Goal: Task Accomplishment & Management: Manage account settings

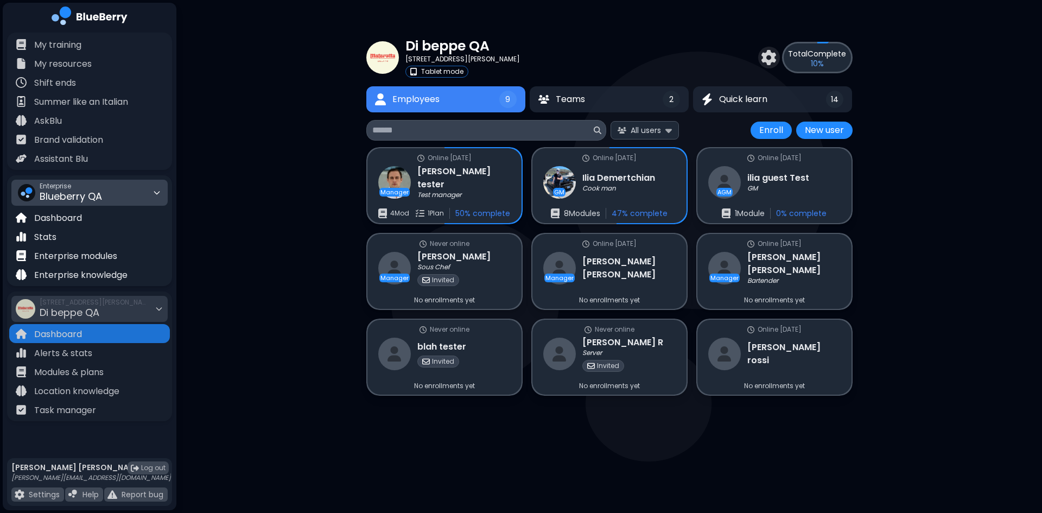
click at [125, 205] on div "Enterprise Blueberry QA" at bounding box center [89, 193] width 156 height 26
click at [109, 228] on div "Kitchen Table" at bounding box center [89, 233] width 155 height 17
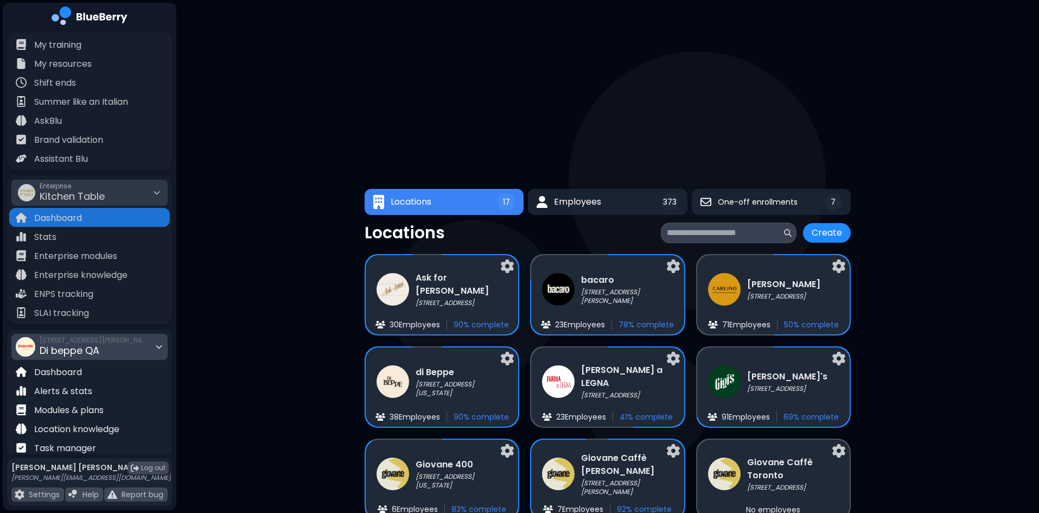
click at [106, 350] on div "1001 W Cordova St, Vancouver, BC V6C 2G8 Di beppe QA" at bounding box center [94, 347] width 109 height 24
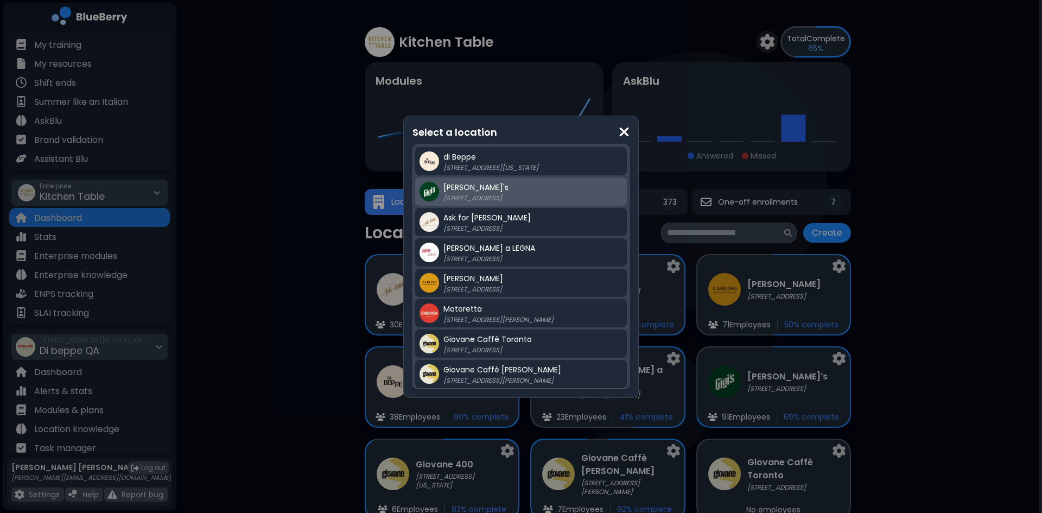
click at [487, 200] on p "[STREET_ADDRESS]" at bounding box center [511, 198] width 136 height 9
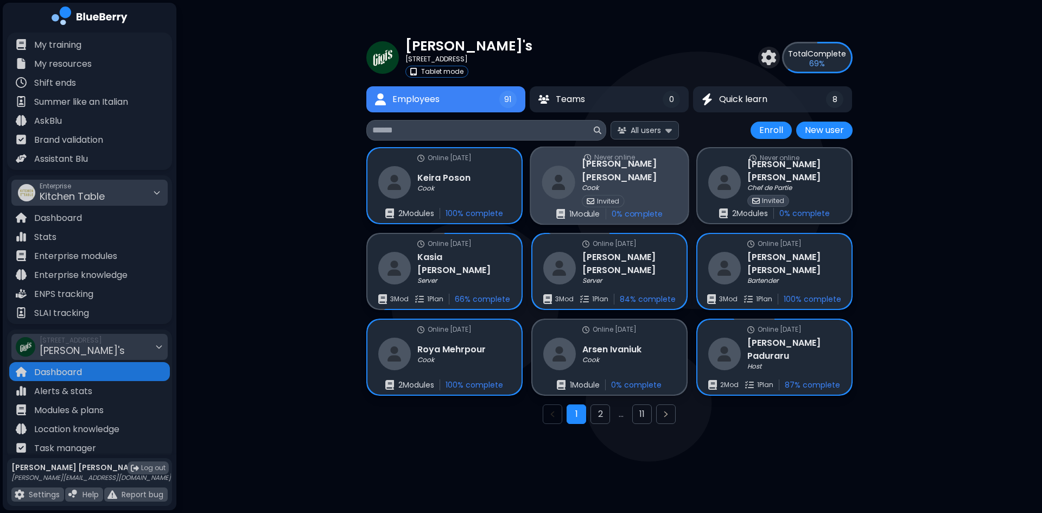
click at [562, 194] on img at bounding box center [557, 181] width 33 height 33
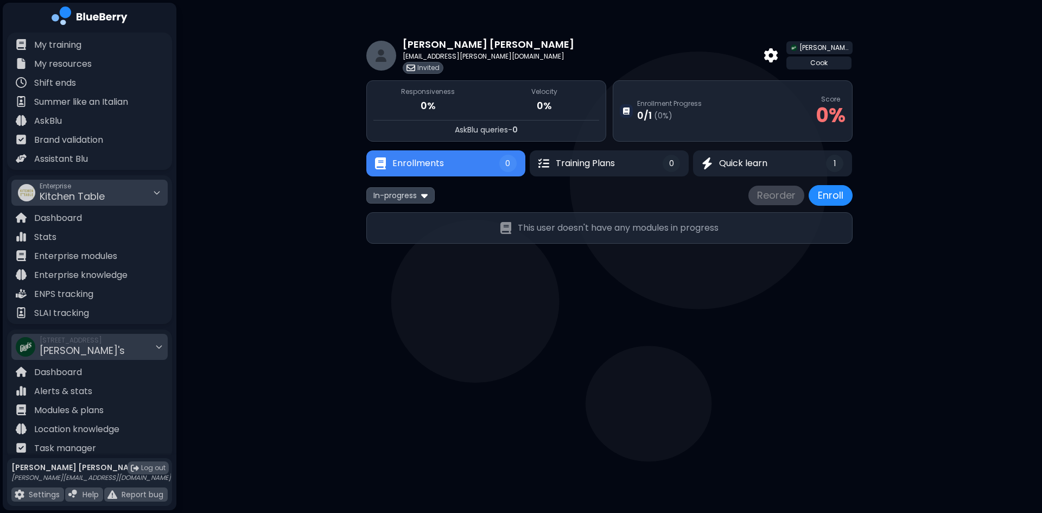
click at [463, 167] on button "Enrollments 0" at bounding box center [445, 163] width 159 height 26
click at [424, 193] on img at bounding box center [424, 195] width 7 height 10
click at [412, 210] on button "All" at bounding box center [400, 216] width 62 height 16
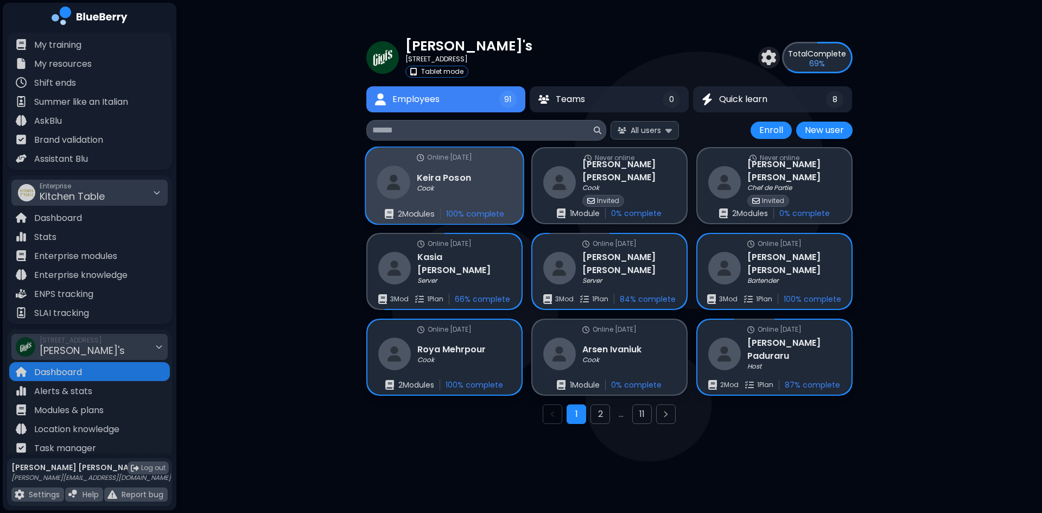
click at [455, 201] on div "Online 23 days ago Keira Poson Cook 2 Module s 100 % complete" at bounding box center [444, 186] width 157 height 77
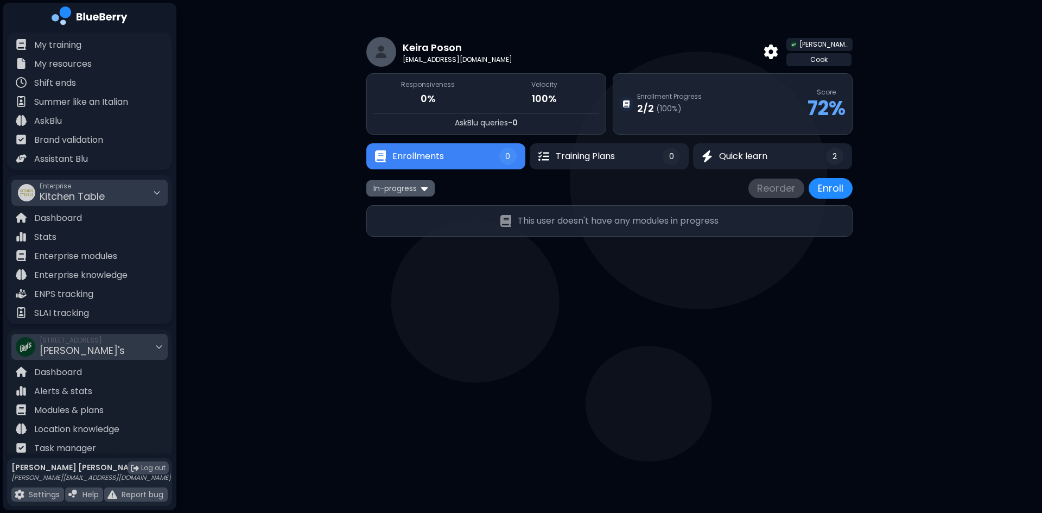
click at [422, 183] on img at bounding box center [424, 188] width 7 height 10
click at [408, 207] on button "All" at bounding box center [400, 209] width 62 height 16
click at [742, 154] on span "Quick learn" at bounding box center [742, 156] width 49 height 13
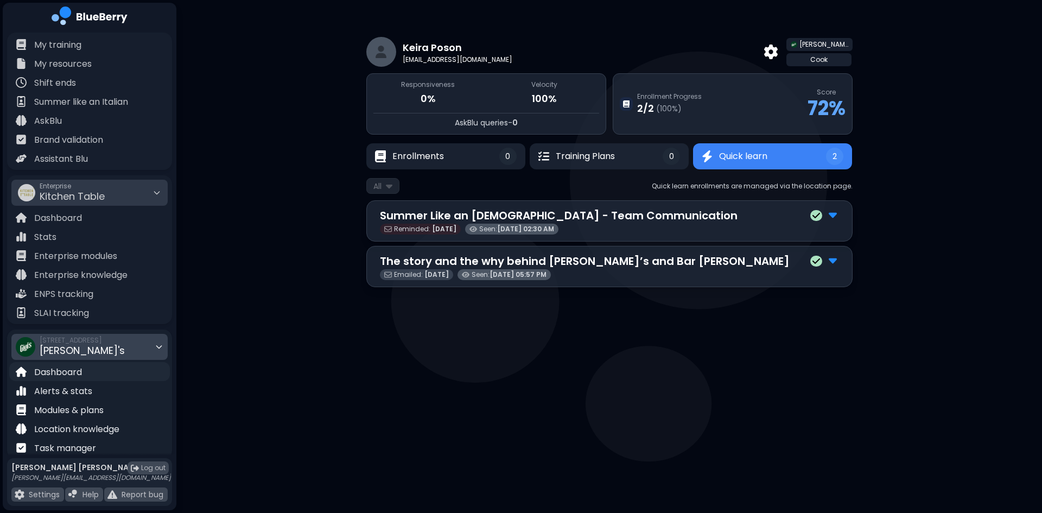
click at [87, 373] on div "Dashboard" at bounding box center [89, 371] width 161 height 19
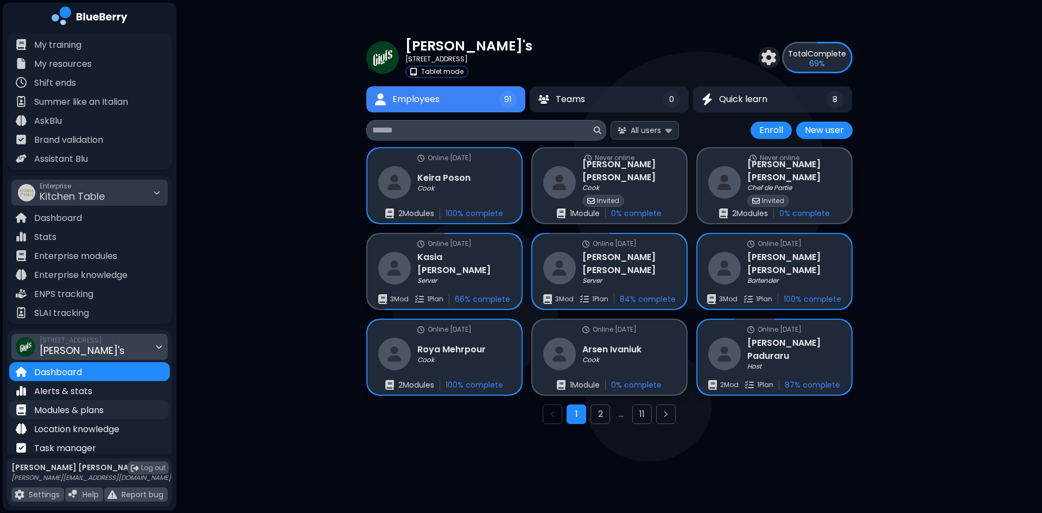
click at [84, 406] on p "Modules & plans" at bounding box center [68, 410] width 69 height 13
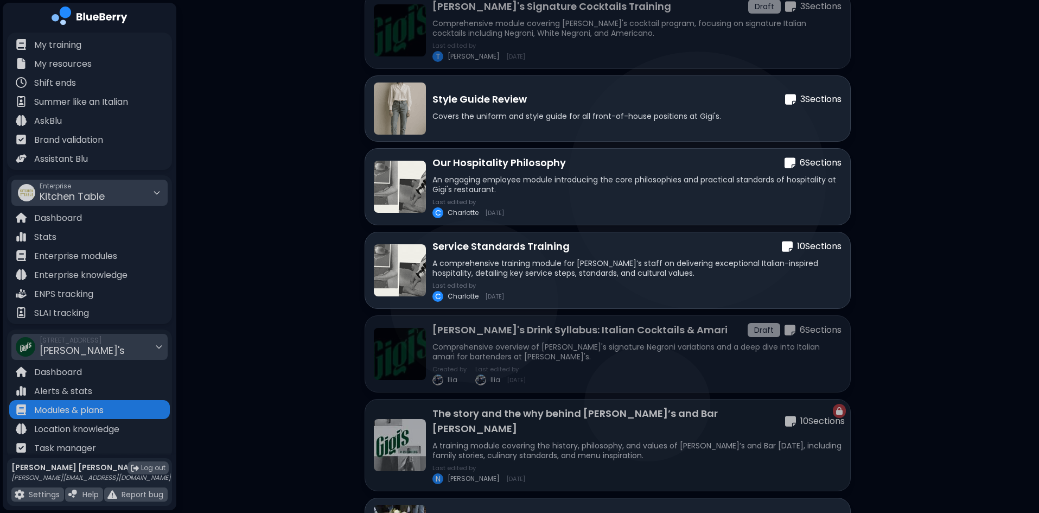
scroll to position [932, 0]
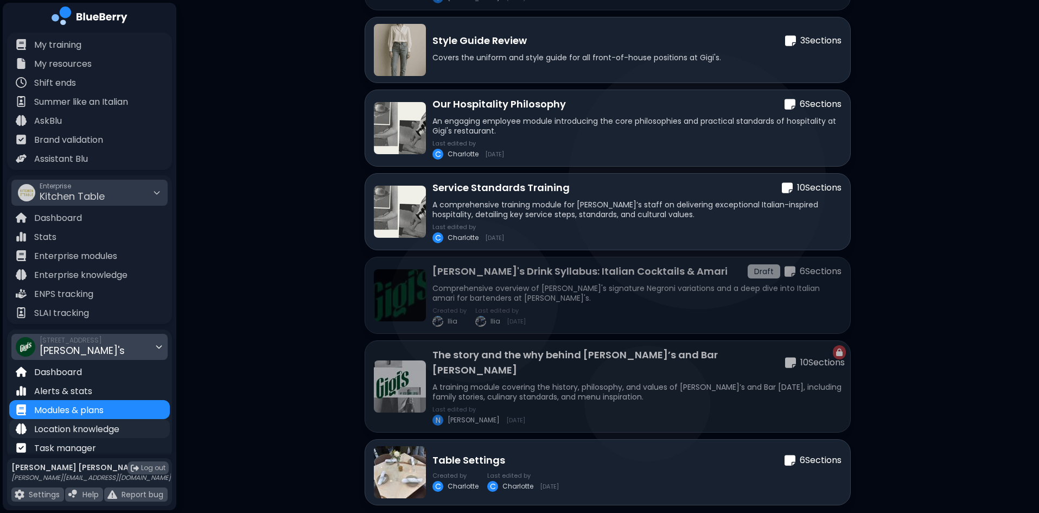
click at [101, 431] on p "Location knowledge" at bounding box center [76, 429] width 85 height 13
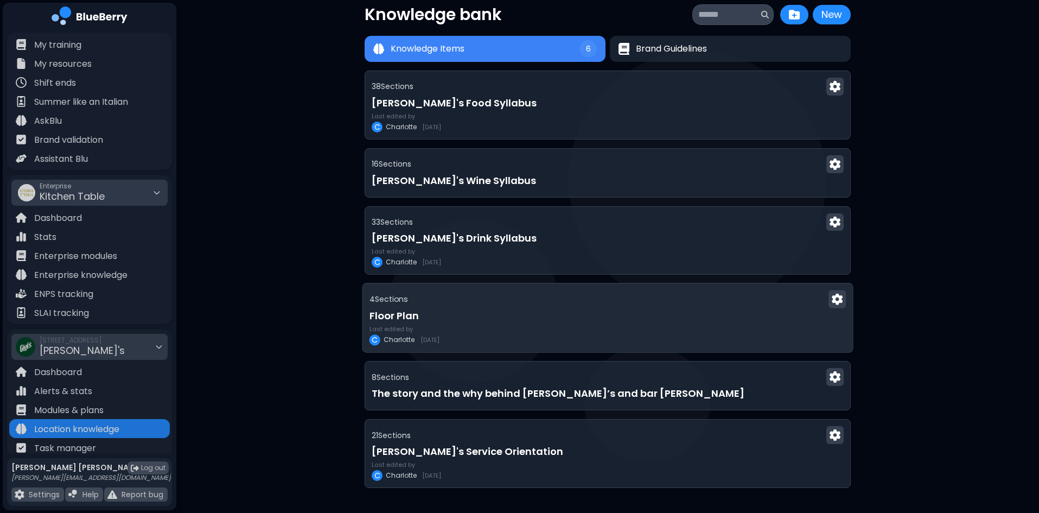
scroll to position [23, 0]
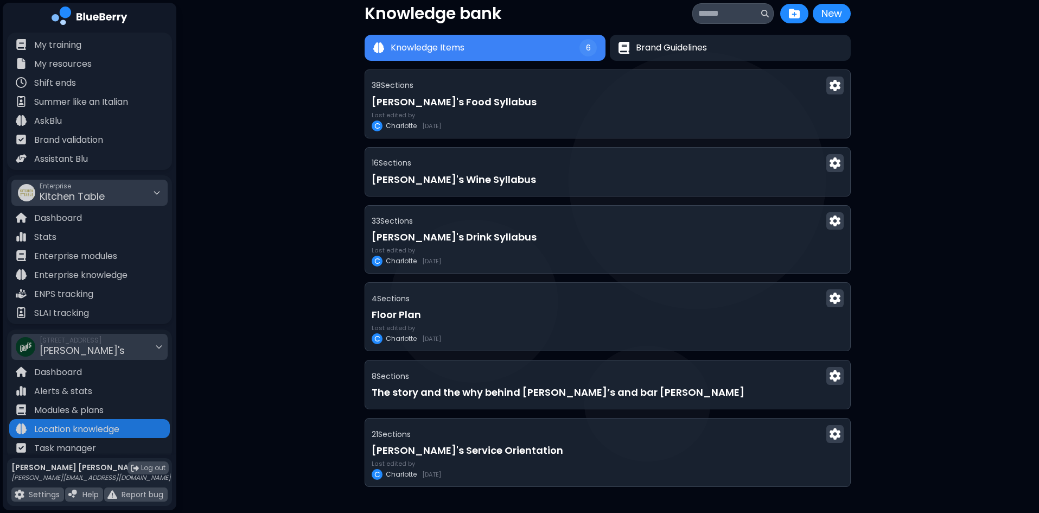
click at [117, 193] on div "Enterprise Kitchen Table" at bounding box center [89, 193] width 156 height 26
click at [106, 230] on div "Kitchen Table" at bounding box center [89, 233] width 154 height 17
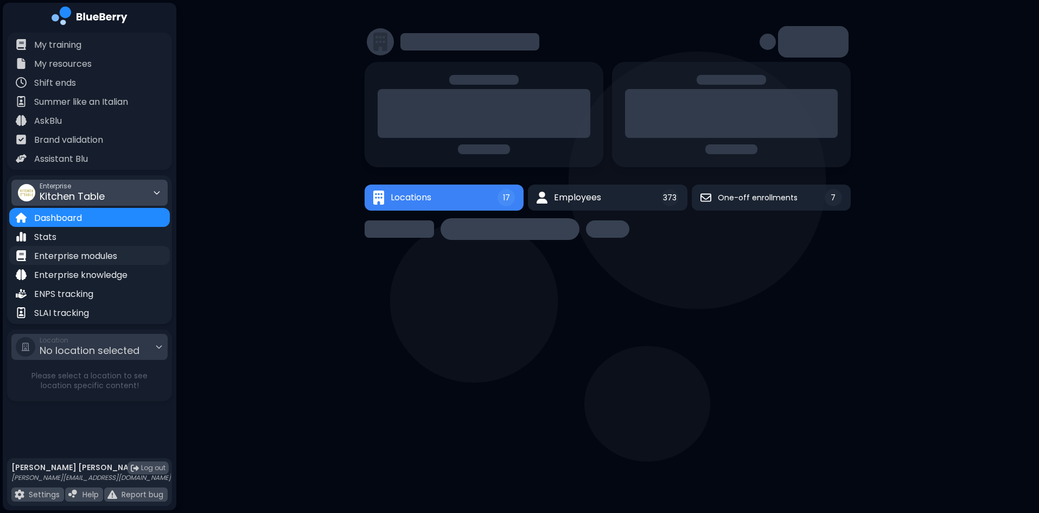
click at [110, 257] on p "Enterprise modules" at bounding box center [75, 256] width 83 height 13
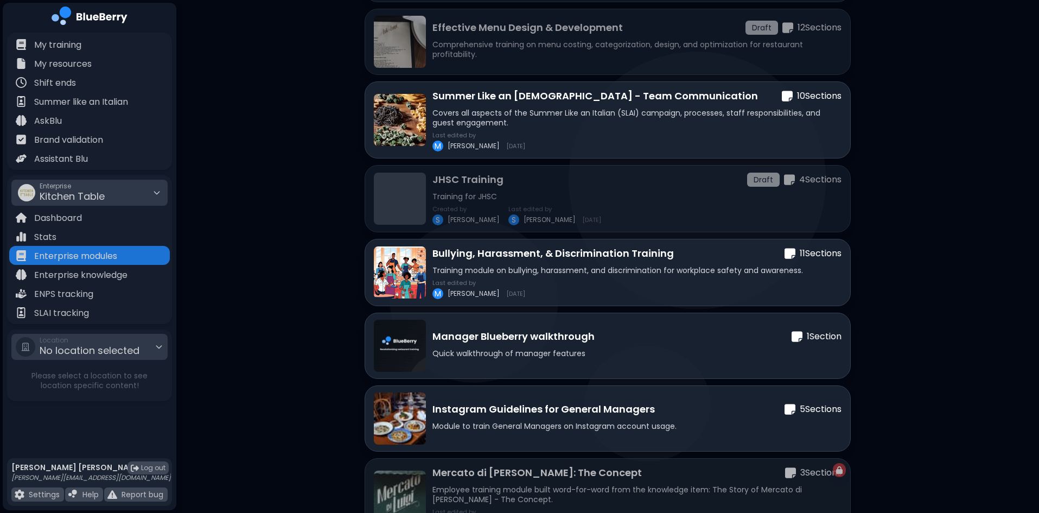
scroll to position [326, 0]
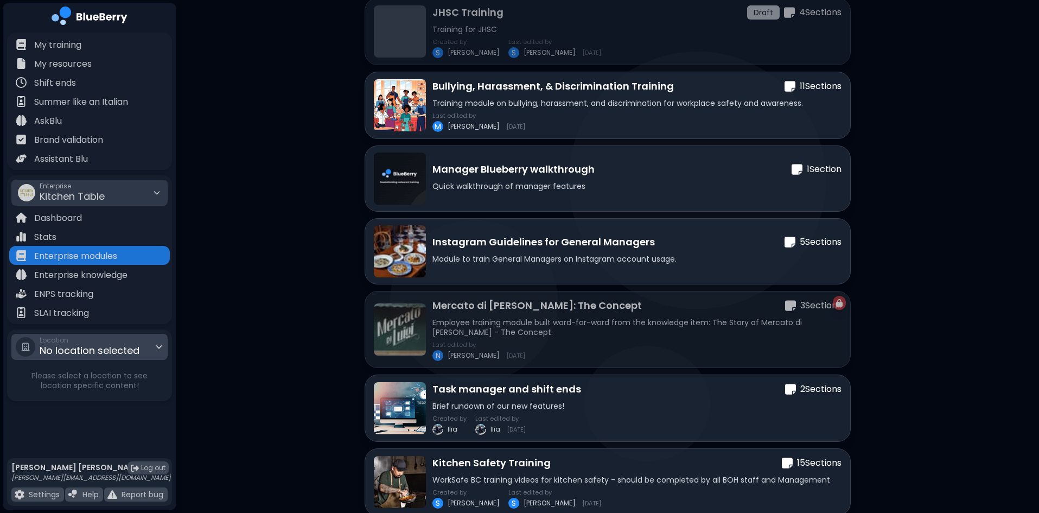
click at [94, 348] on span "No location selected" at bounding box center [90, 350] width 100 height 14
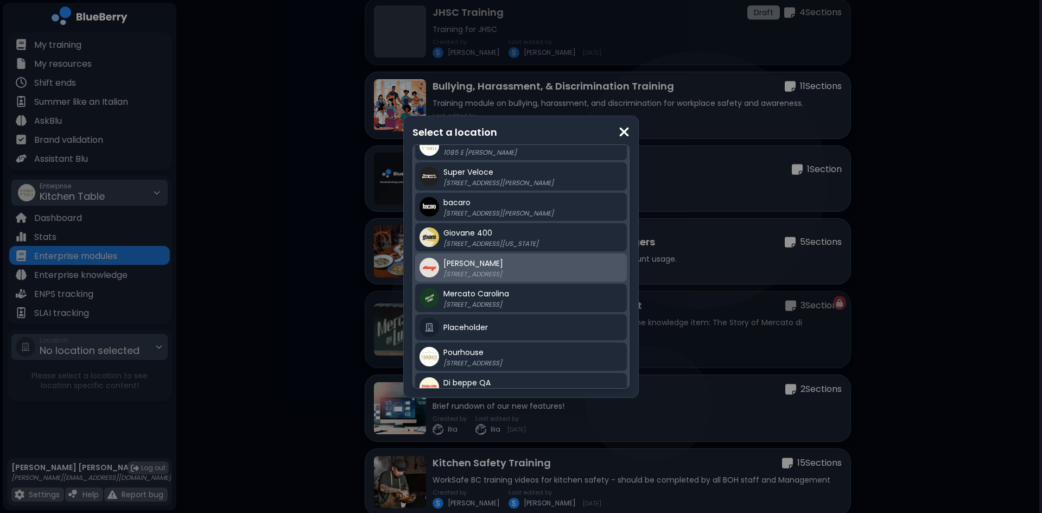
scroll to position [306, 0]
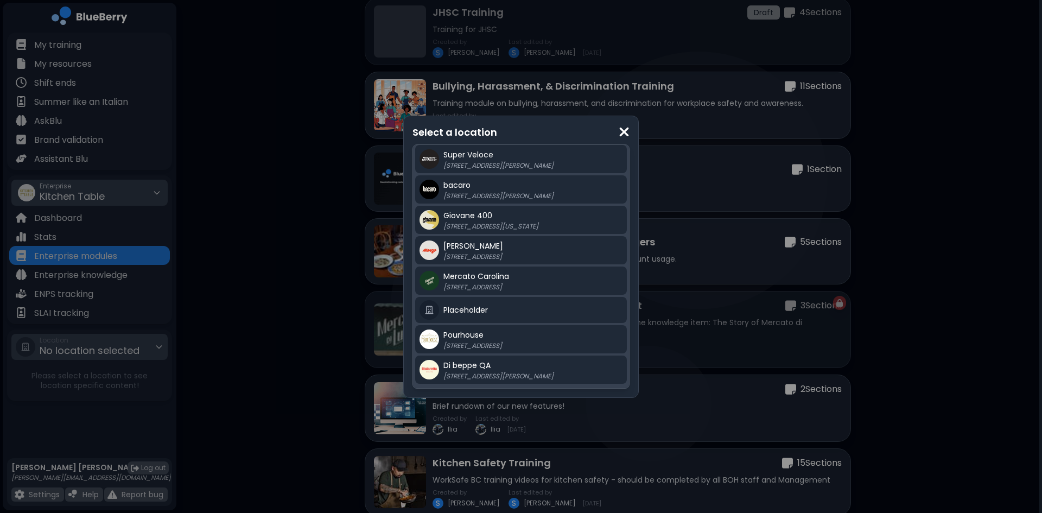
click at [627, 126] on img at bounding box center [624, 132] width 11 height 15
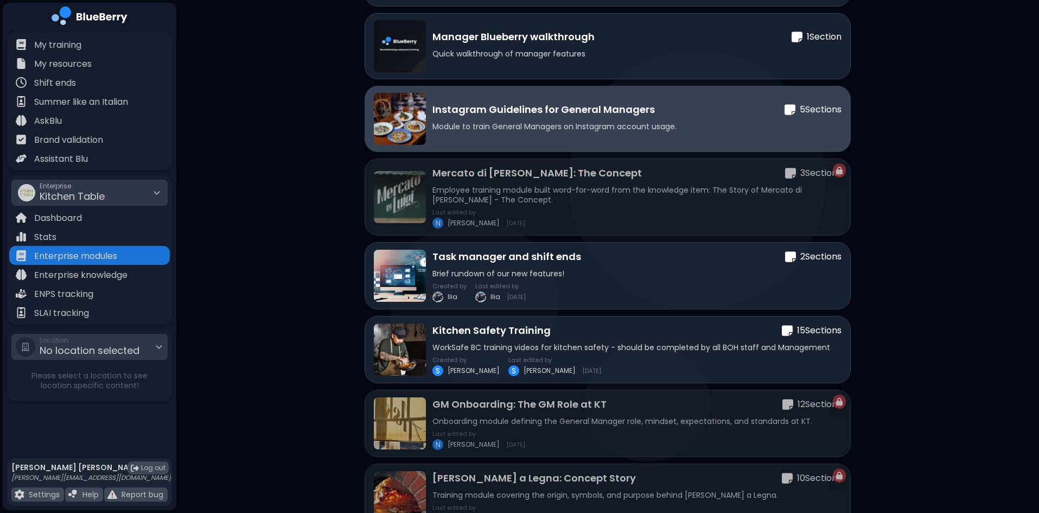
scroll to position [582, 0]
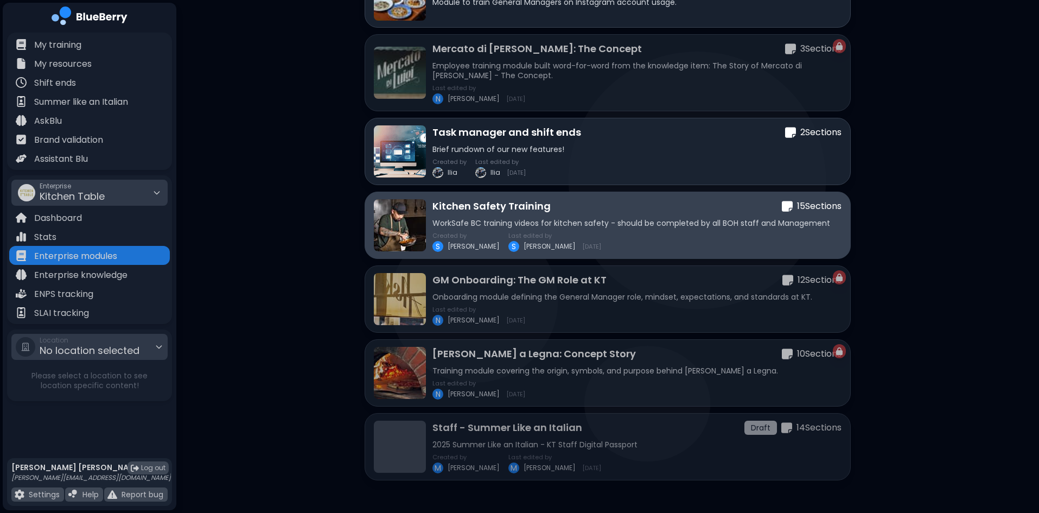
click at [600, 233] on div "Created by S Sheena Last edited by S Sheena 8/7/2025" at bounding box center [636, 242] width 409 height 20
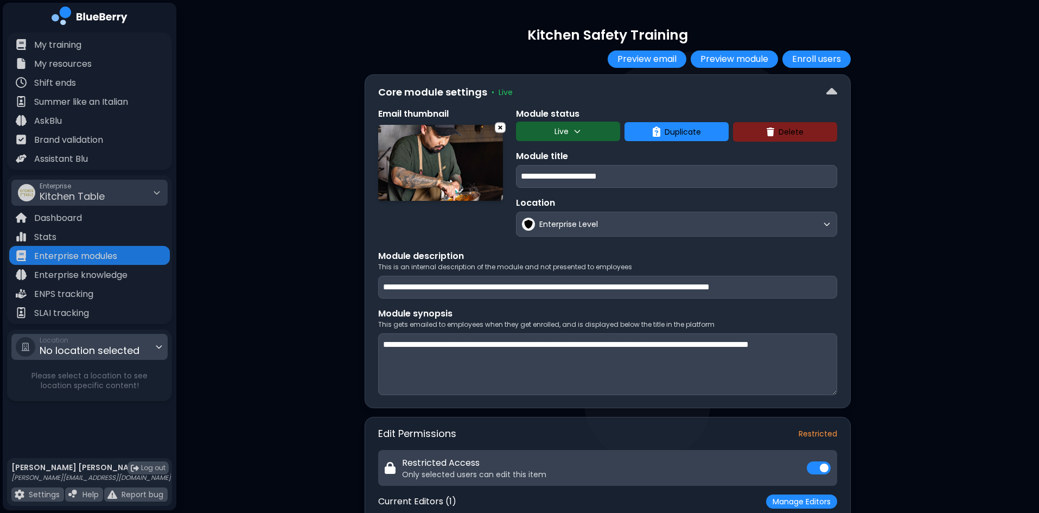
click at [92, 349] on span "No location selected" at bounding box center [90, 350] width 100 height 14
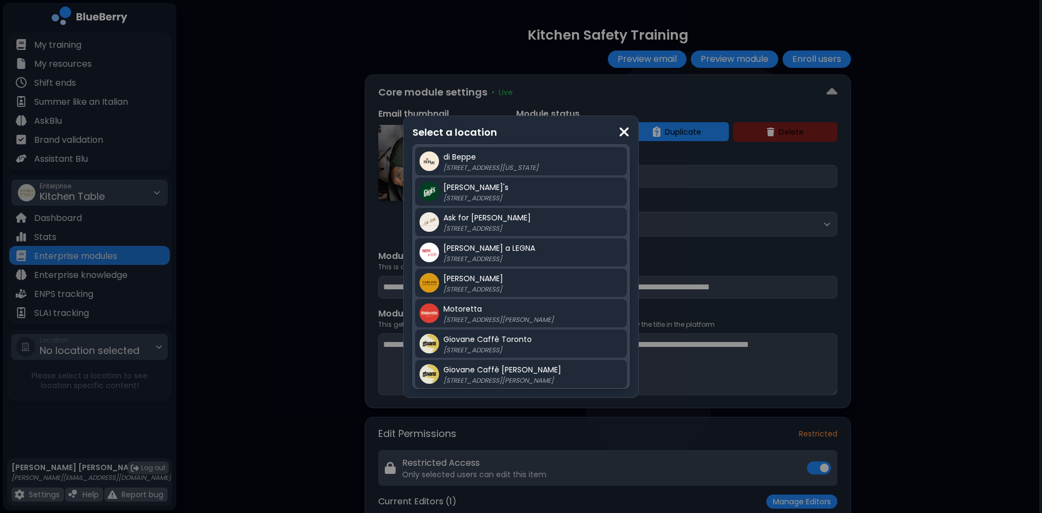
click at [620, 129] on img at bounding box center [624, 132] width 11 height 15
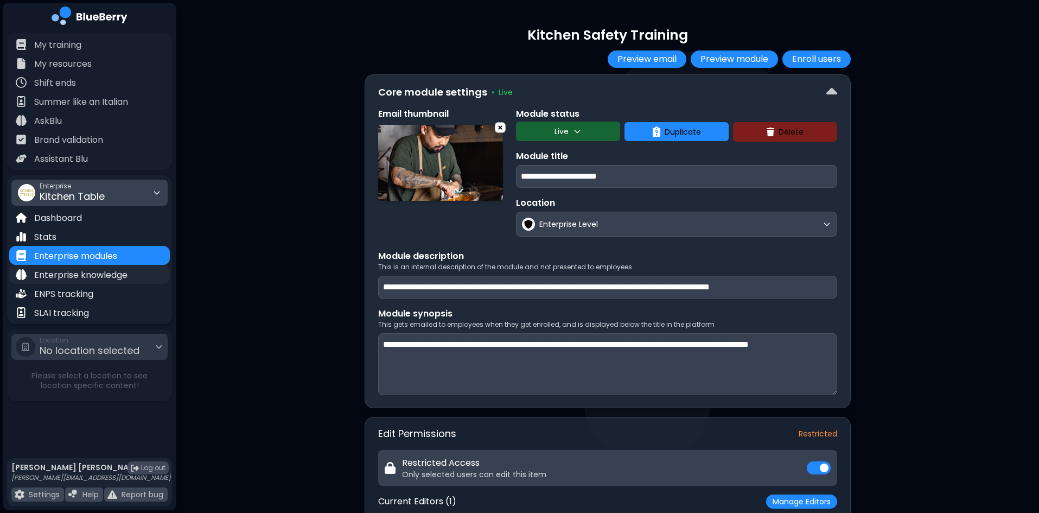
scroll to position [11, 0]
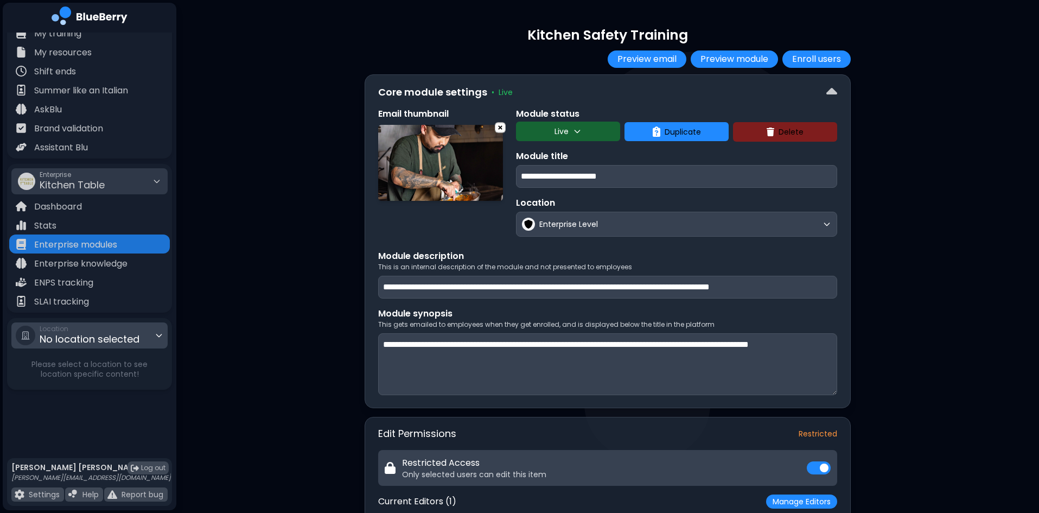
click at [151, 334] on div "Location No location selected" at bounding box center [89, 335] width 156 height 26
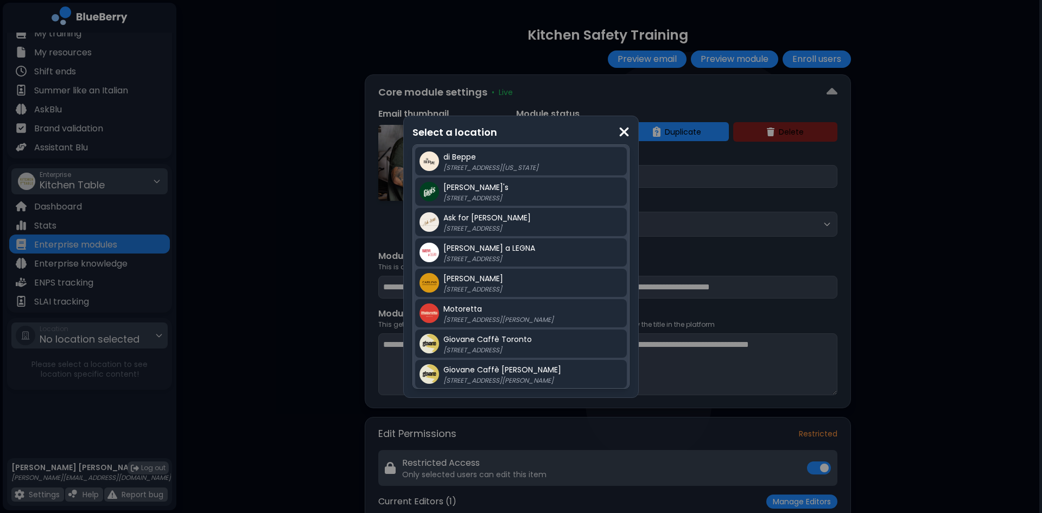
click at [627, 132] on img at bounding box center [624, 132] width 11 height 15
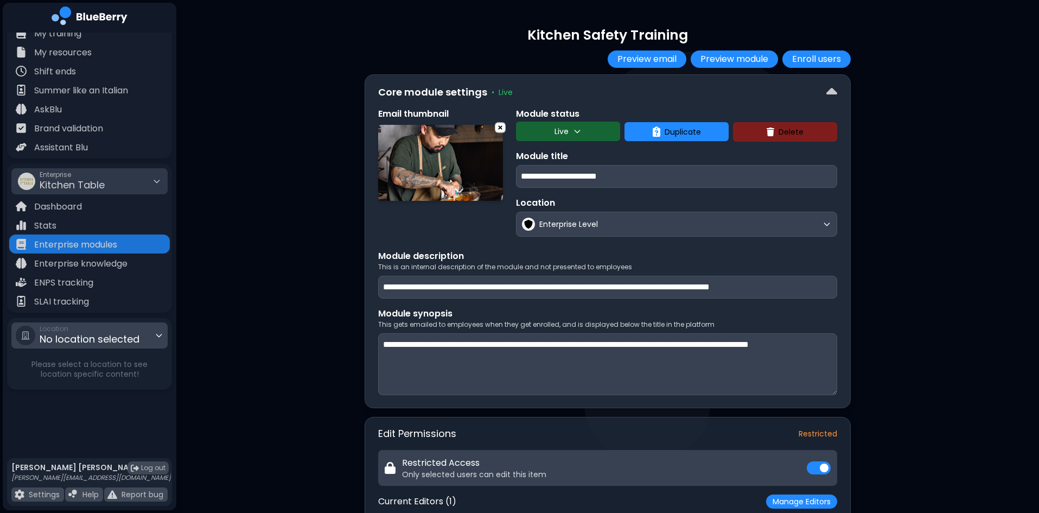
click at [155, 336] on icon at bounding box center [159, 335] width 9 height 9
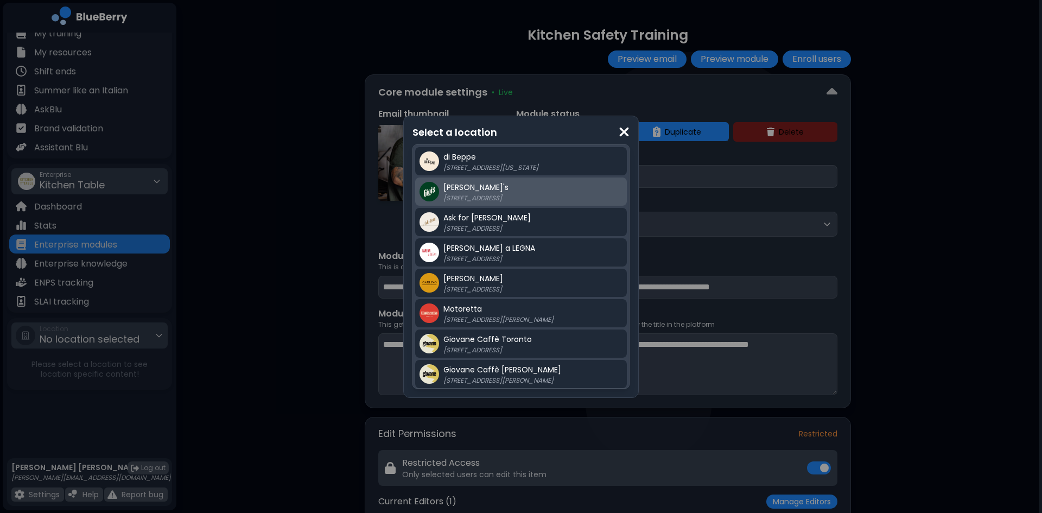
click at [470, 187] on div "[PERSON_NAME]'s [STREET_ADDRESS]" at bounding box center [532, 192] width 179 height 22
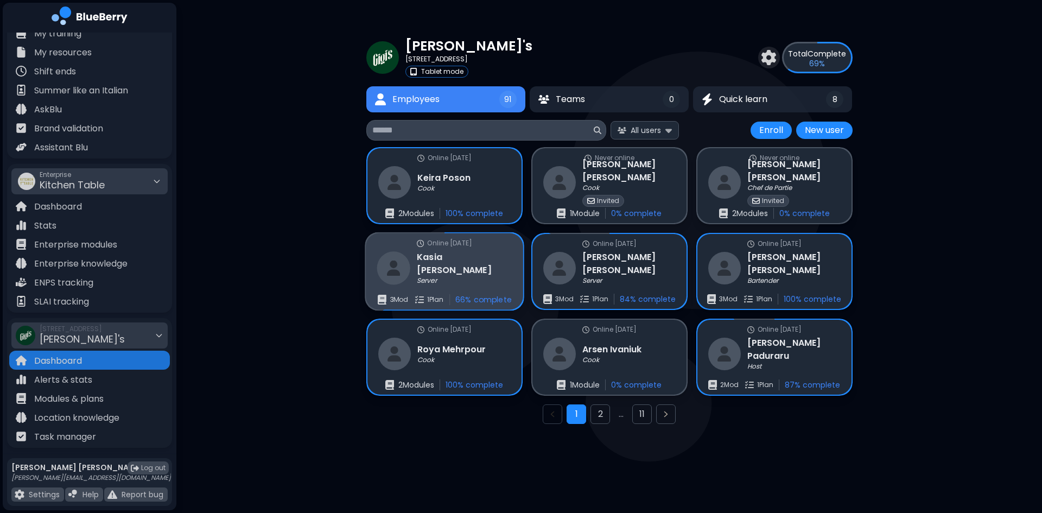
click at [416, 267] on div "Kasia Miskiewicz Server" at bounding box center [444, 267] width 135 height 35
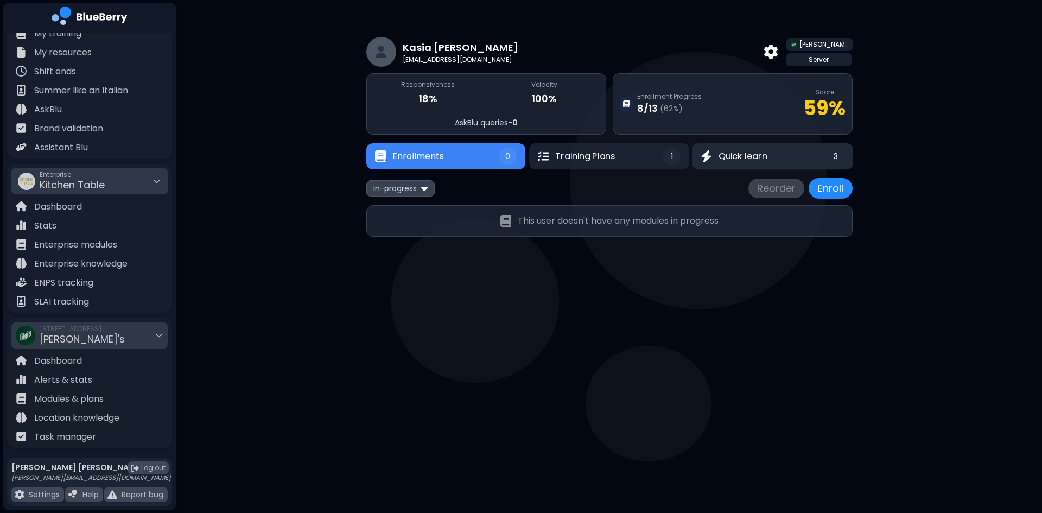
click at [719, 152] on div "Quick learn" at bounding box center [733, 156] width 67 height 13
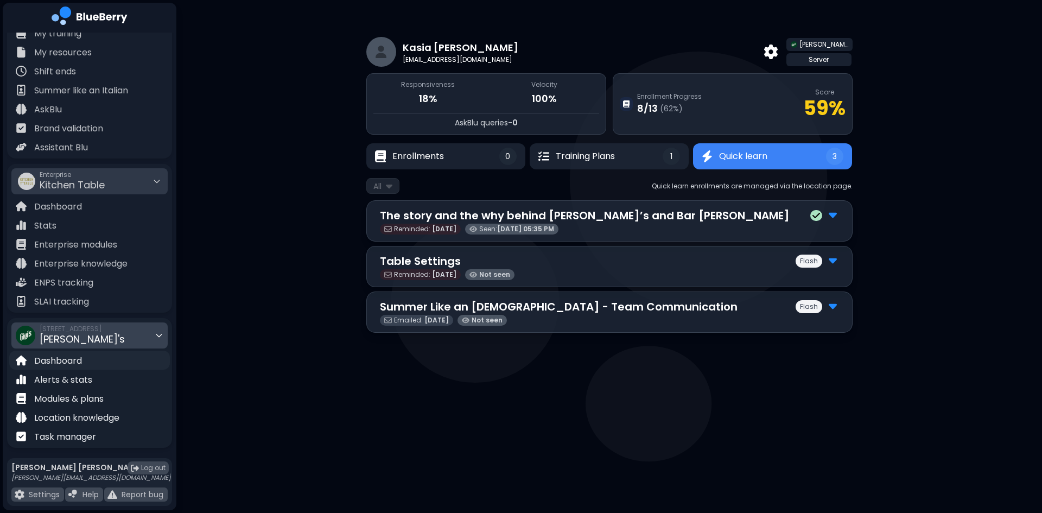
click at [90, 357] on div "Dashboard" at bounding box center [89, 359] width 161 height 19
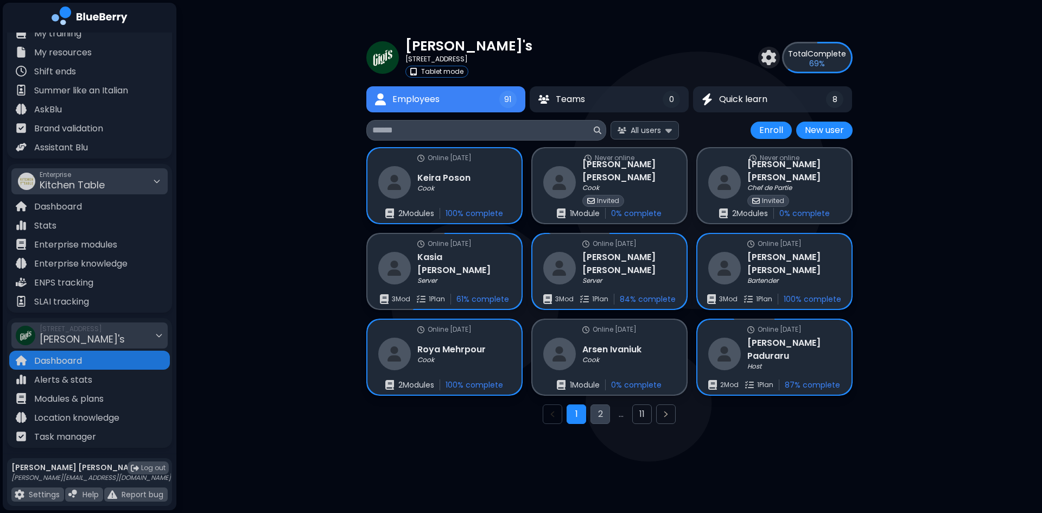
click at [603, 416] on button "2" at bounding box center [600, 414] width 20 height 20
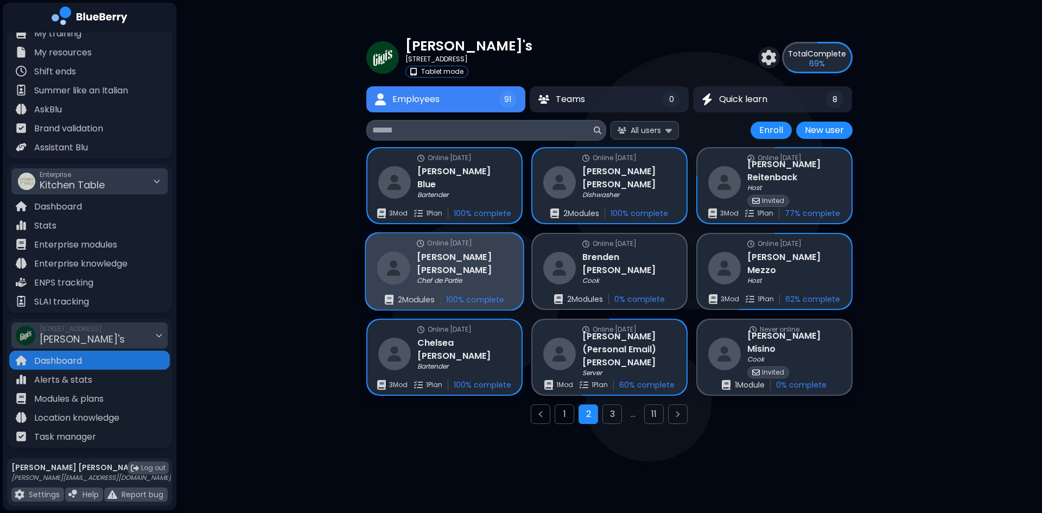
click at [490, 271] on div "Online 92 days ago Nathan Stewart Chef de Partie 2 Module s 100 % complete" at bounding box center [444, 271] width 157 height 77
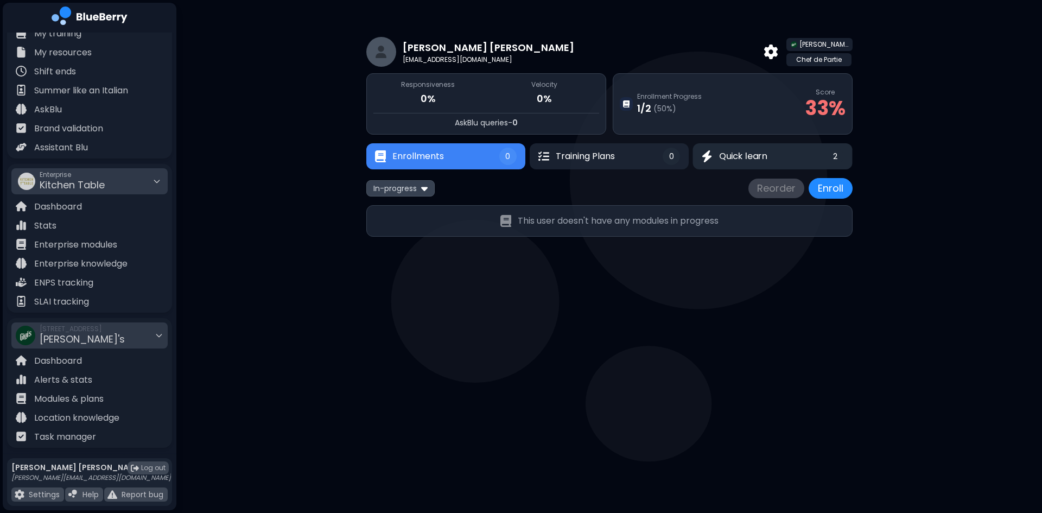
click at [730, 169] on button "Quick learn 2" at bounding box center [773, 156] width 160 height 26
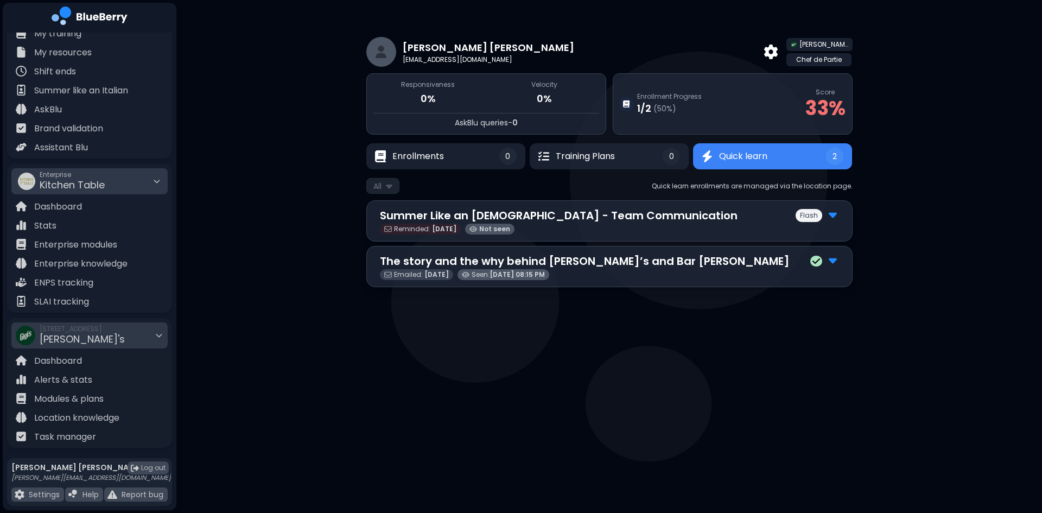
click at [668, 264] on div "The story and the why behind [PERSON_NAME]’s and Bar [PERSON_NAME]" at bounding box center [609, 261] width 459 height 16
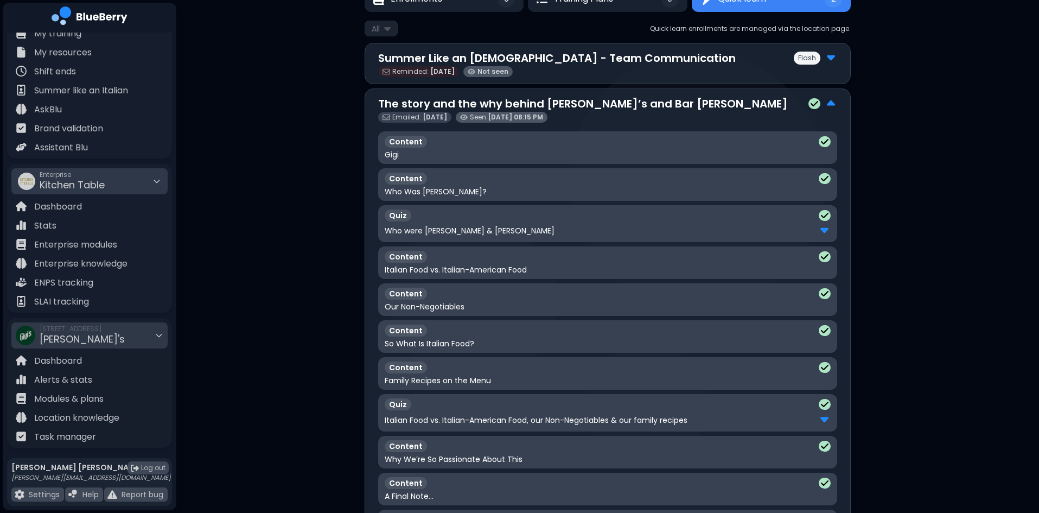
scroll to position [239, 0]
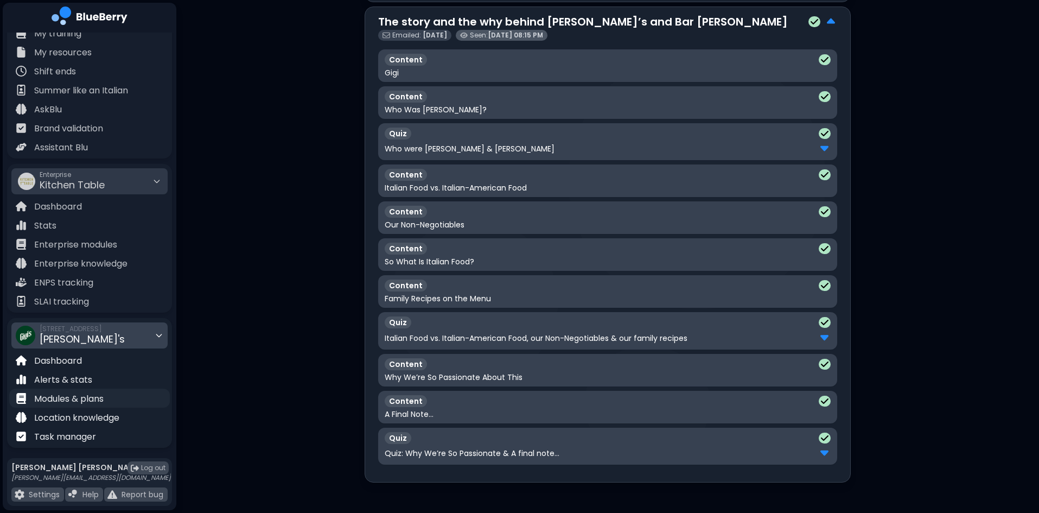
click at [101, 396] on p "Modules & plans" at bounding box center [68, 398] width 69 height 13
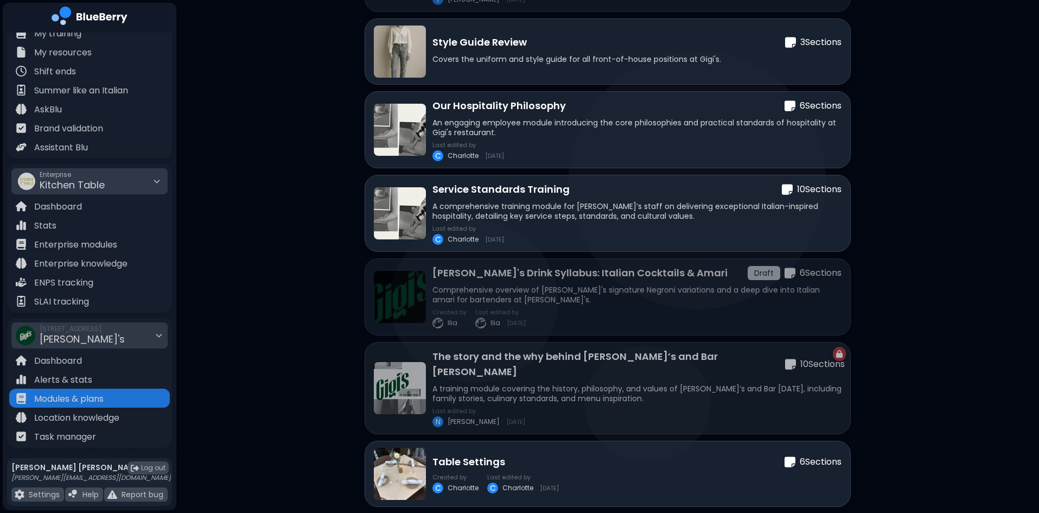
scroll to position [932, 0]
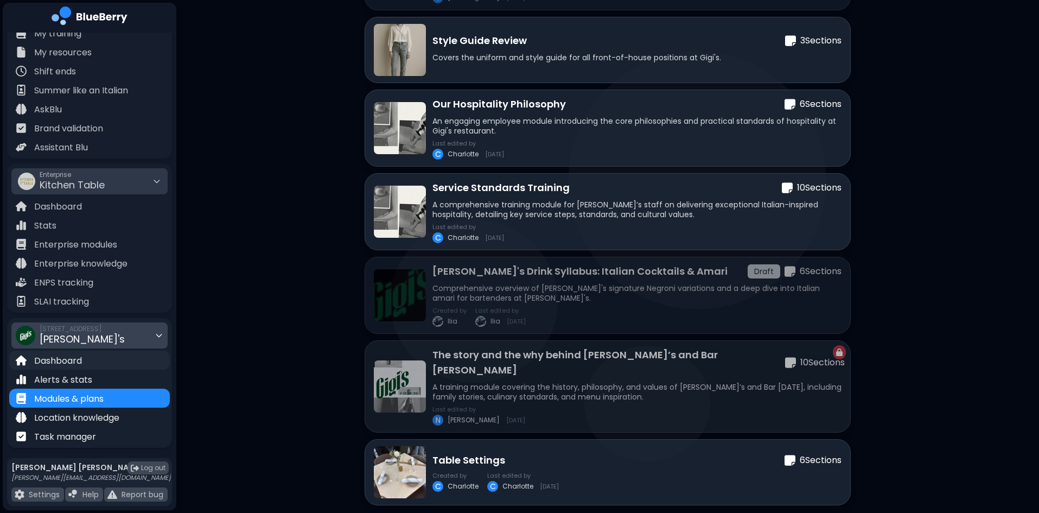
click at [76, 359] on p "Dashboard" at bounding box center [58, 360] width 48 height 13
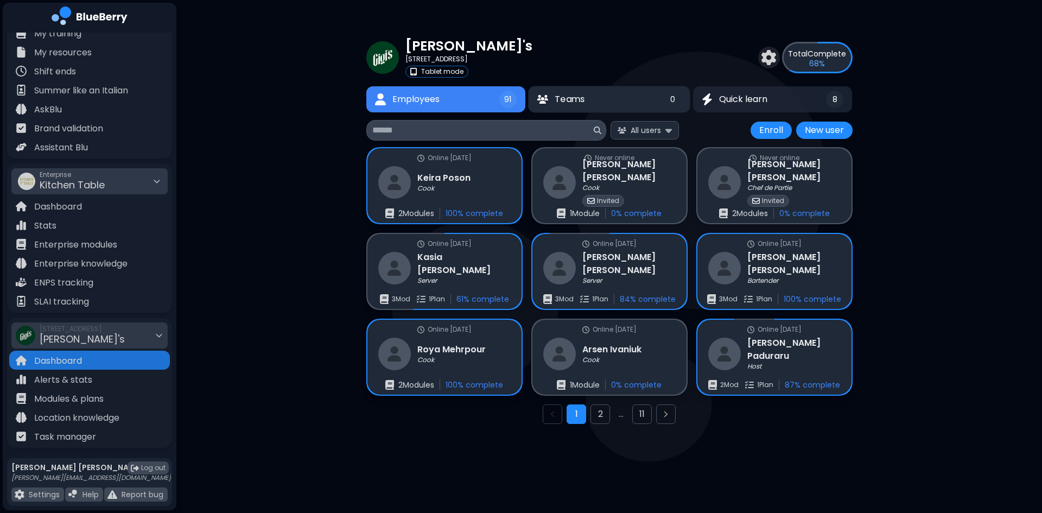
click at [568, 102] on span "Teams" at bounding box center [570, 99] width 30 height 13
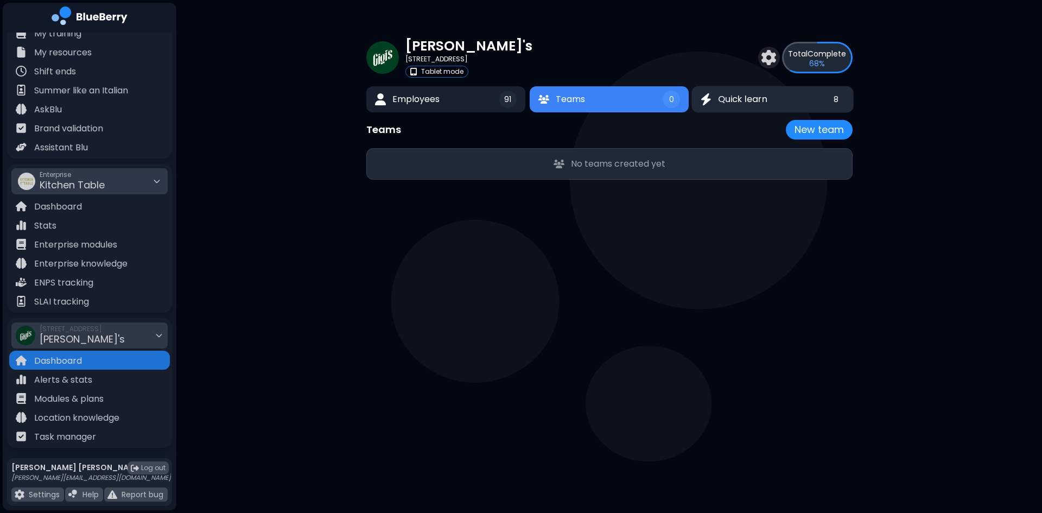
click at [754, 94] on span "Quick learn" at bounding box center [742, 99] width 49 height 13
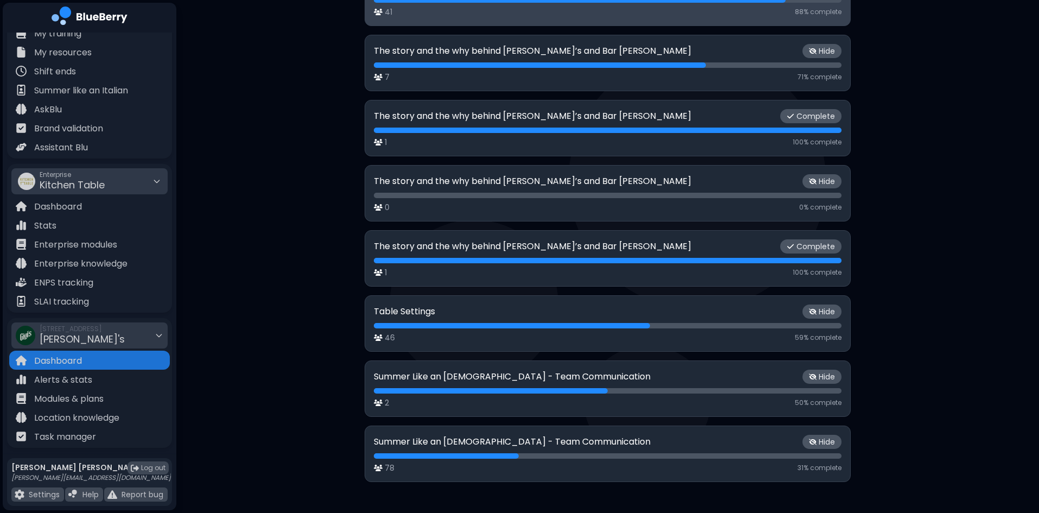
scroll to position [182, 0]
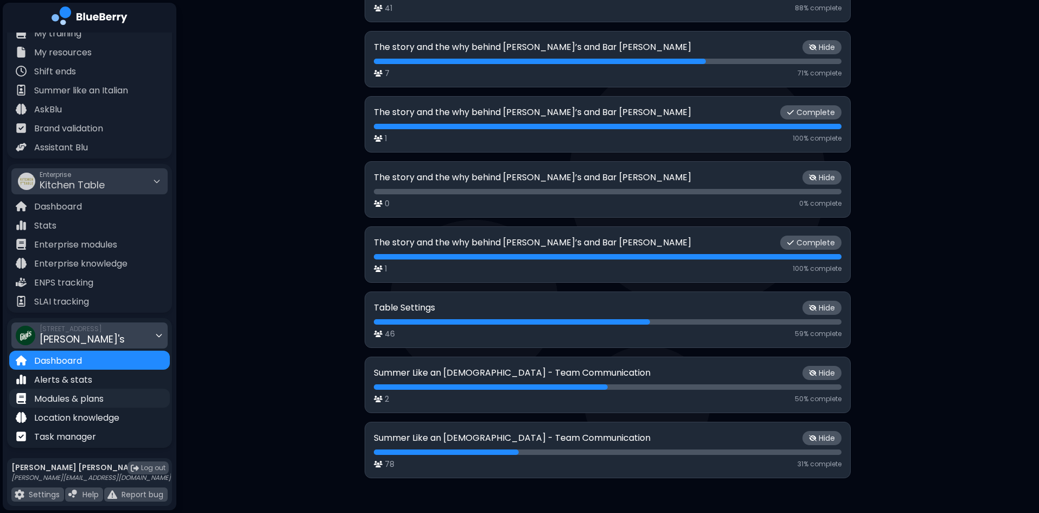
click at [88, 401] on p "Modules & plans" at bounding box center [68, 398] width 69 height 13
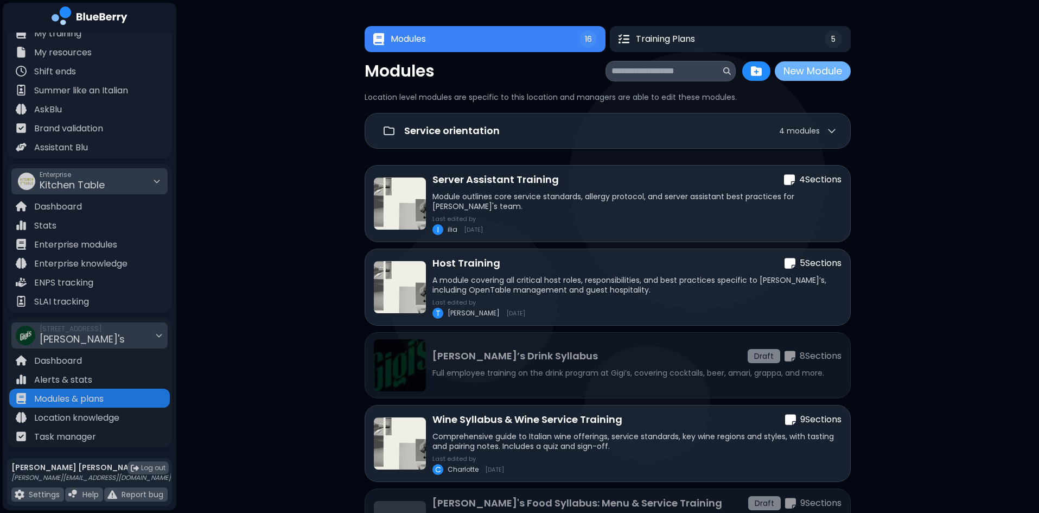
click at [808, 74] on button "New Module" at bounding box center [813, 71] width 76 height 20
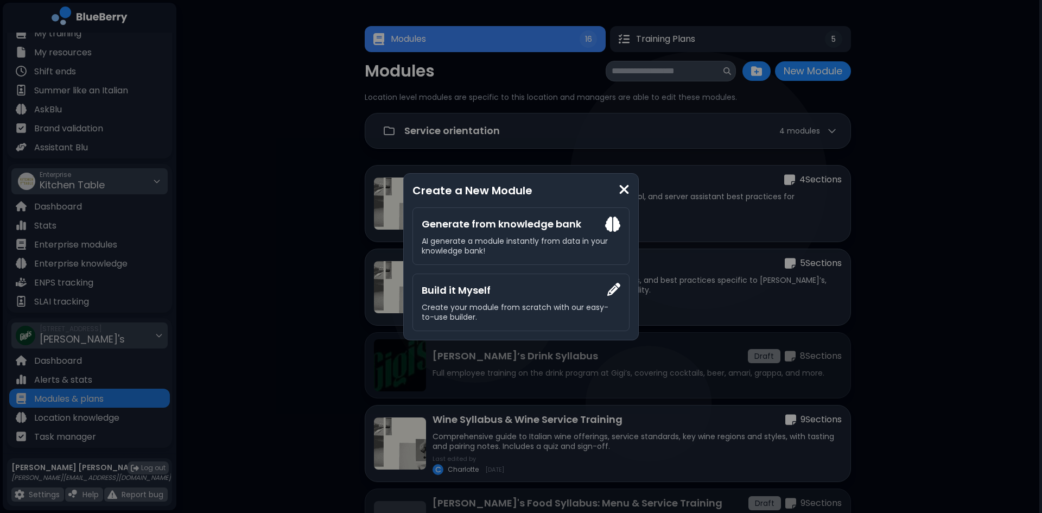
click at [624, 192] on img at bounding box center [624, 189] width 11 height 15
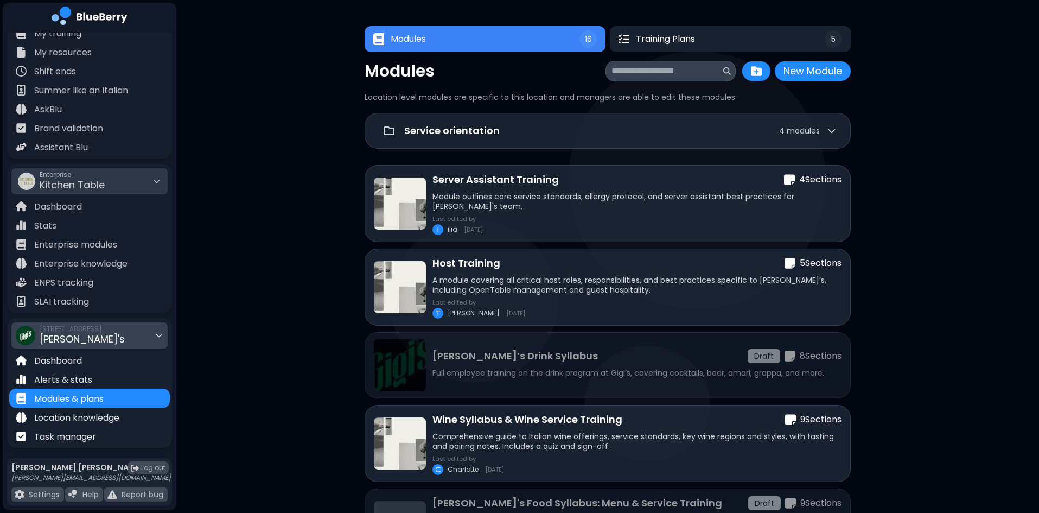
click at [98, 339] on div "2968 Christmas Way Gigi's" at bounding box center [82, 335] width 85 height 24
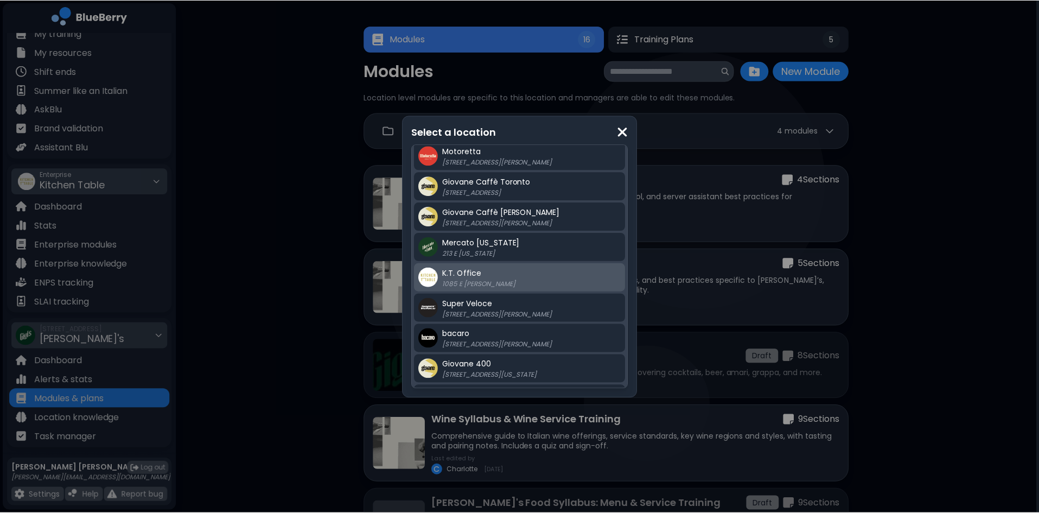
scroll to position [217, 0]
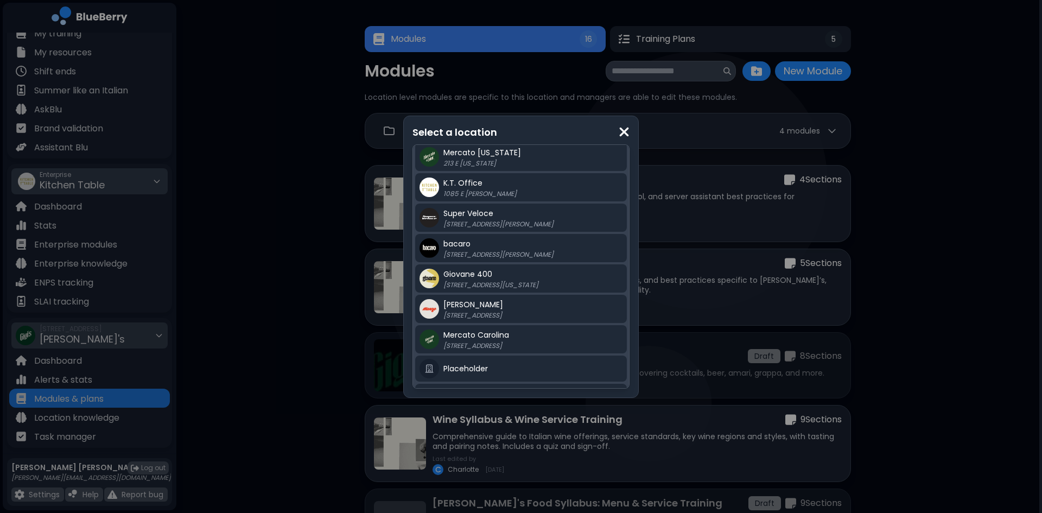
click at [625, 134] on img at bounding box center [624, 132] width 11 height 15
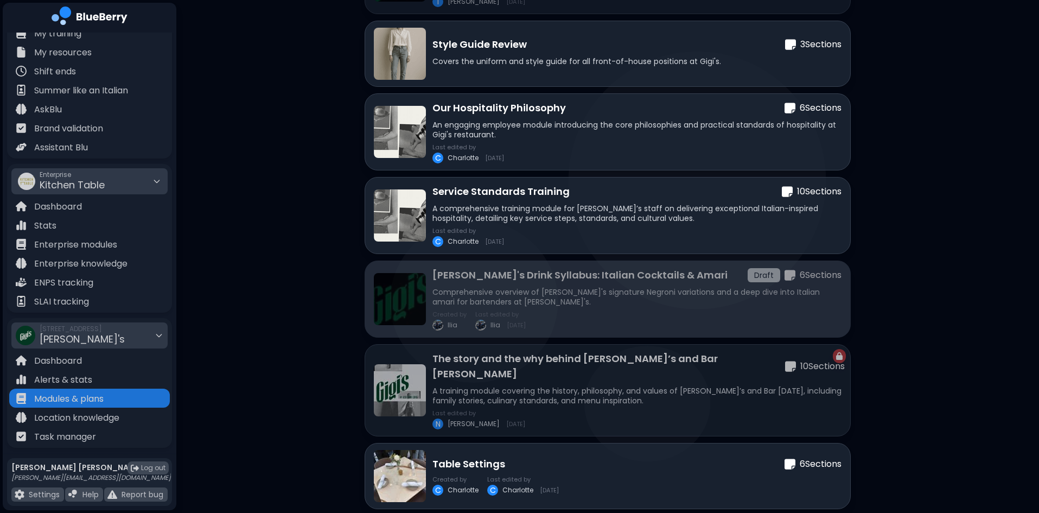
scroll to position [932, 0]
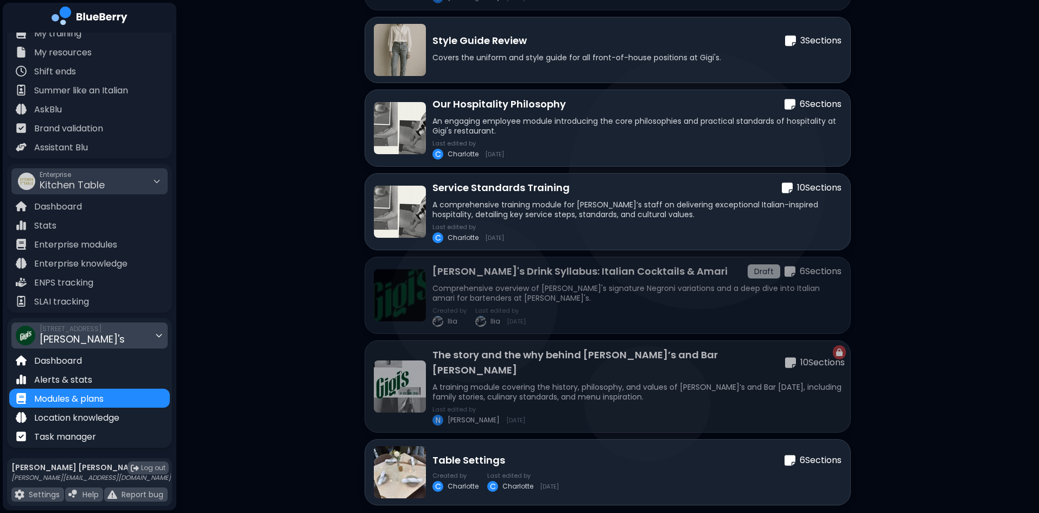
click at [130, 330] on div "2968 Christmas Way Gigi's" at bounding box center [89, 335] width 156 height 26
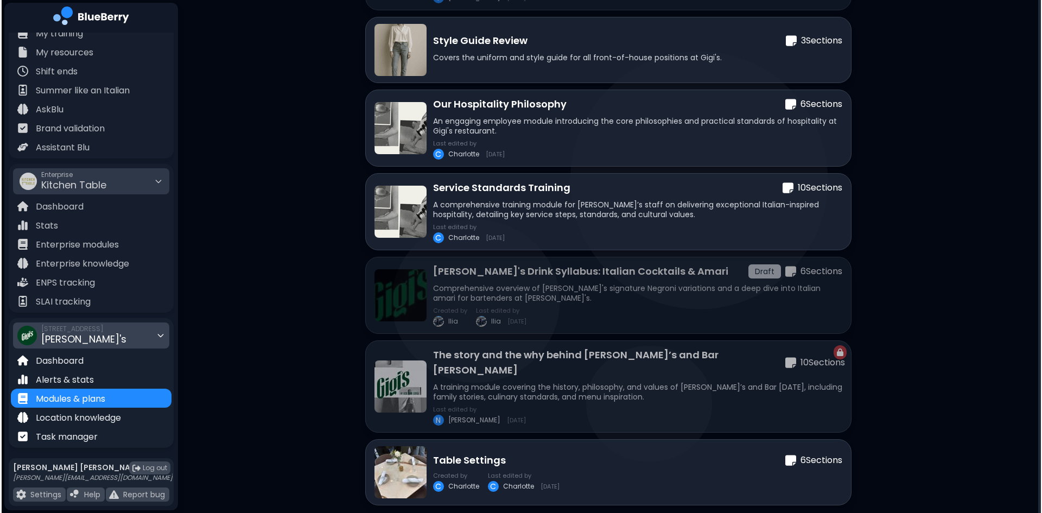
scroll to position [0, 0]
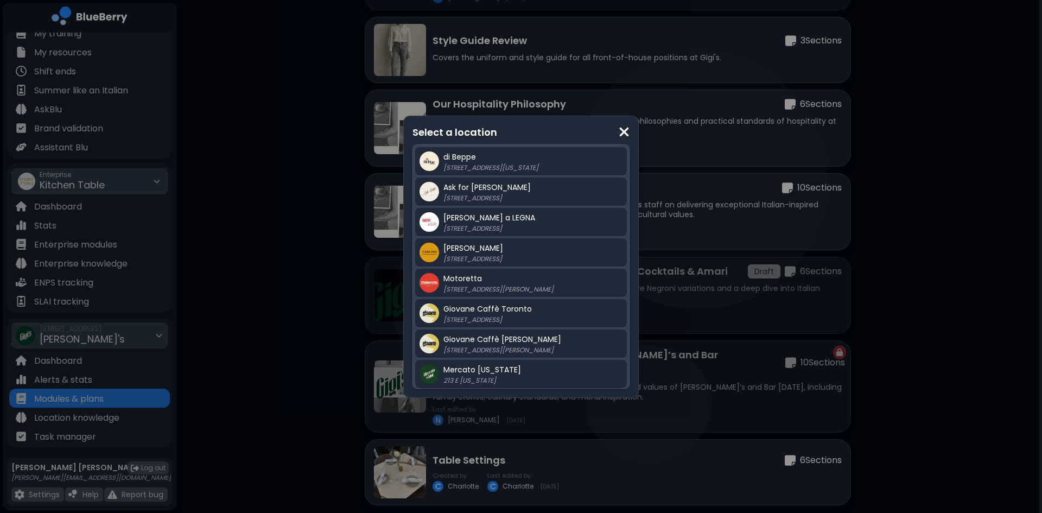
click at [622, 131] on img at bounding box center [624, 132] width 11 height 15
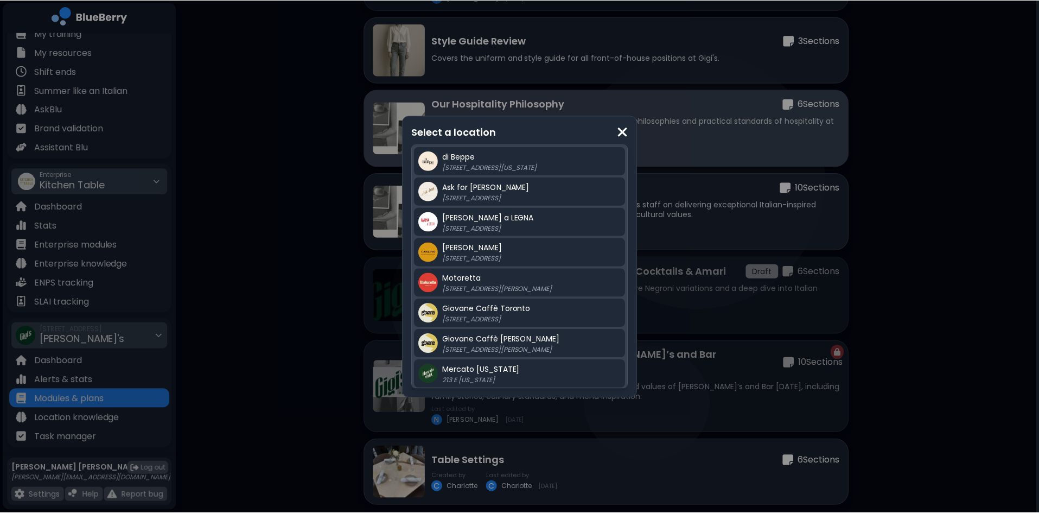
scroll to position [932, 0]
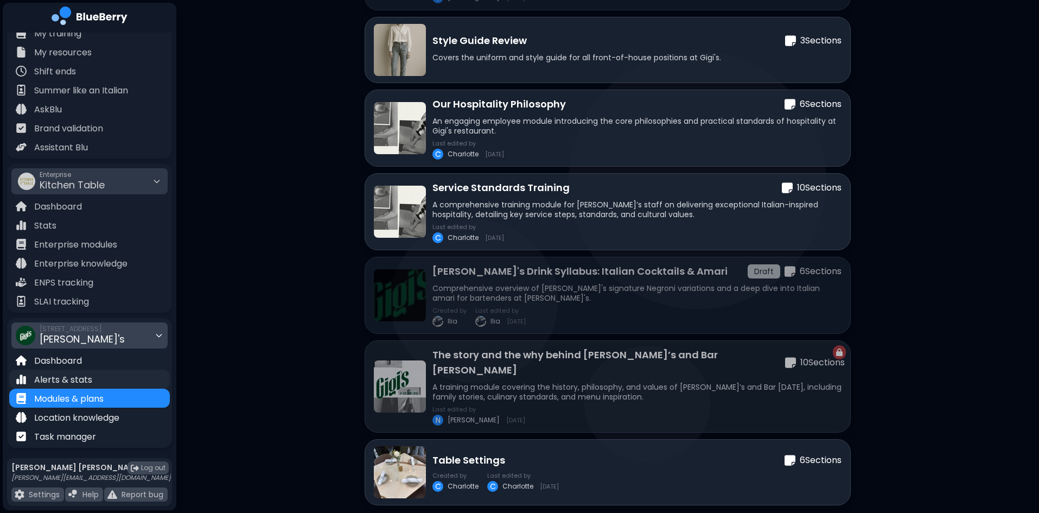
click at [100, 379] on div "Alerts & stats" at bounding box center [89, 378] width 161 height 19
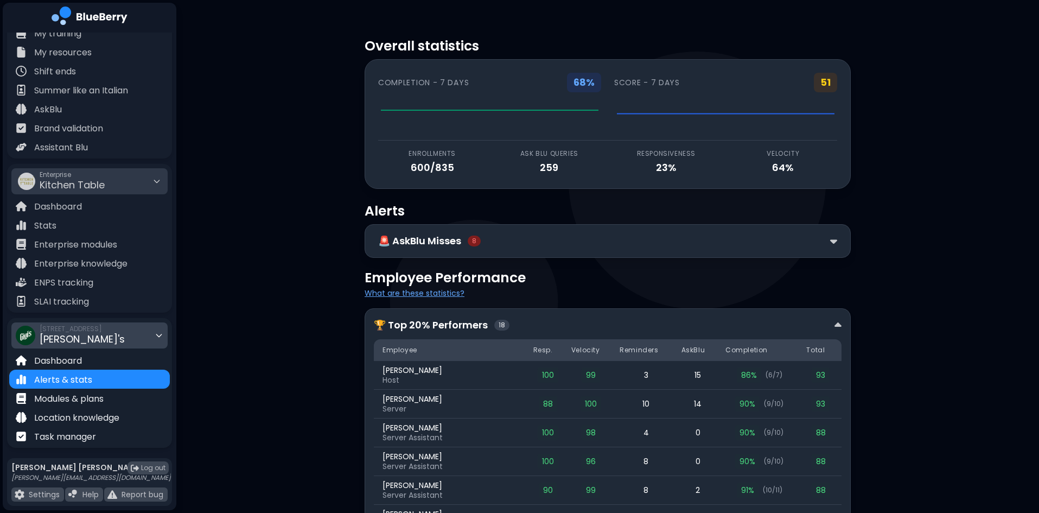
click at [106, 337] on div "2968 Christmas Way Gigi's" at bounding box center [82, 335] width 85 height 24
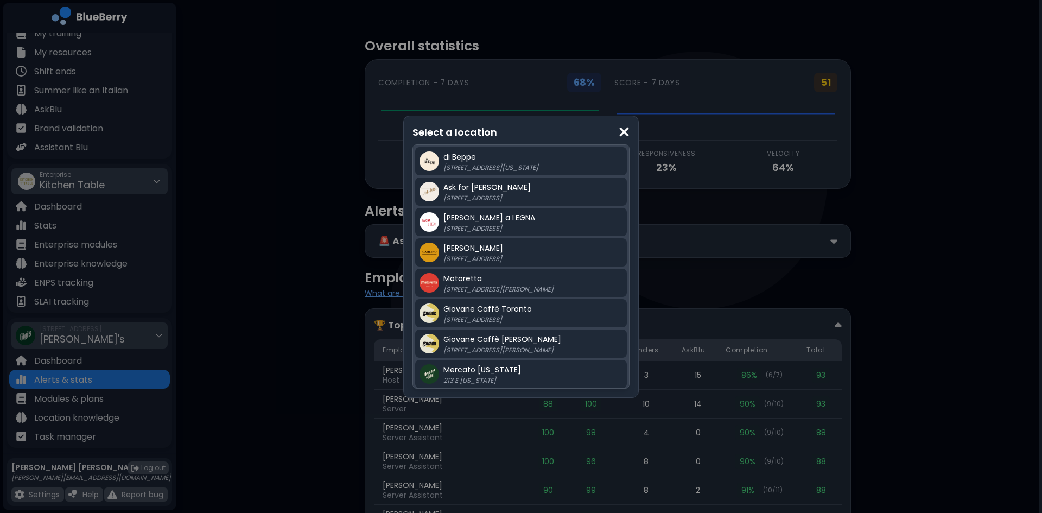
click at [622, 127] on img at bounding box center [624, 132] width 11 height 15
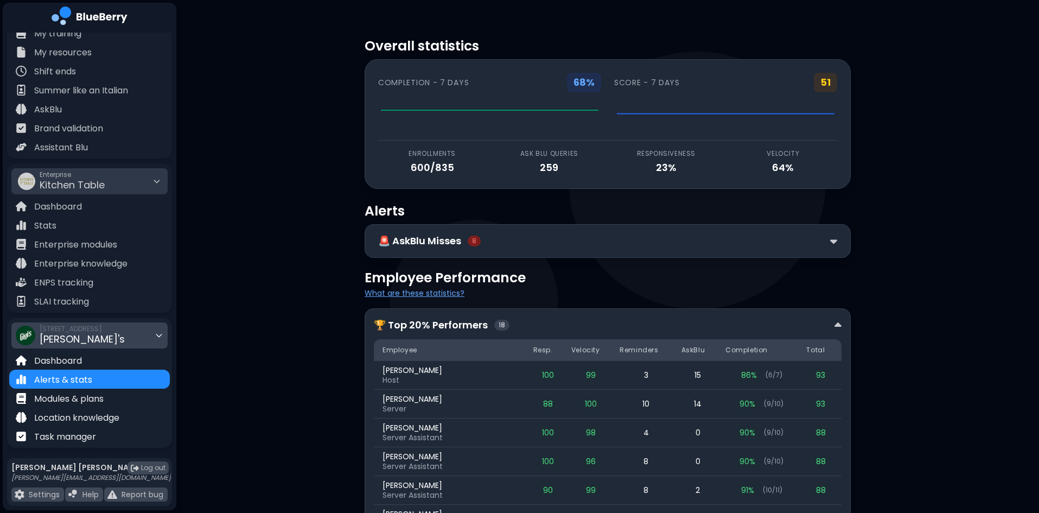
click at [135, 341] on div "2968 Christmas Way Gigi's" at bounding box center [89, 335] width 156 height 26
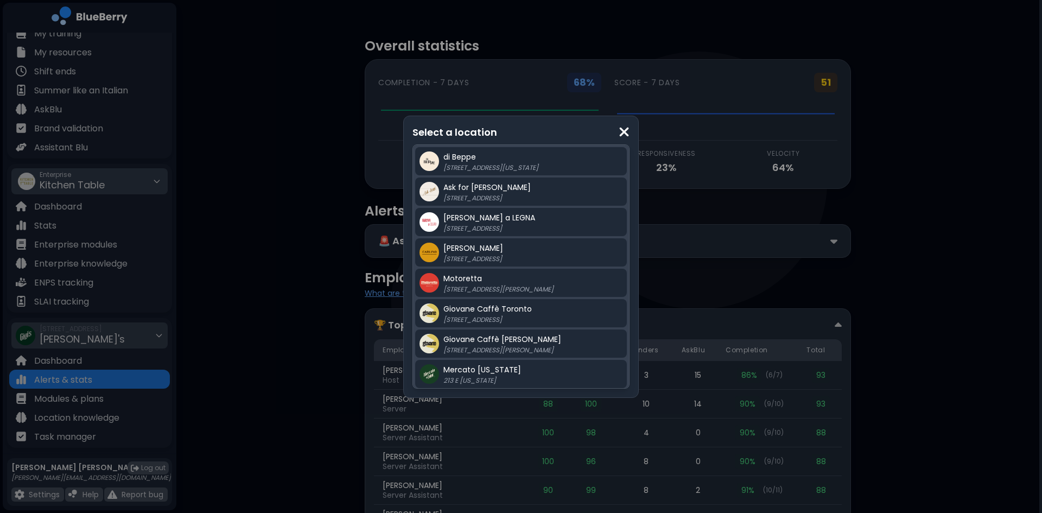
click at [627, 132] on img at bounding box center [624, 132] width 11 height 15
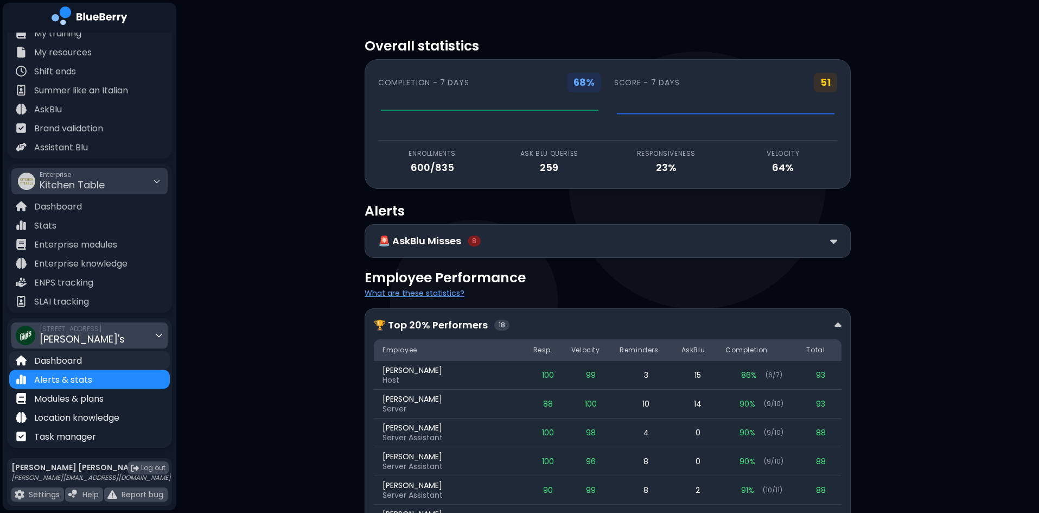
click at [100, 360] on div "Dashboard" at bounding box center [89, 359] width 161 height 19
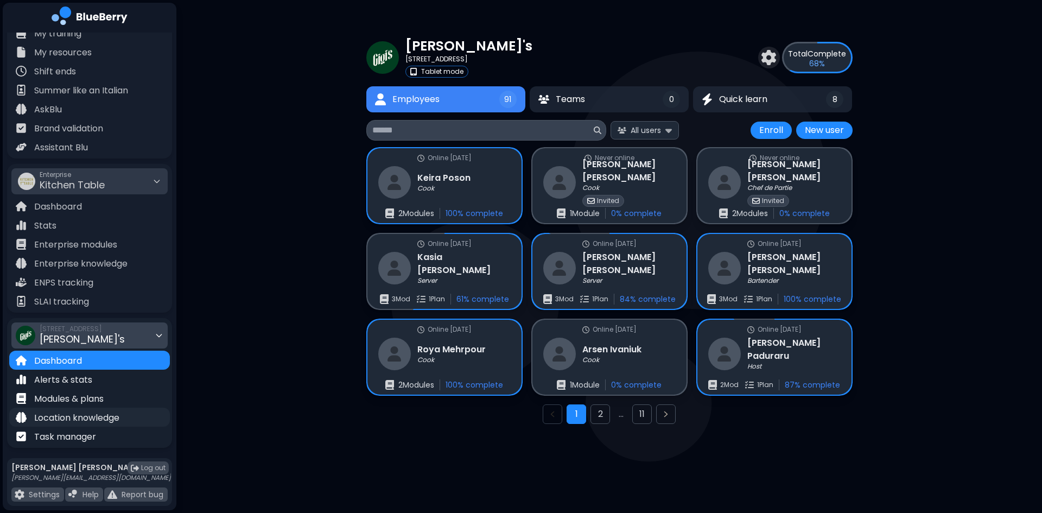
click at [103, 423] on p "Location knowledge" at bounding box center [76, 417] width 85 height 13
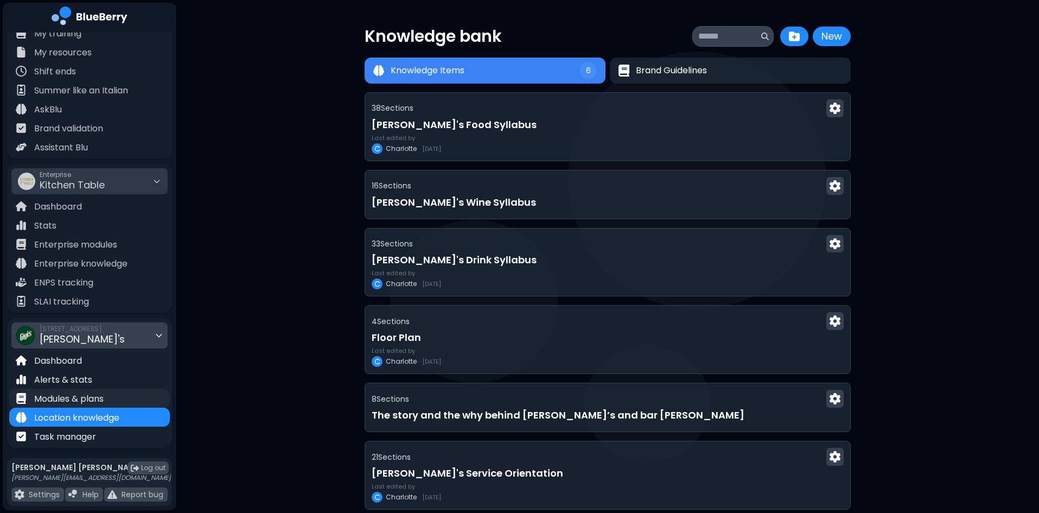
click at [87, 398] on p "Modules & plans" at bounding box center [68, 398] width 69 height 13
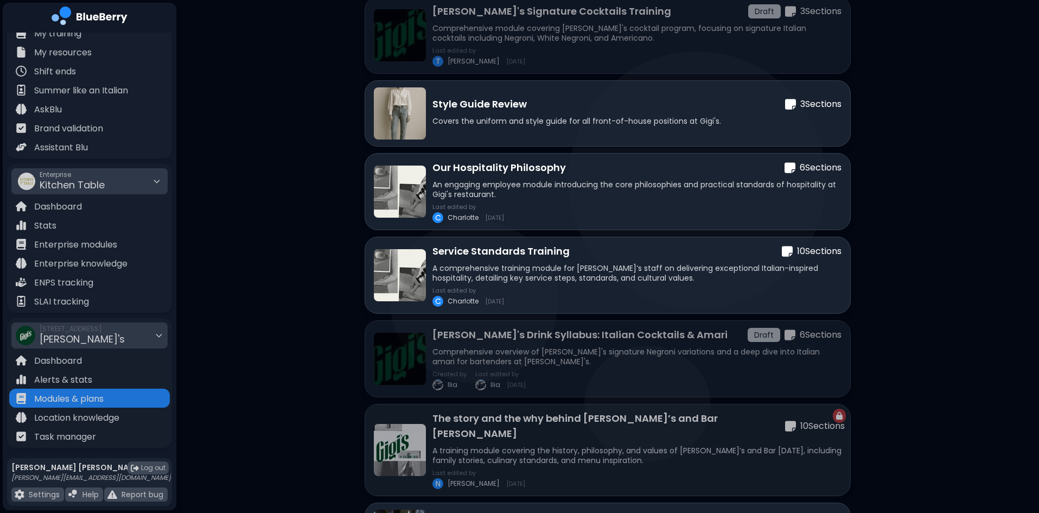
scroll to position [932, 0]
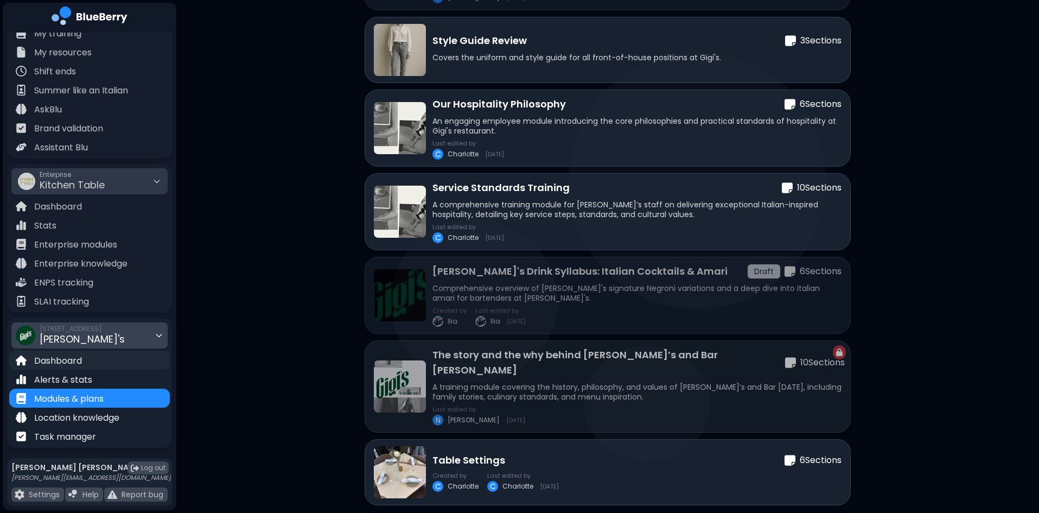
click at [84, 364] on div "Dashboard" at bounding box center [89, 359] width 161 height 19
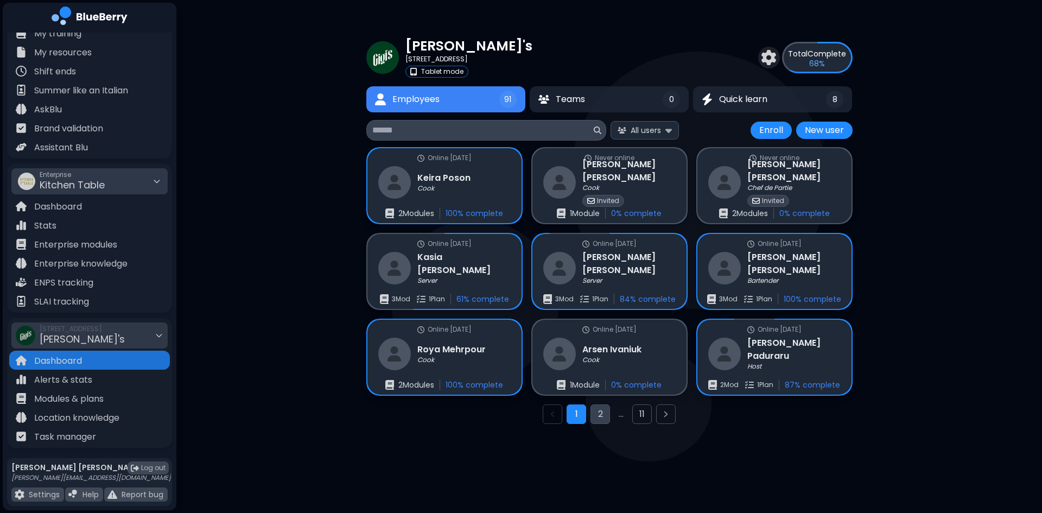
click at [595, 410] on button "2" at bounding box center [600, 414] width 20 height 20
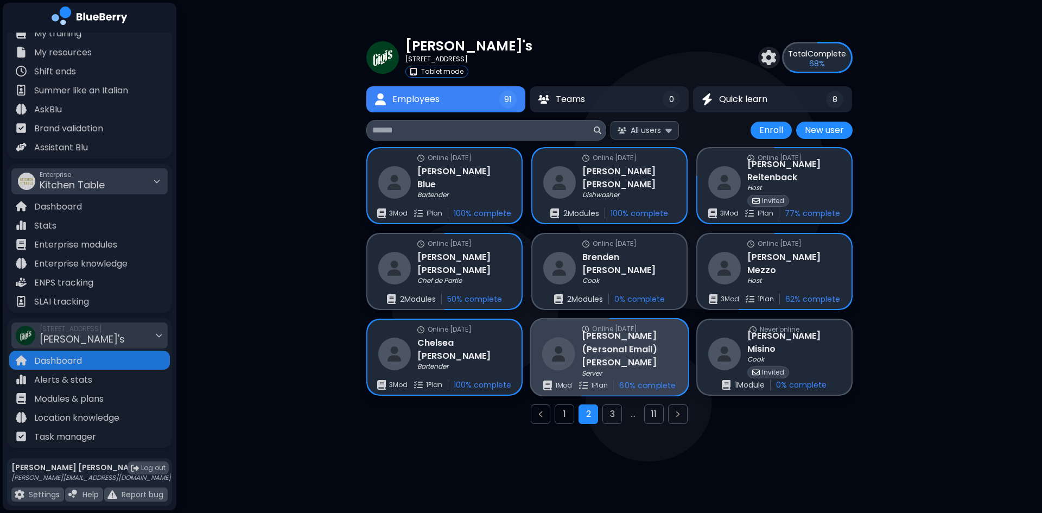
click at [604, 361] on h3 "Sheena (Personal Email) Walper" at bounding box center [629, 349] width 95 height 40
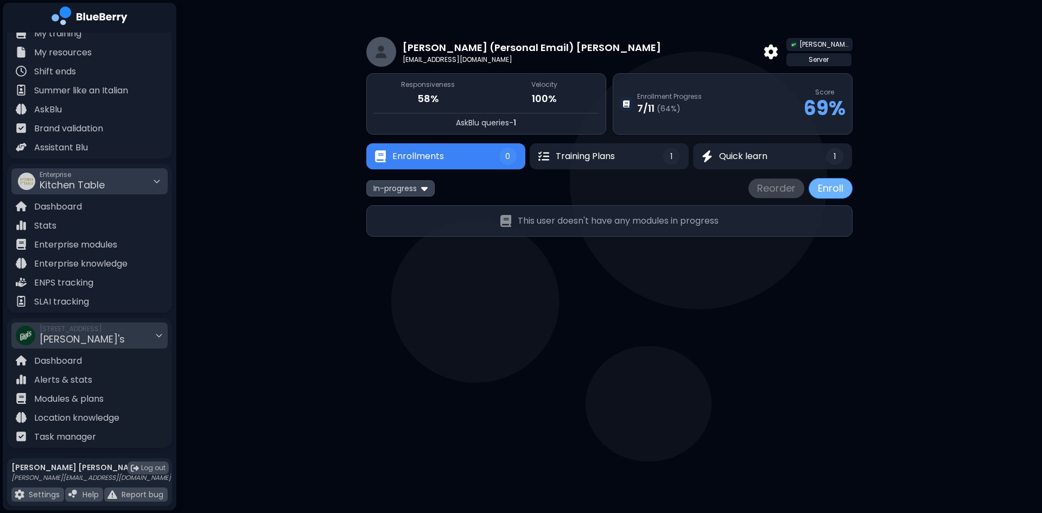
click at [828, 189] on button "Enroll" at bounding box center [830, 188] width 44 height 21
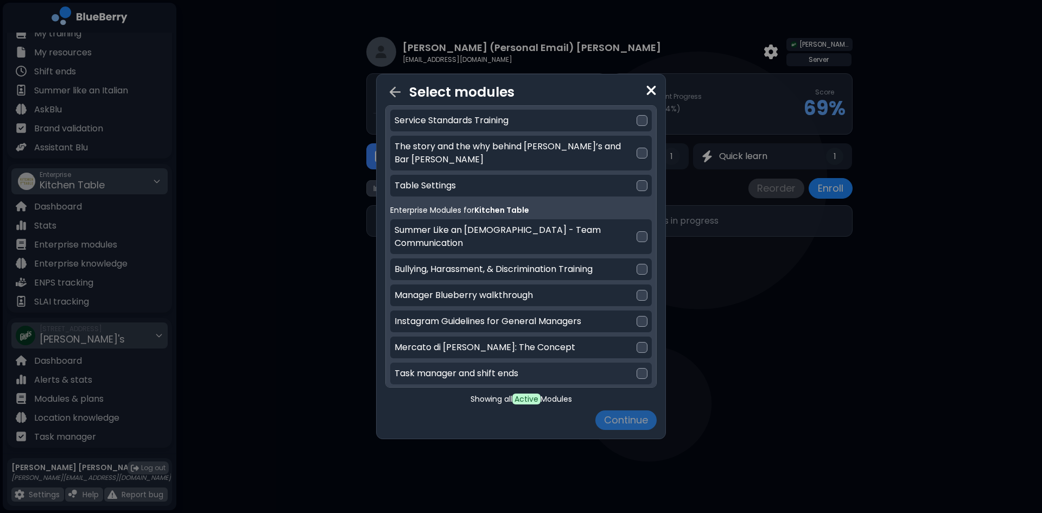
scroll to position [354, 0]
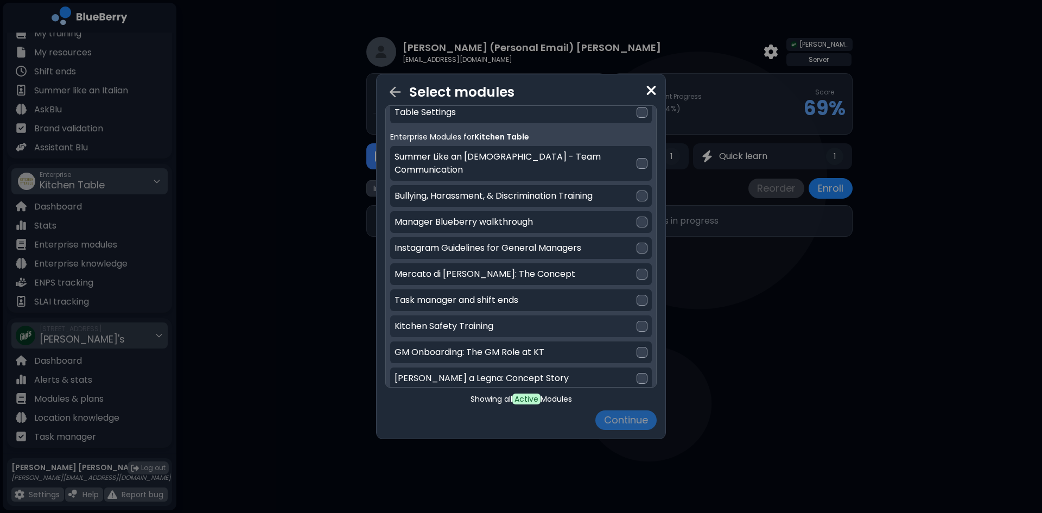
click at [534, 315] on div "Kitchen Safety Training" at bounding box center [521, 326] width 262 height 22
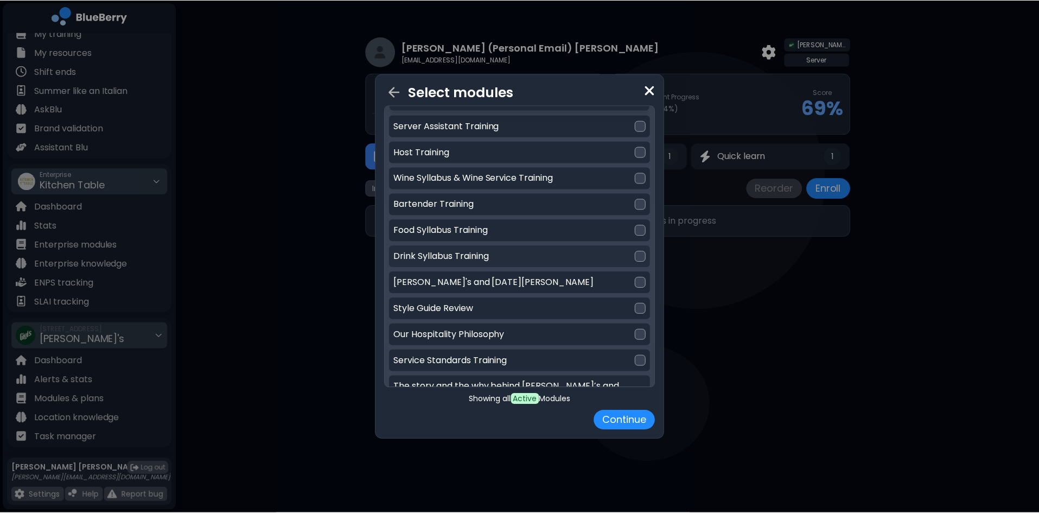
scroll to position [0, 0]
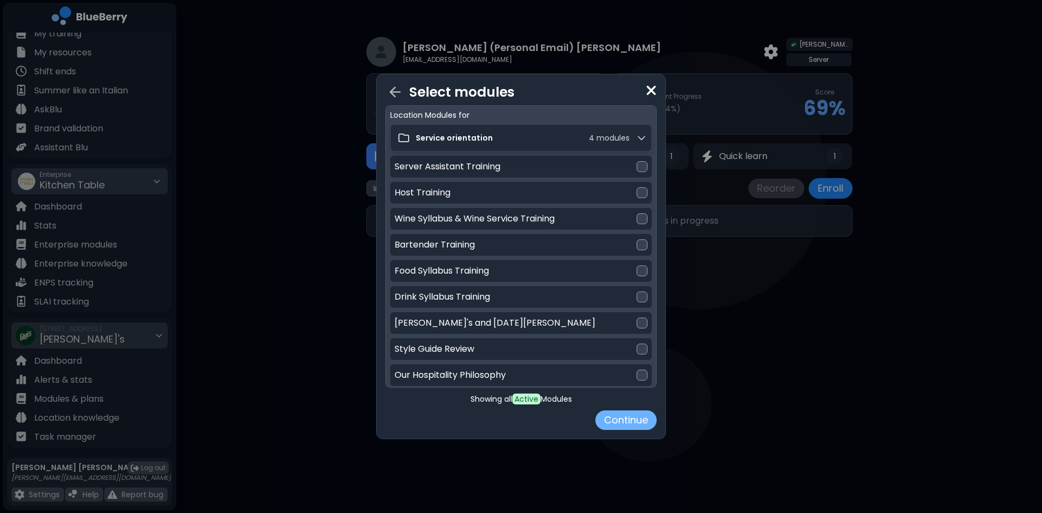
click at [630, 425] on button "Continue" at bounding box center [625, 420] width 61 height 20
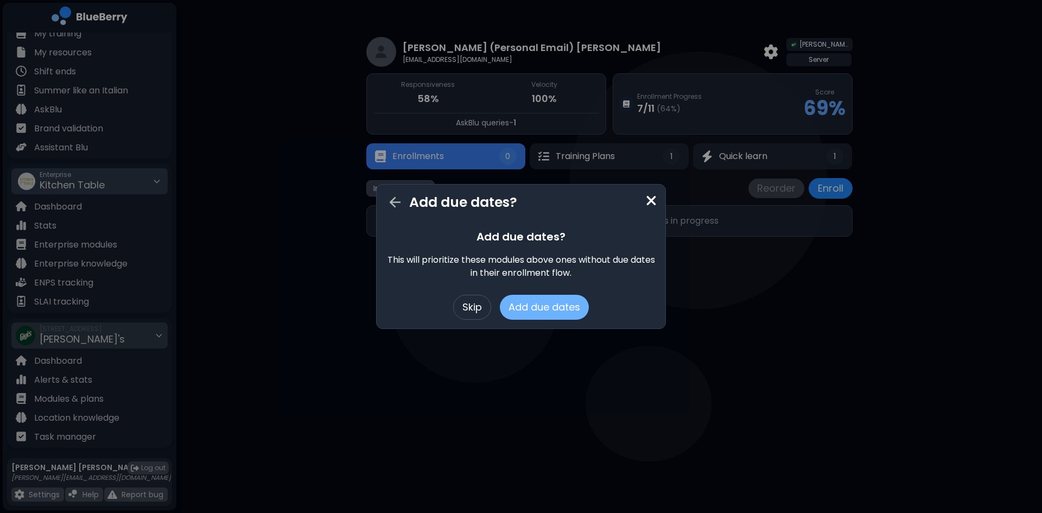
click at [571, 307] on button "Add due dates" at bounding box center [544, 307] width 89 height 25
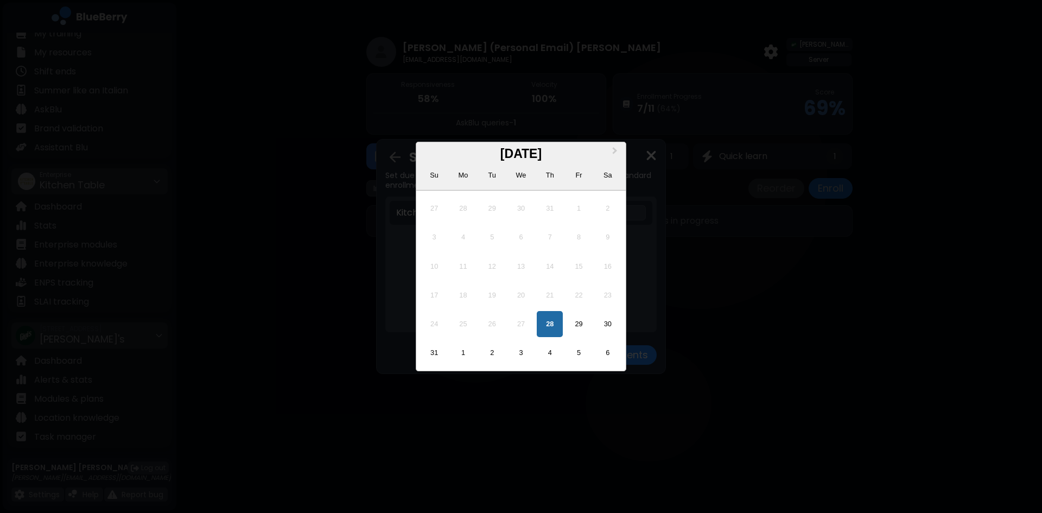
click at [603, 208] on div "**********" at bounding box center [603, 212] width 86 height 15
click at [609, 321] on div "30" at bounding box center [608, 324] width 26 height 26
type input "**********"
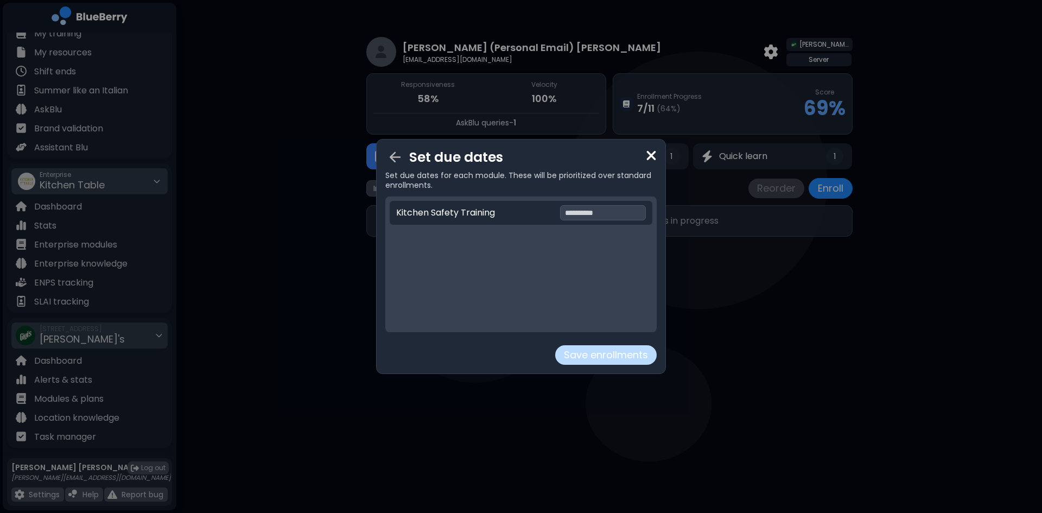
click at [628, 357] on button "Save enrollments" at bounding box center [605, 355] width 101 height 20
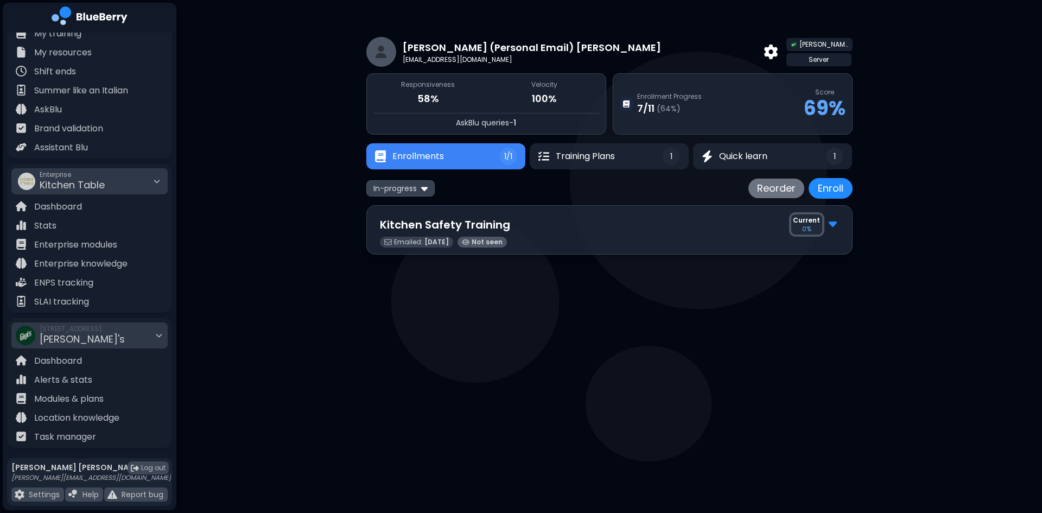
click at [564, 231] on div "Kitchen Safety Training Current 0 %" at bounding box center [609, 224] width 459 height 24
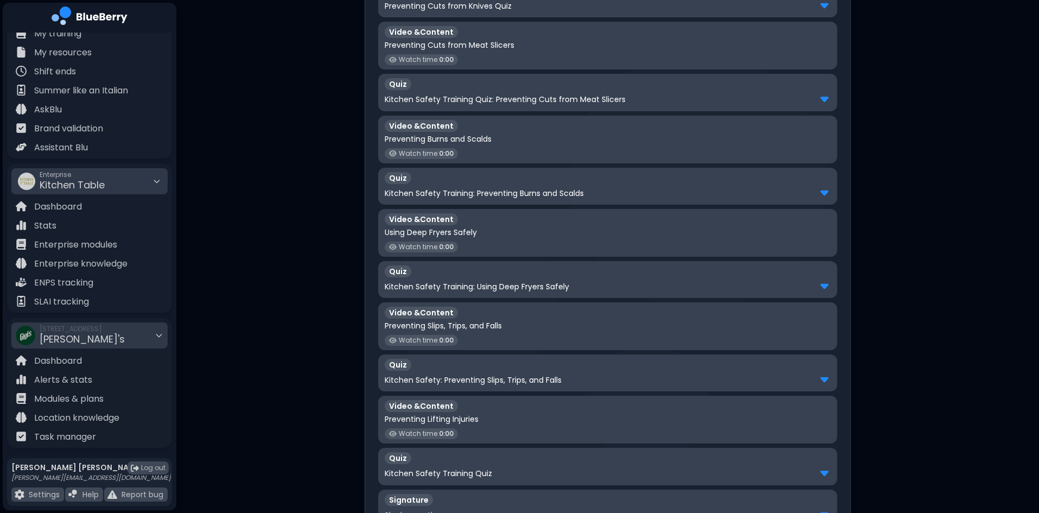
scroll to position [501, 0]
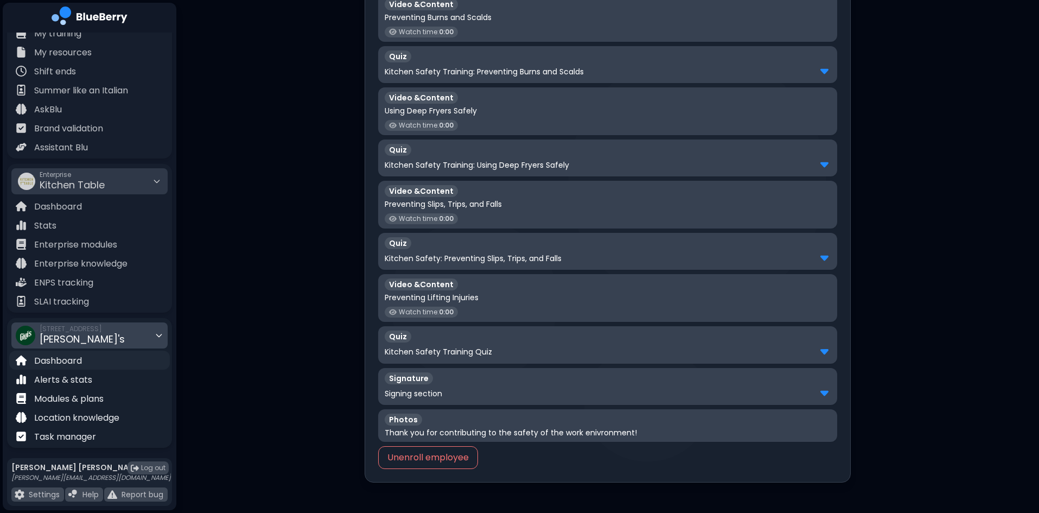
click at [77, 358] on p "Dashboard" at bounding box center [58, 360] width 48 height 13
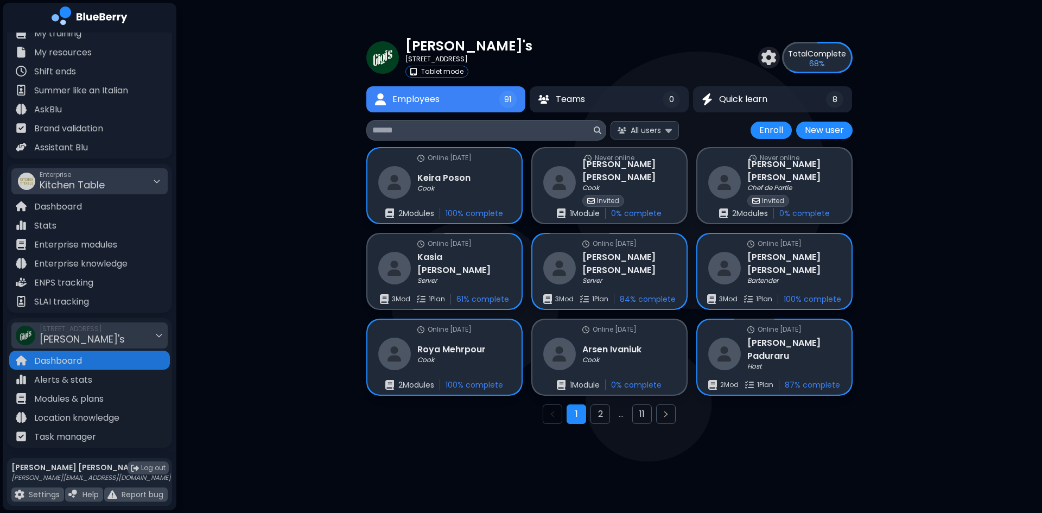
click at [426, 132] on input at bounding box center [481, 130] width 219 height 13
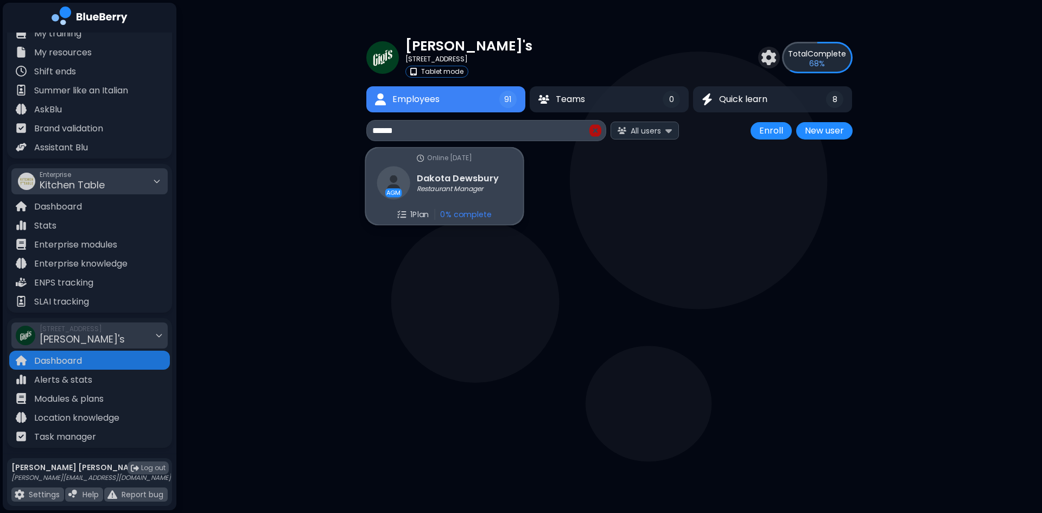
type input "******"
click at [450, 173] on h3 "Dakota Dewsbury" at bounding box center [458, 178] width 82 height 13
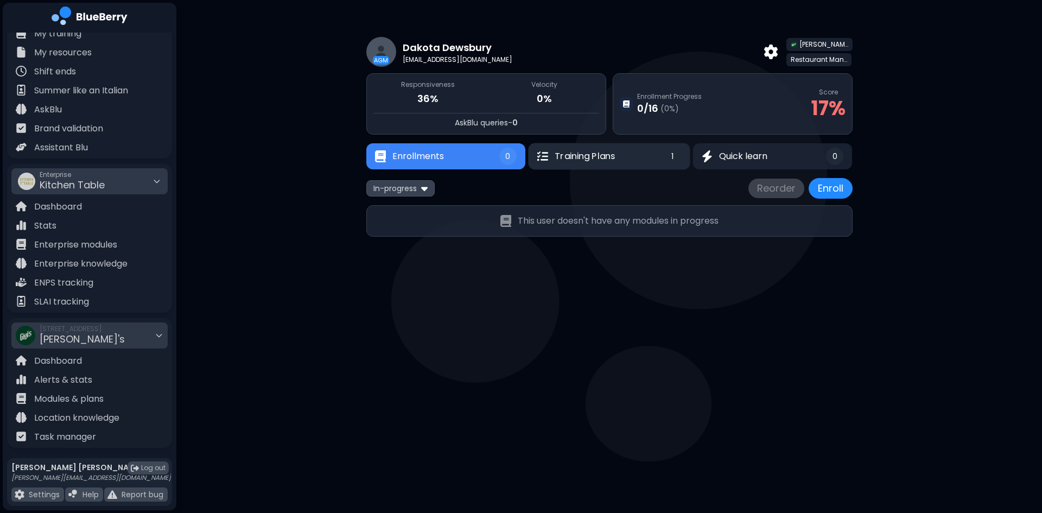
click at [627, 160] on button "Training Plans 1" at bounding box center [609, 156] width 162 height 27
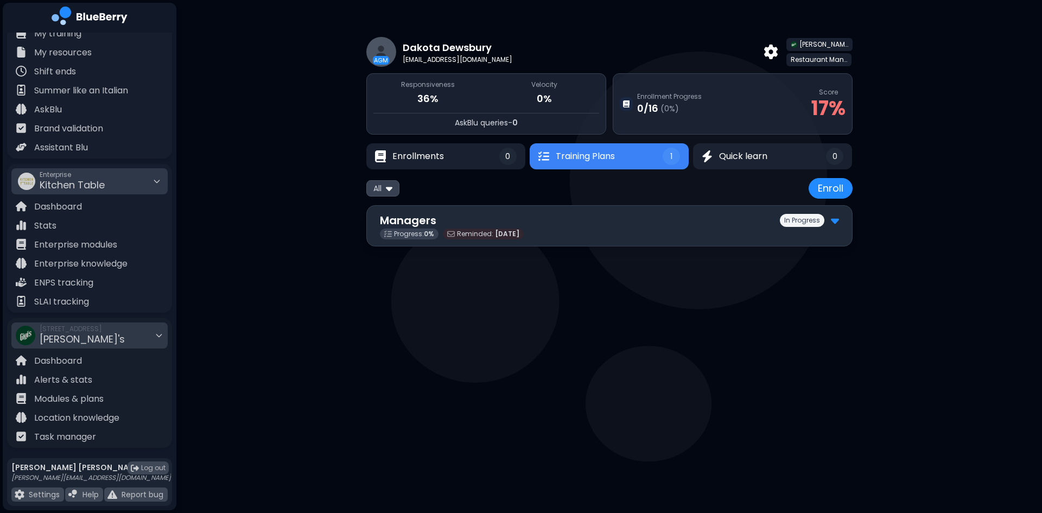
click at [836, 220] on img at bounding box center [835, 220] width 8 height 14
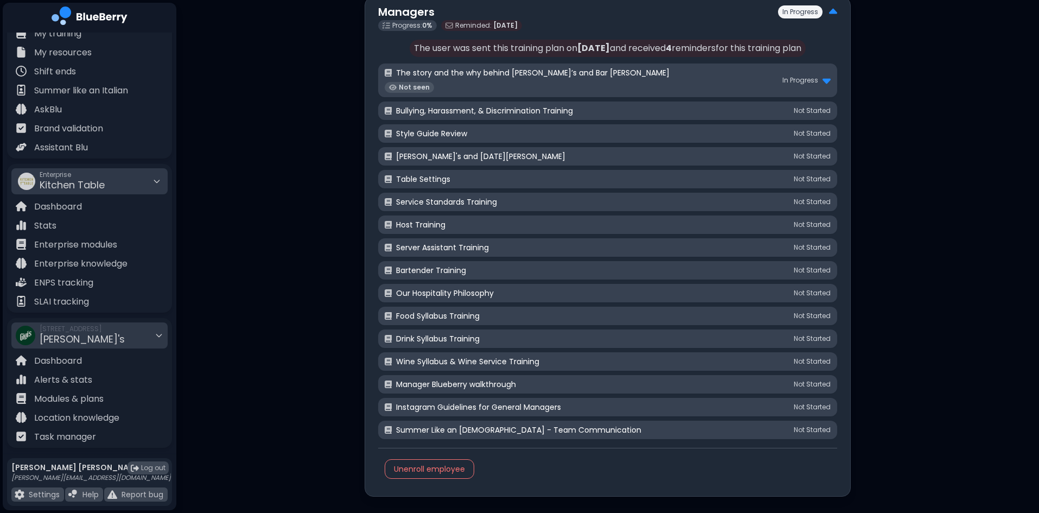
scroll to position [217, 0]
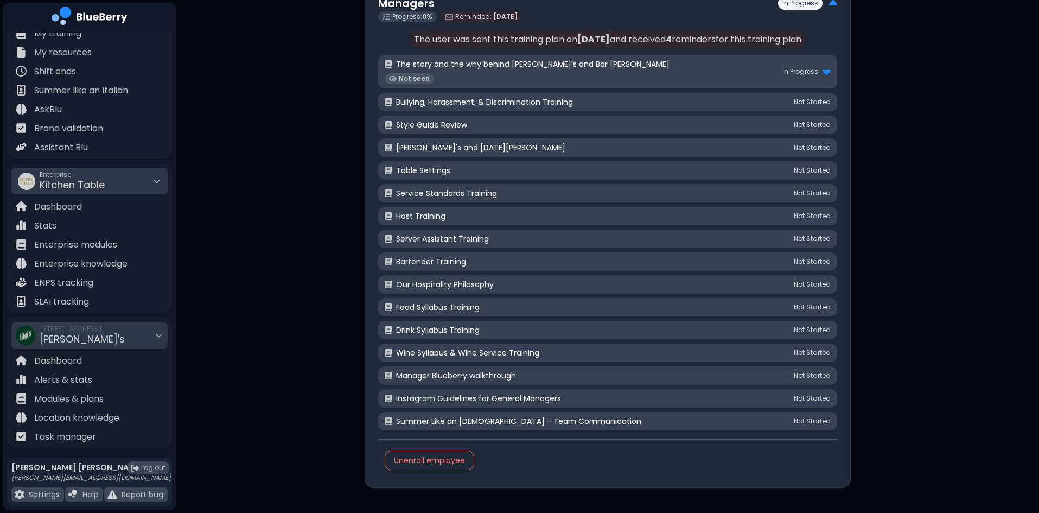
click at [573, 96] on div "Bullying, Harassment, & Discrimination Training Not Started" at bounding box center [607, 102] width 459 height 18
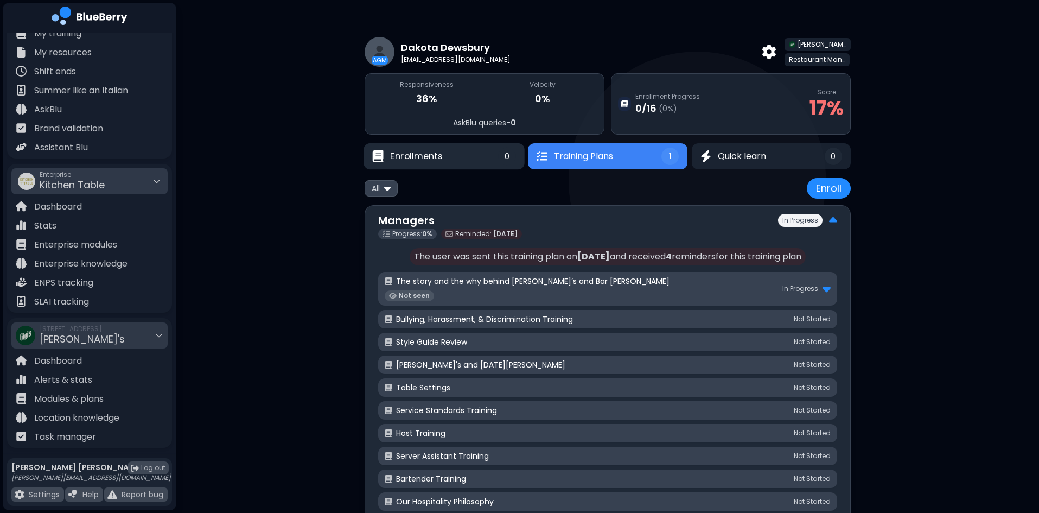
click at [458, 154] on button "Enrollments 0" at bounding box center [444, 156] width 161 height 27
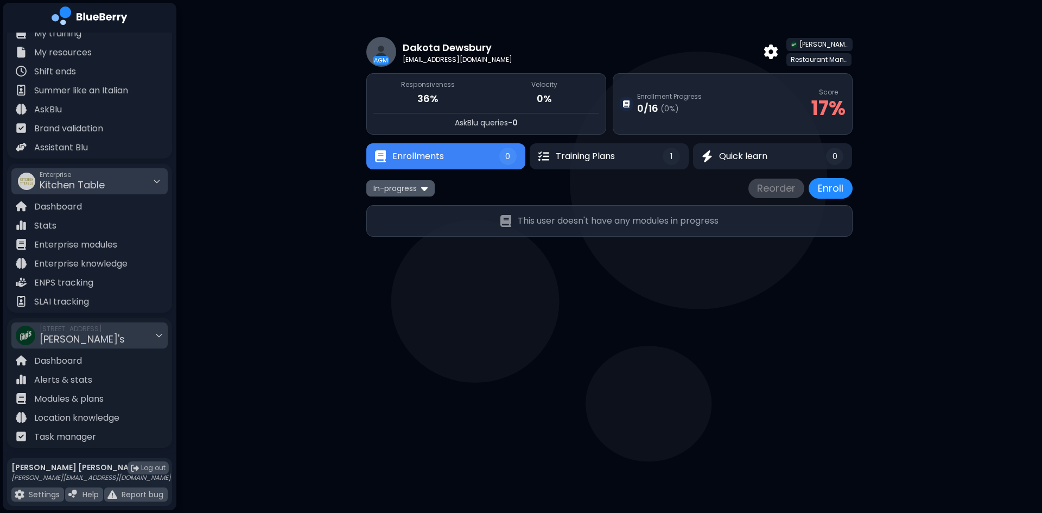
click at [418, 191] on div "In-progress" at bounding box center [400, 188] width 68 height 16
click at [515, 196] on div "In-progress Reorder Enroll" at bounding box center [609, 188] width 486 height 21
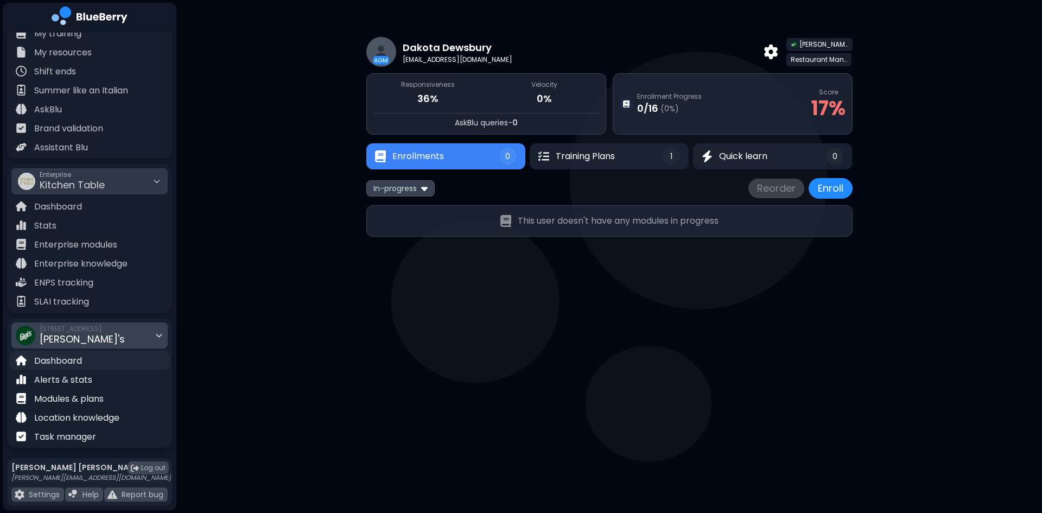
click at [54, 359] on p "Dashboard" at bounding box center [58, 360] width 48 height 13
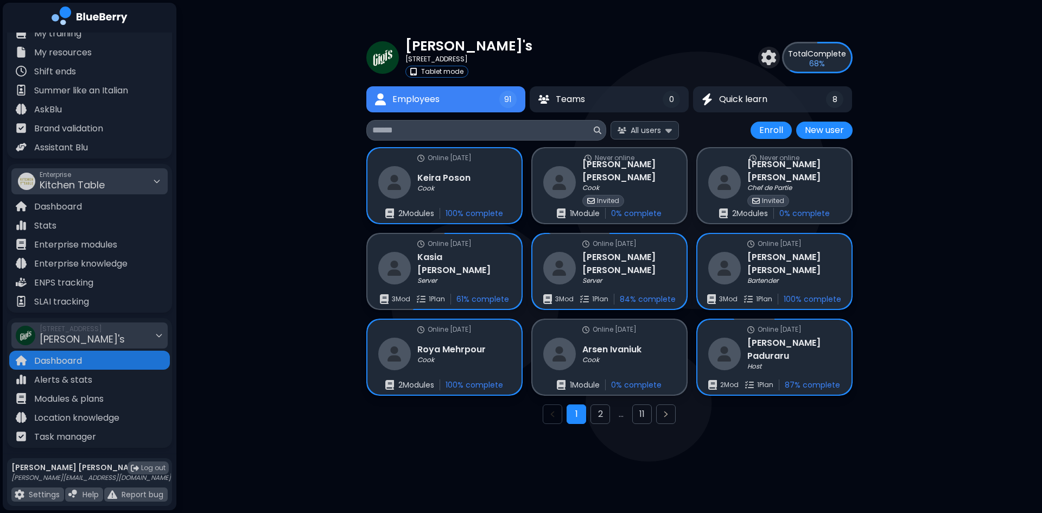
click at [464, 126] on input at bounding box center [481, 130] width 219 height 13
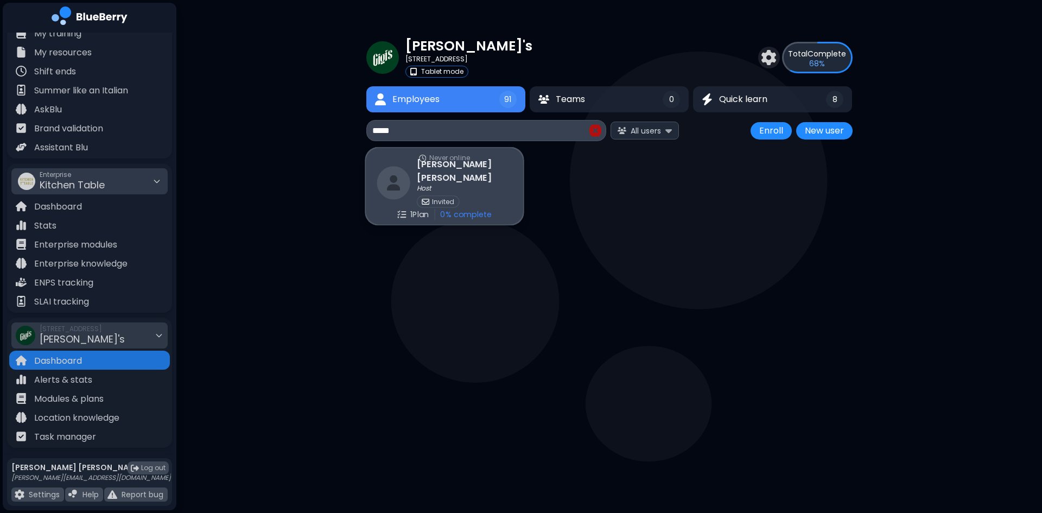
type input "*****"
click at [479, 170] on h3 "Reese Gardiner" at bounding box center [464, 171] width 95 height 27
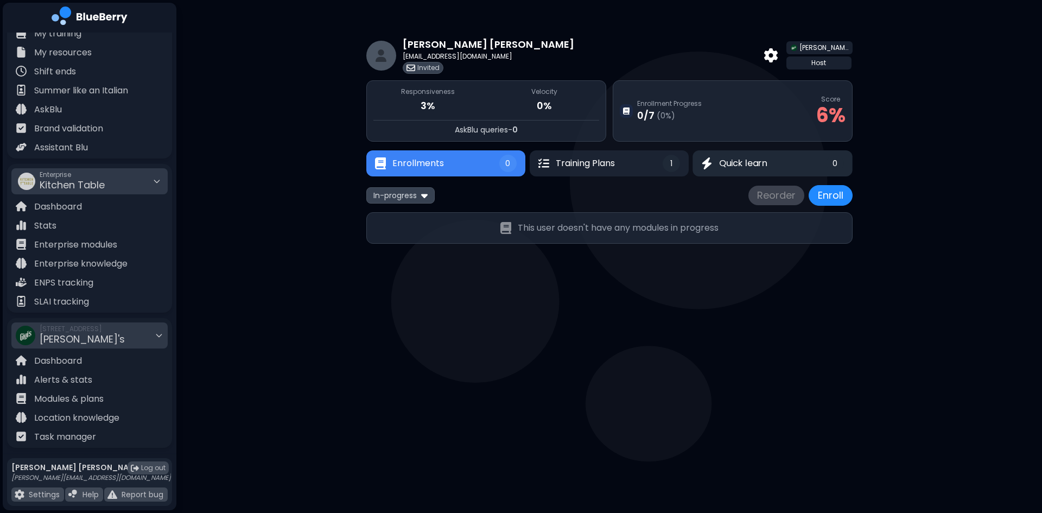
click at [730, 166] on span "Quick learn" at bounding box center [743, 163] width 48 height 13
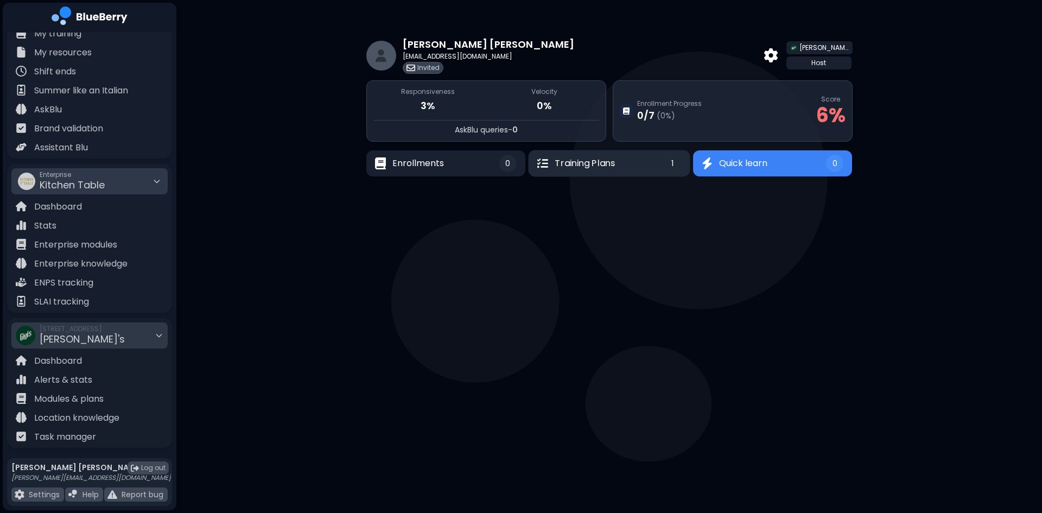
click at [621, 166] on button "Training Plans 1" at bounding box center [609, 163] width 162 height 27
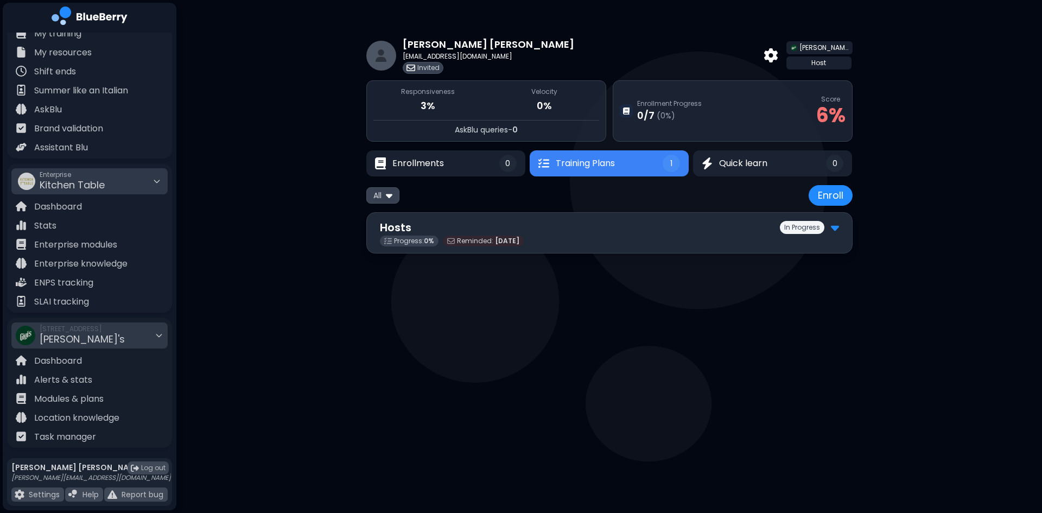
click at [538, 234] on div "Hosts In Progress" at bounding box center [609, 227] width 459 height 16
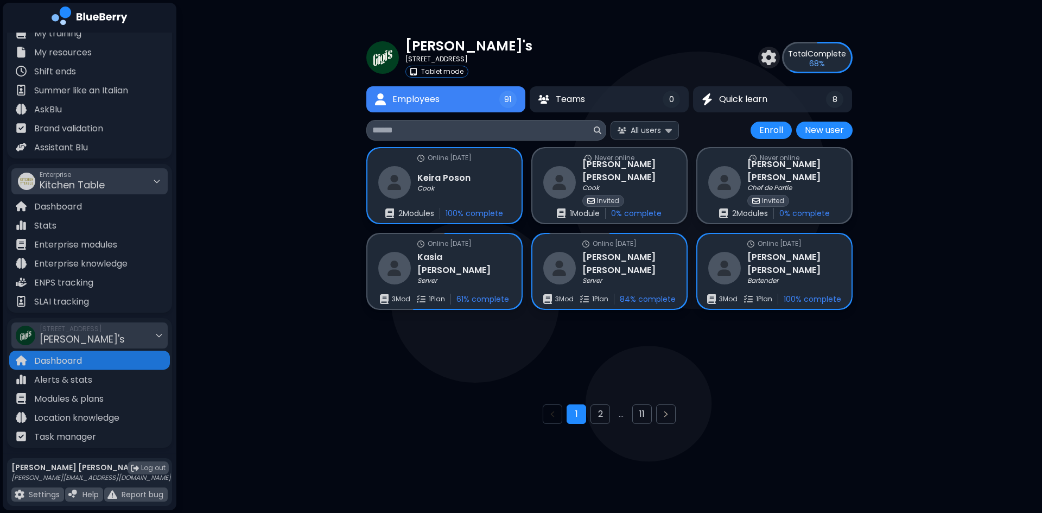
click at [413, 131] on input at bounding box center [481, 130] width 219 height 13
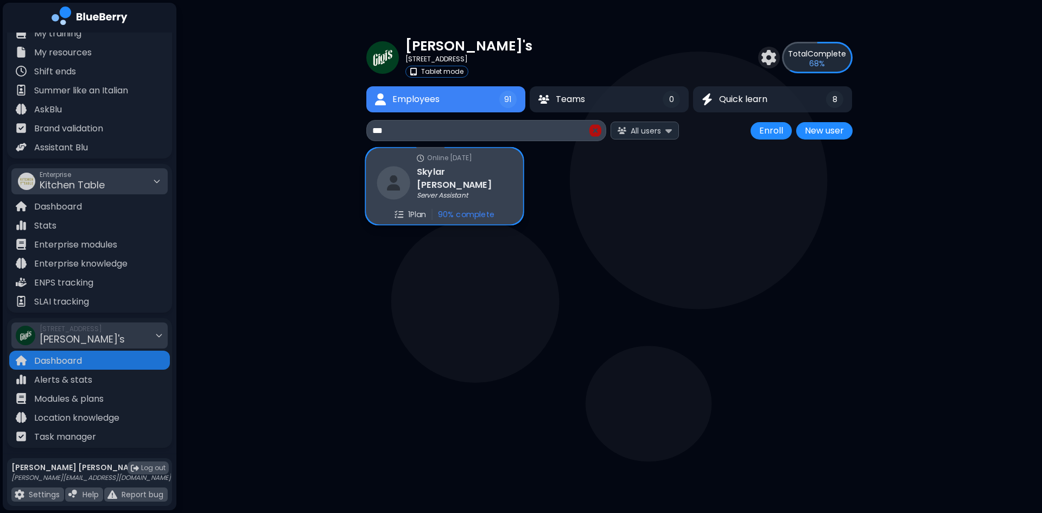
type input "***"
click at [461, 168] on div "Skylar Mackenzie Server Assistant" at bounding box center [444, 182] width 135 height 35
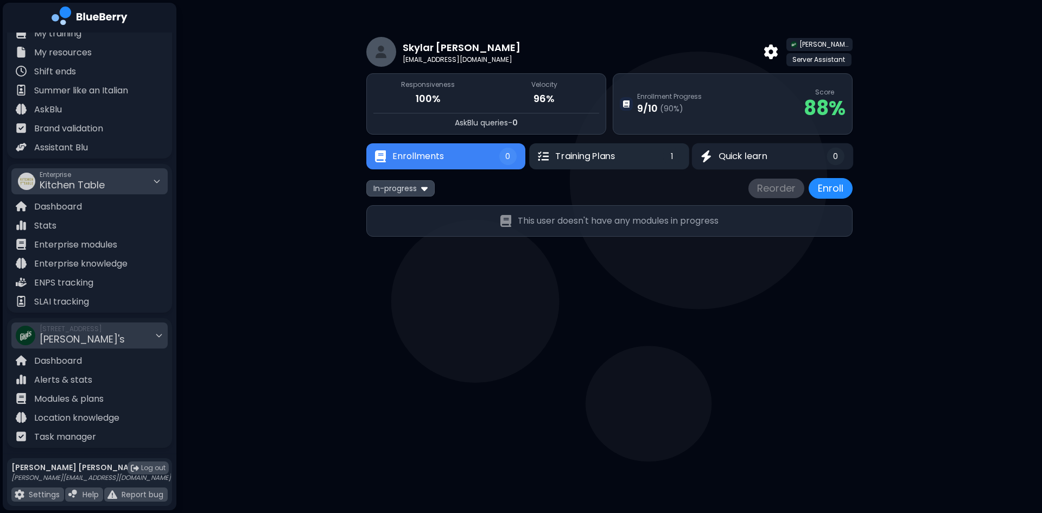
click at [666, 158] on div "1" at bounding box center [671, 156] width 17 height 17
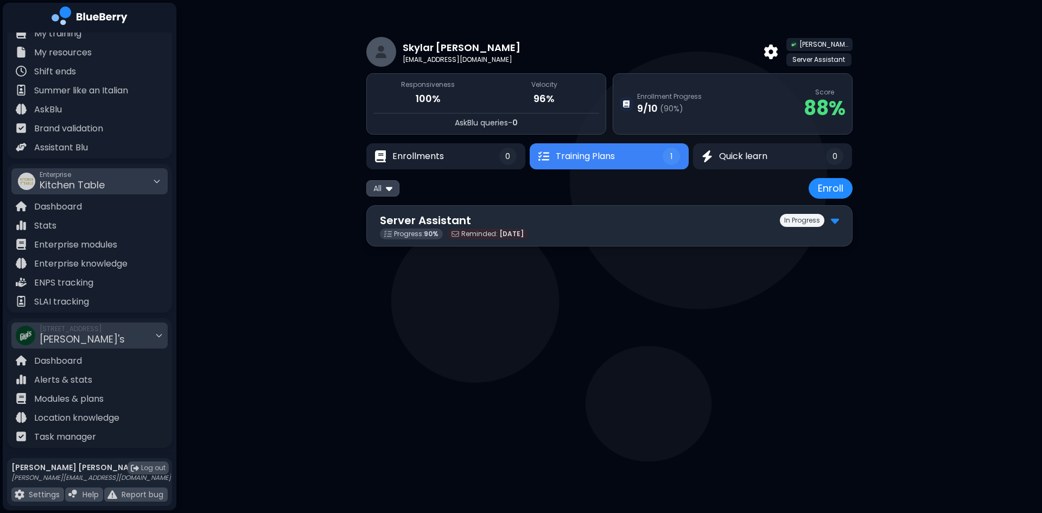
click at [833, 218] on img at bounding box center [835, 220] width 8 height 14
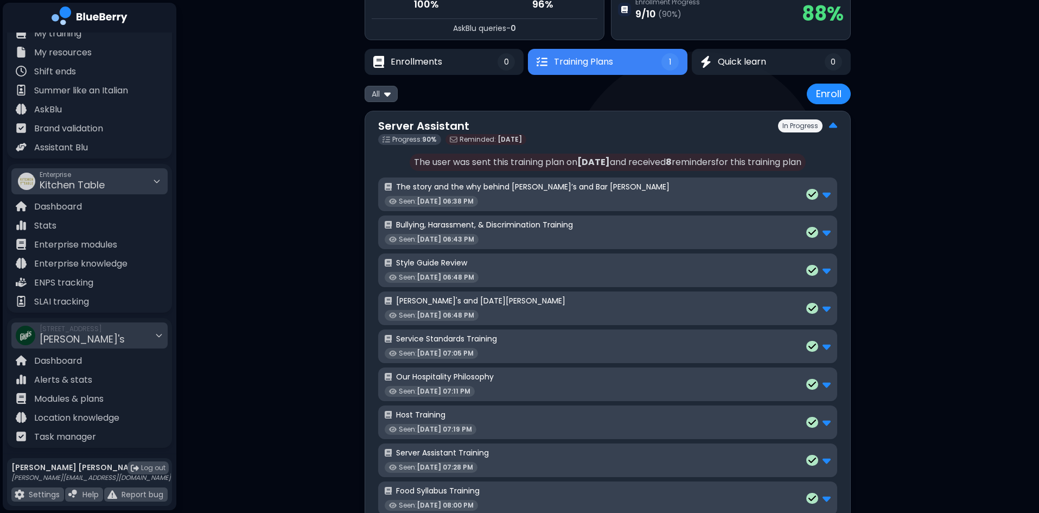
scroll to position [109, 0]
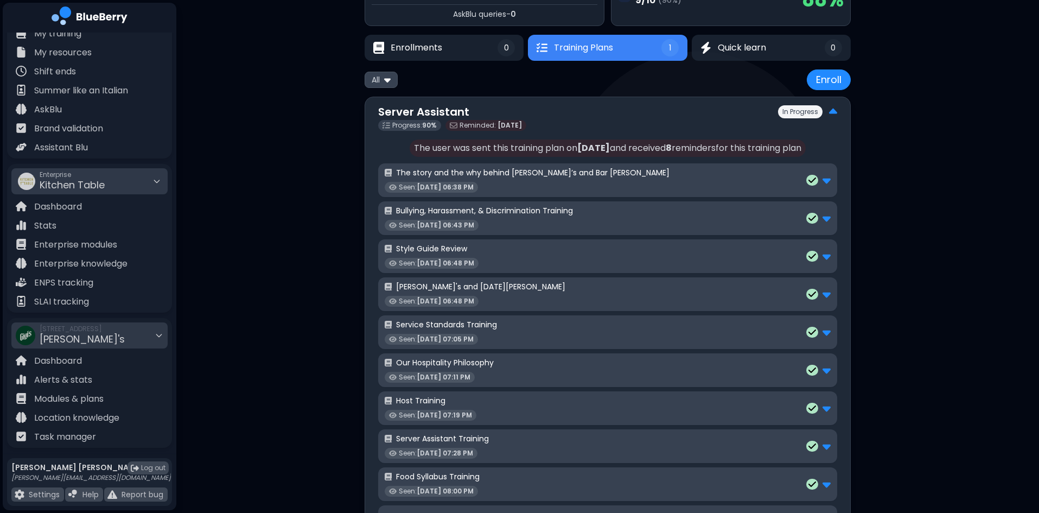
click at [504, 290] on div "Gigi's and Lucia Floorplan Seen: Aug 11, 06:48 PM" at bounding box center [608, 294] width 446 height 25
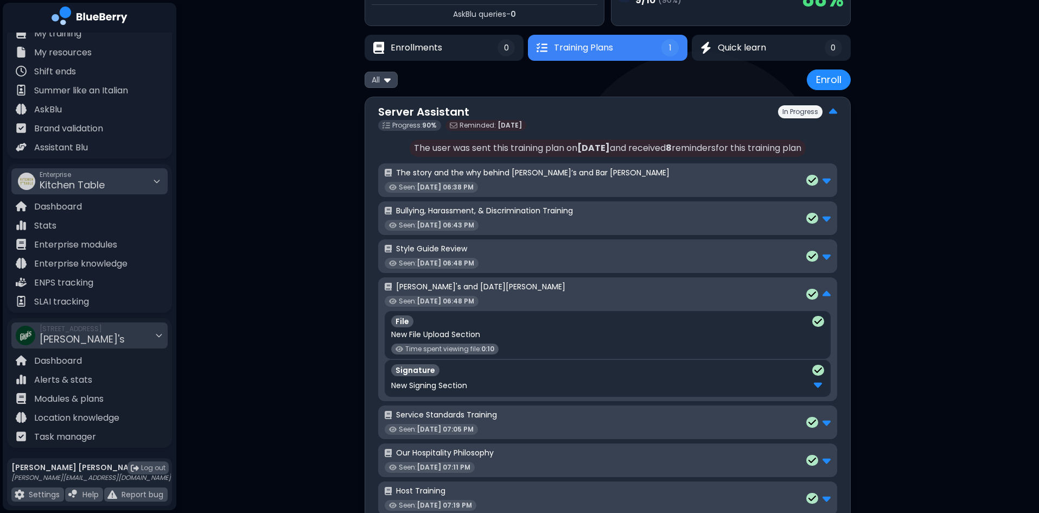
click at [428, 346] on span "Time spent viewing file: 0:10" at bounding box center [449, 349] width 89 height 9
click at [422, 329] on p "New File Upload Section" at bounding box center [435, 334] width 89 height 10
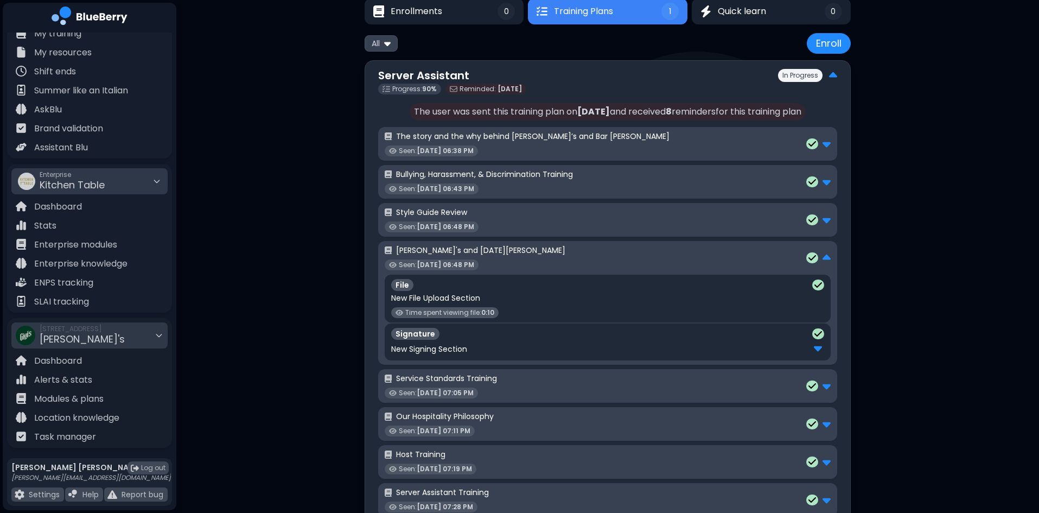
scroll to position [139, 0]
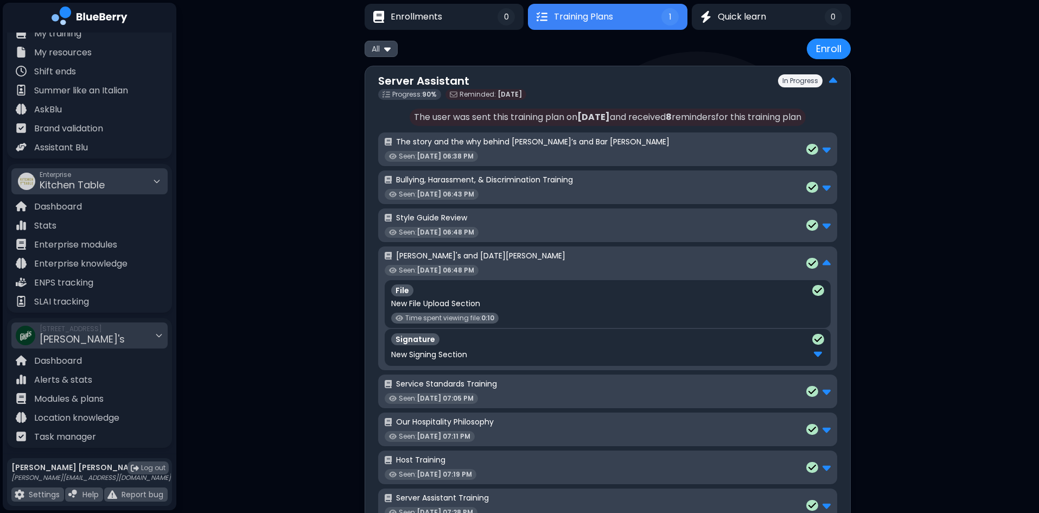
click at [473, 180] on p "Bullying, Harassment, & Discrimination Training" at bounding box center [484, 180] width 177 height 10
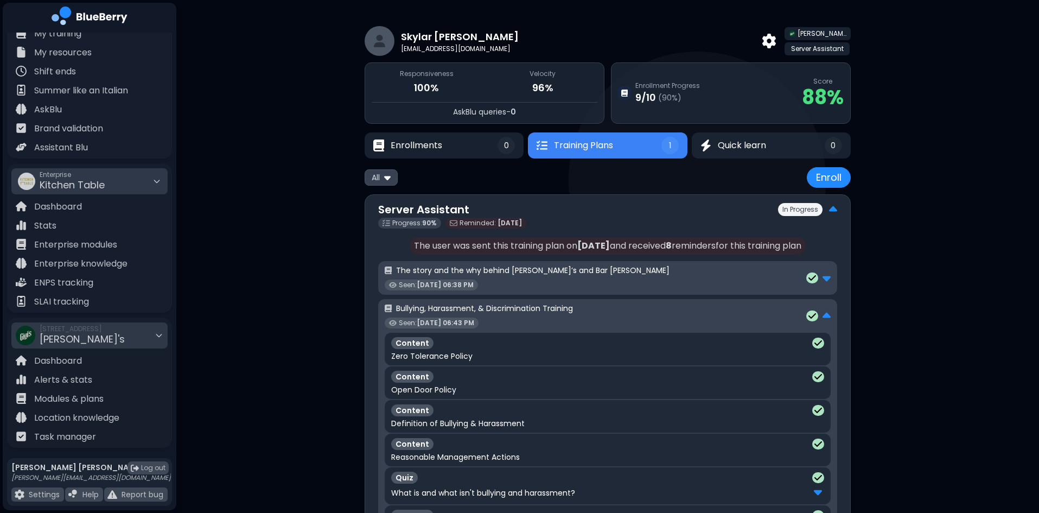
scroll to position [0, 0]
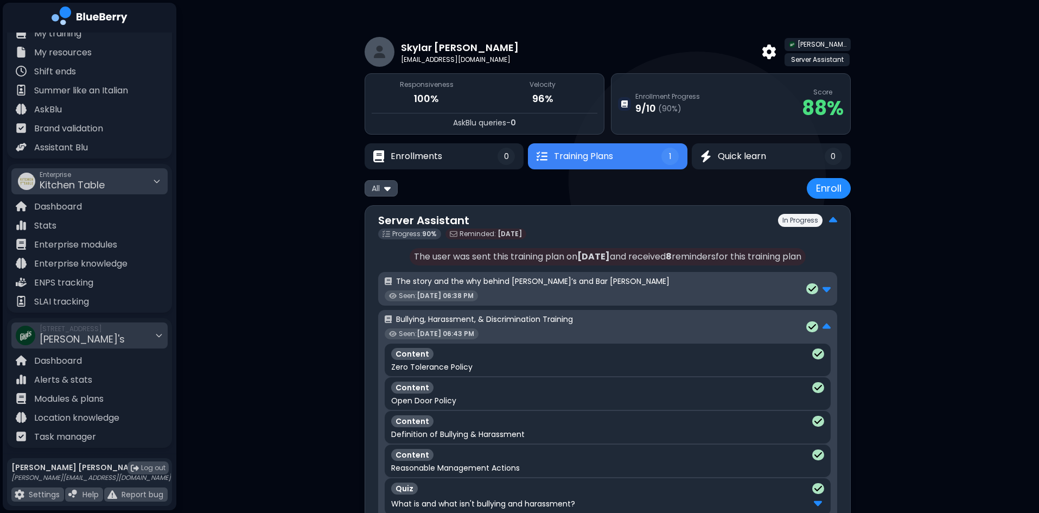
click at [558, 315] on p "Bullying, Harassment, & Discrimination Training" at bounding box center [484, 319] width 177 height 10
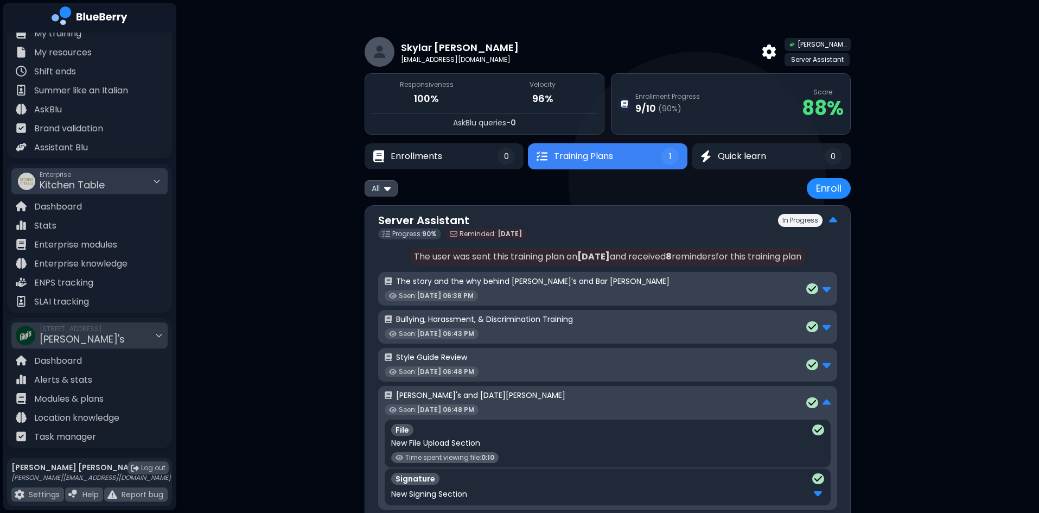
click at [528, 392] on div "Gigi's and Lucia Floorplan Seen: Aug 11, 06:48 PM" at bounding box center [608, 402] width 446 height 25
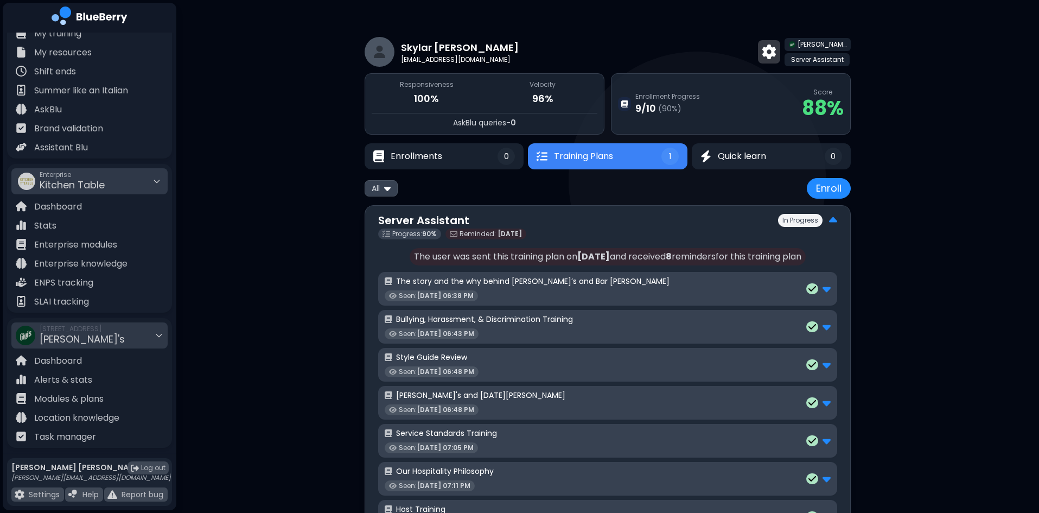
drag, startPoint x: 949, startPoint y: 108, endPoint x: 776, endPoint y: 49, distance: 182.2
click at [776, 49] on img at bounding box center [769, 51] width 14 height 14
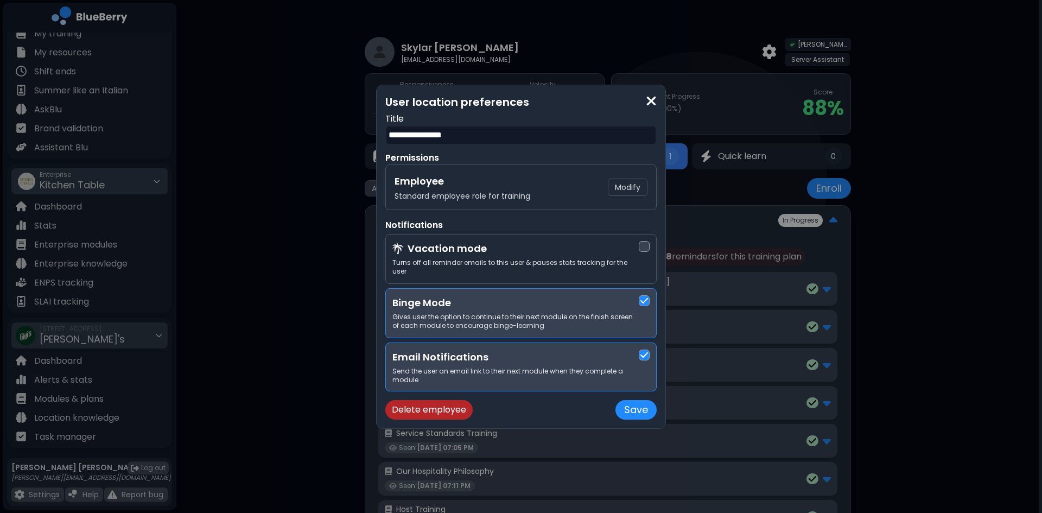
click at [650, 109] on img at bounding box center [651, 101] width 11 height 15
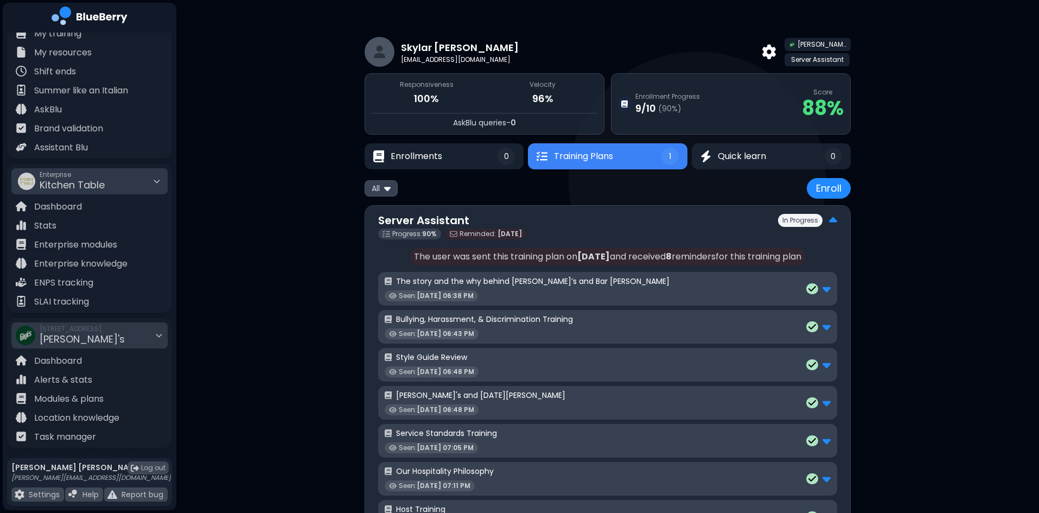
scroll to position [11, 0]
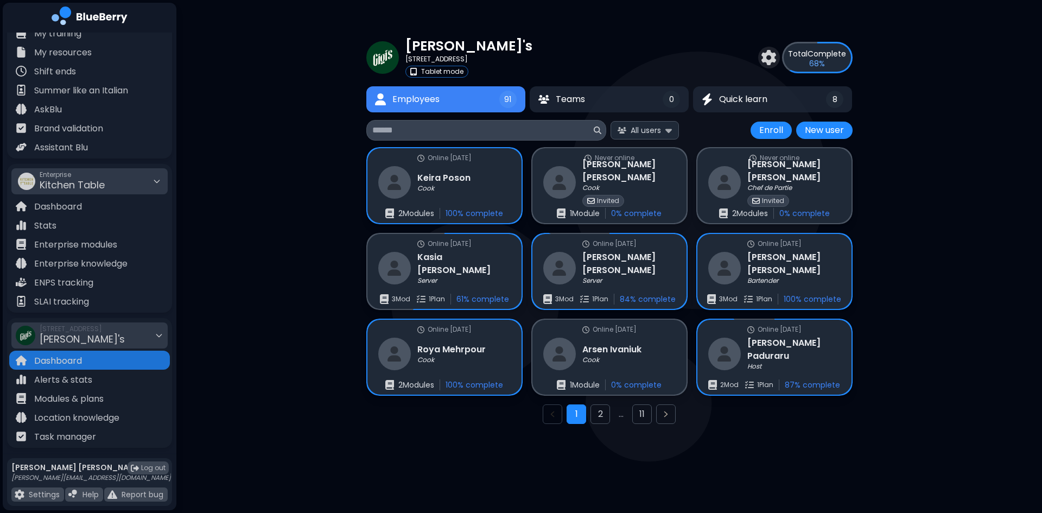
click at [414, 132] on input at bounding box center [481, 130] width 219 height 13
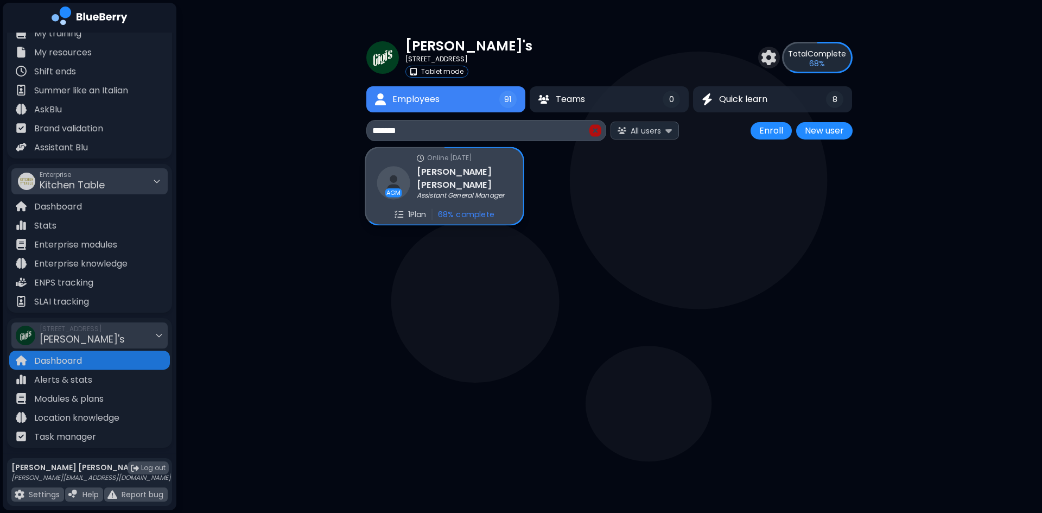
type input "*******"
click at [495, 191] on p "Assistant General Manager" at bounding box center [460, 195] width 87 height 9
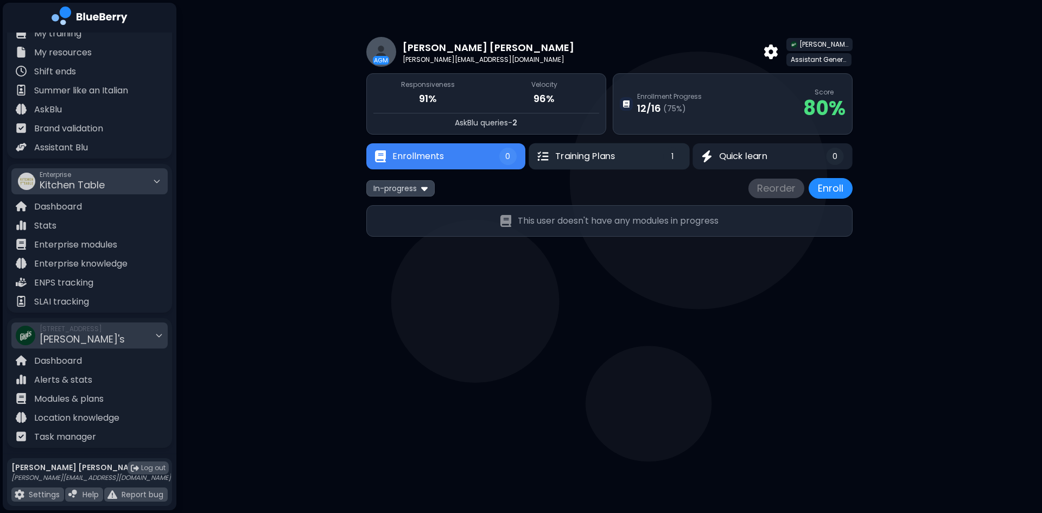
click at [641, 155] on button "Training Plans 1" at bounding box center [608, 156] width 161 height 27
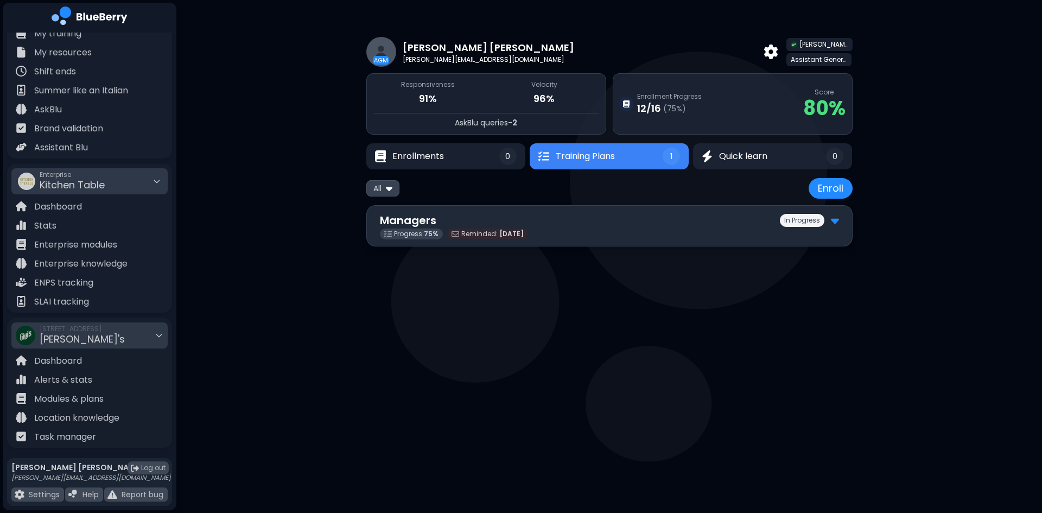
click at [570, 226] on div "Managers In Progress" at bounding box center [609, 220] width 459 height 16
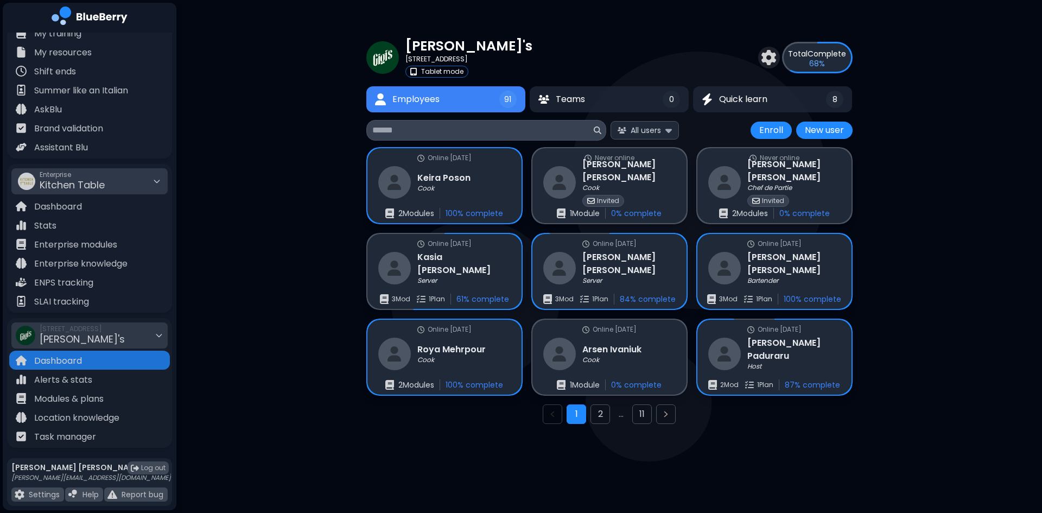
click at [418, 125] on input at bounding box center [481, 130] width 219 height 13
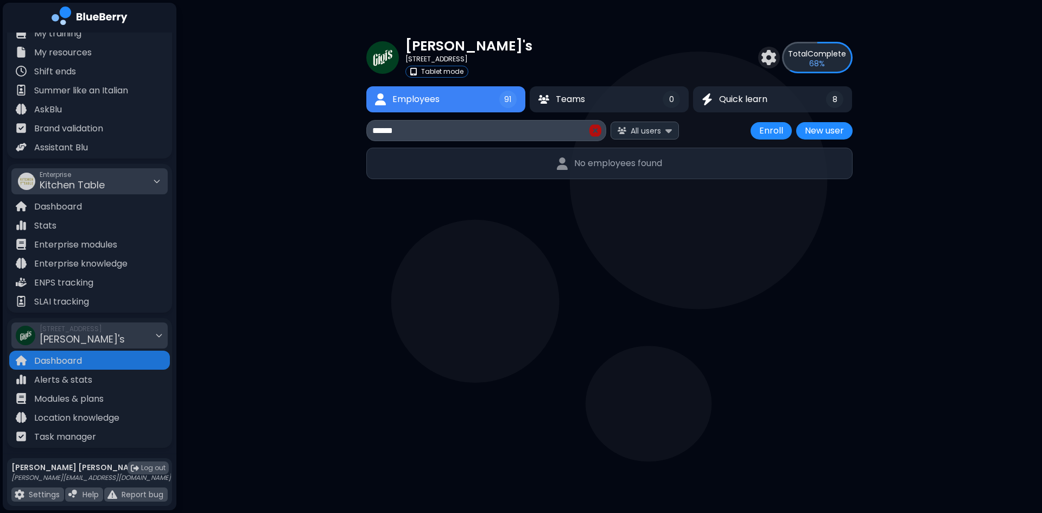
type input "*******"
drag, startPoint x: 438, startPoint y: 131, endPoint x: 287, endPoint y: 94, distance: 155.2
click at [276, 122] on div "Gigi's 2968 Christmas Way Tablet mode Total Complete 68 % Employees 91 Teams 0 …" at bounding box center [608, 107] width 865 height 214
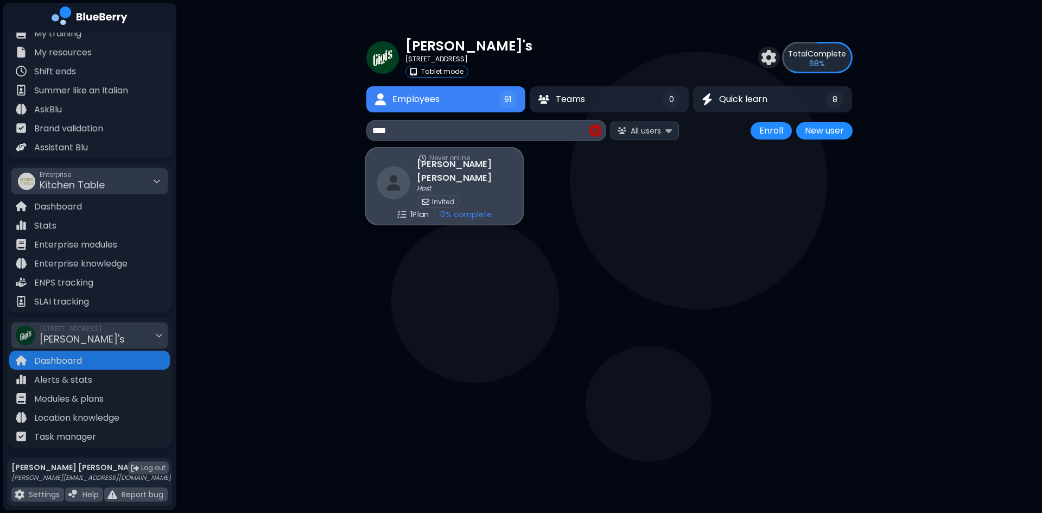
type input "****"
click at [459, 166] on h3 "Reese Gardiner" at bounding box center [464, 171] width 95 height 27
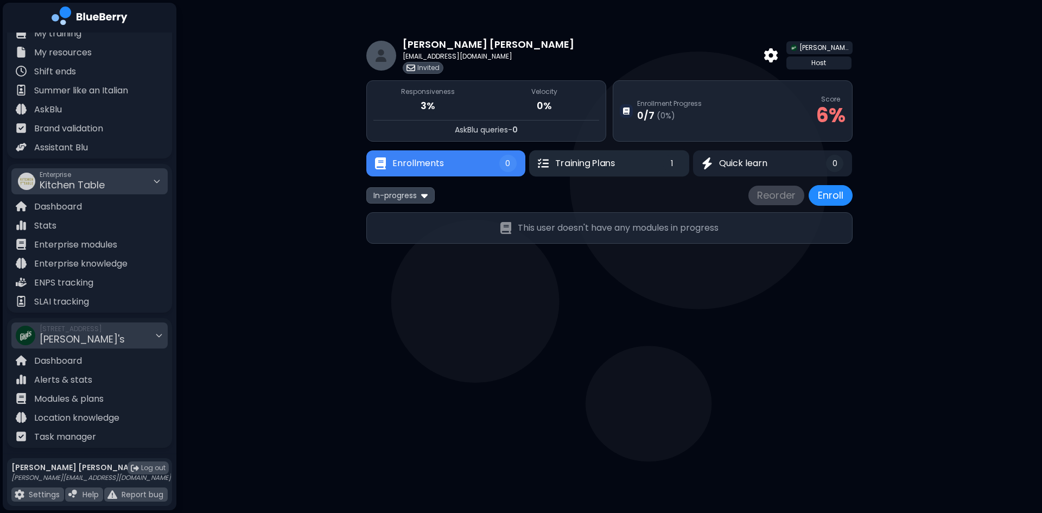
click at [567, 161] on span "Training Plans" at bounding box center [585, 163] width 60 height 13
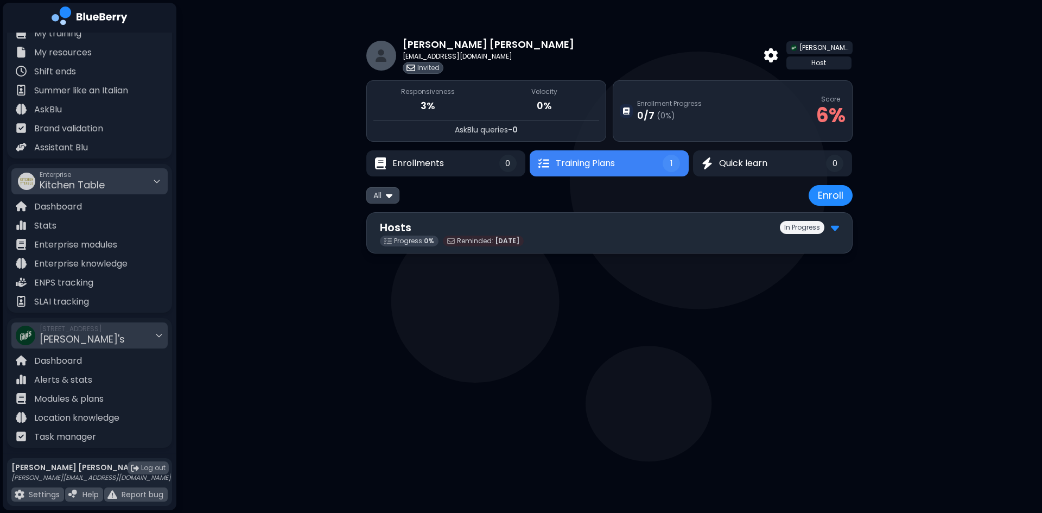
click at [834, 228] on img at bounding box center [835, 227] width 8 height 14
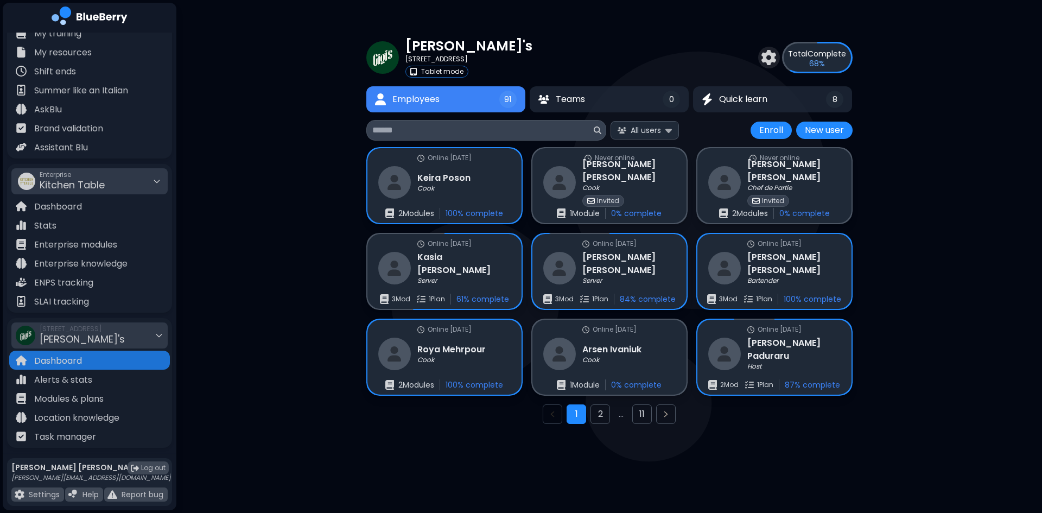
click at [415, 131] on input at bounding box center [481, 130] width 219 height 13
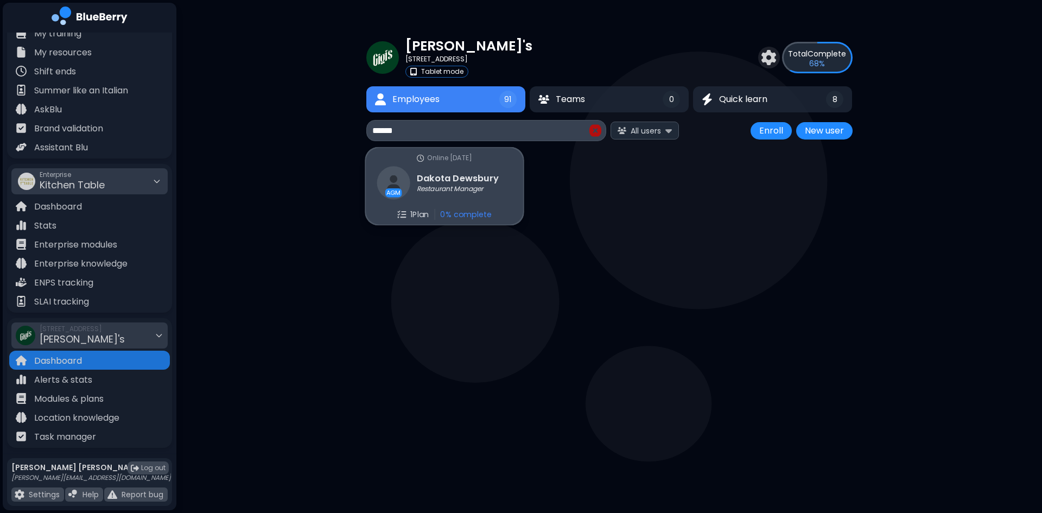
type input "******"
click at [452, 184] on p "Restaurant Manager" at bounding box center [450, 188] width 66 height 9
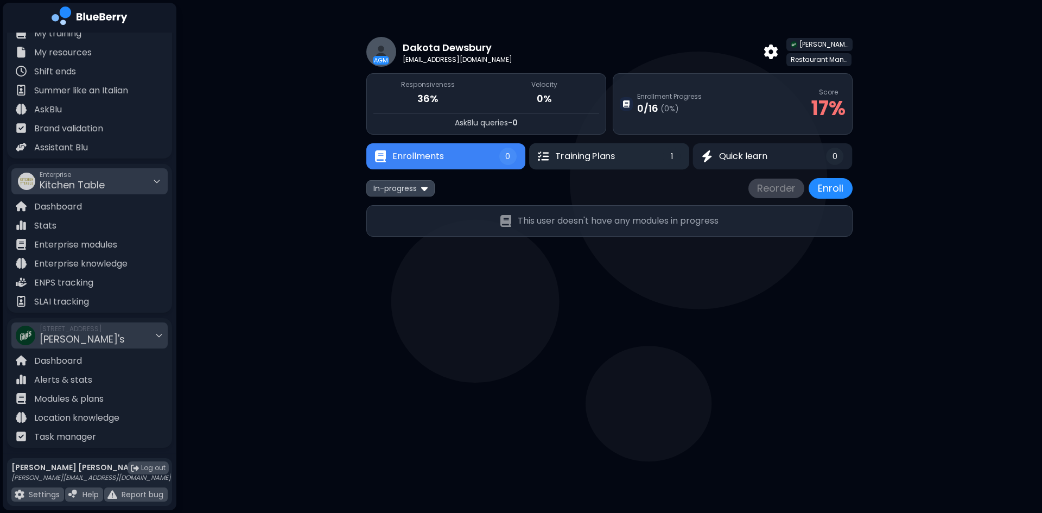
click at [641, 160] on button "Training Plans 1" at bounding box center [609, 156] width 160 height 26
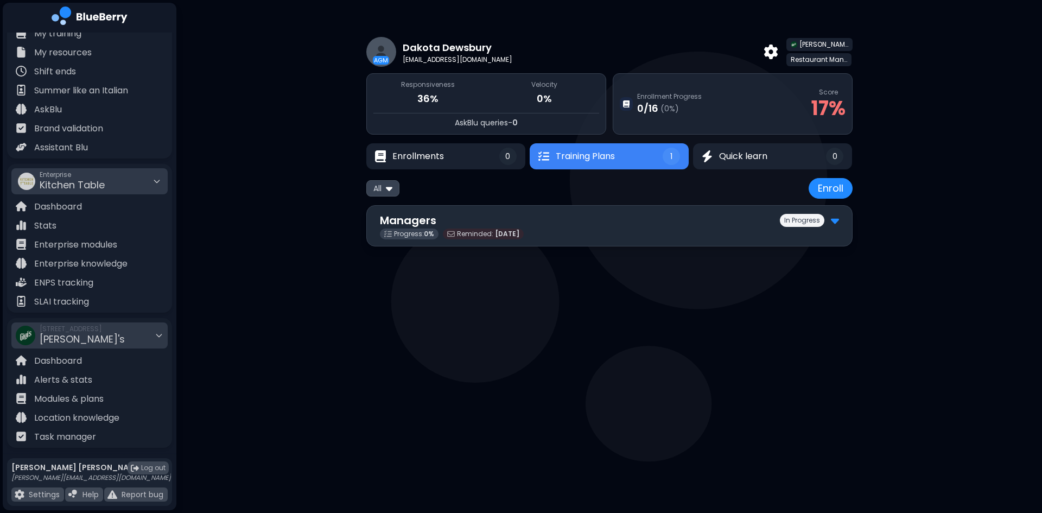
click at [833, 219] on img at bounding box center [835, 220] width 8 height 14
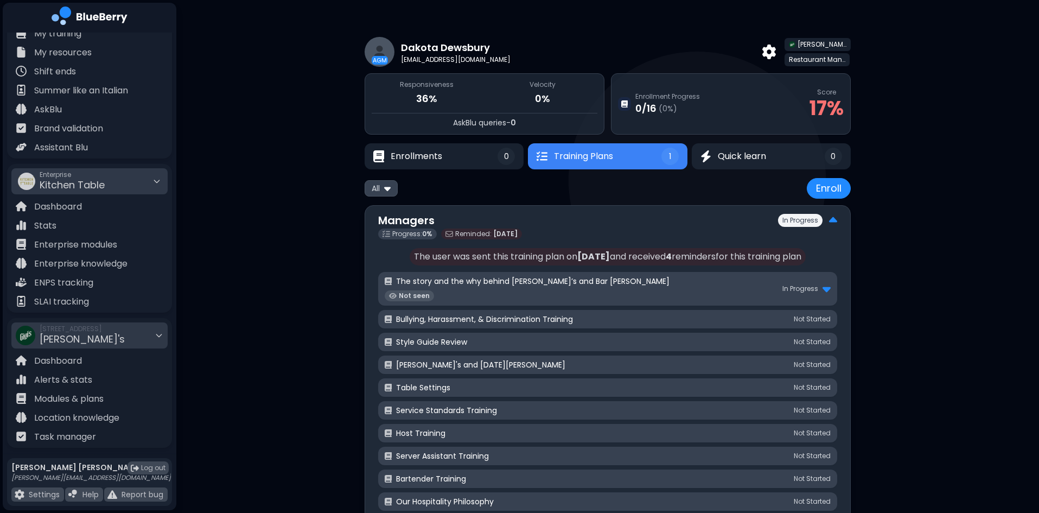
scroll to position [11, 0]
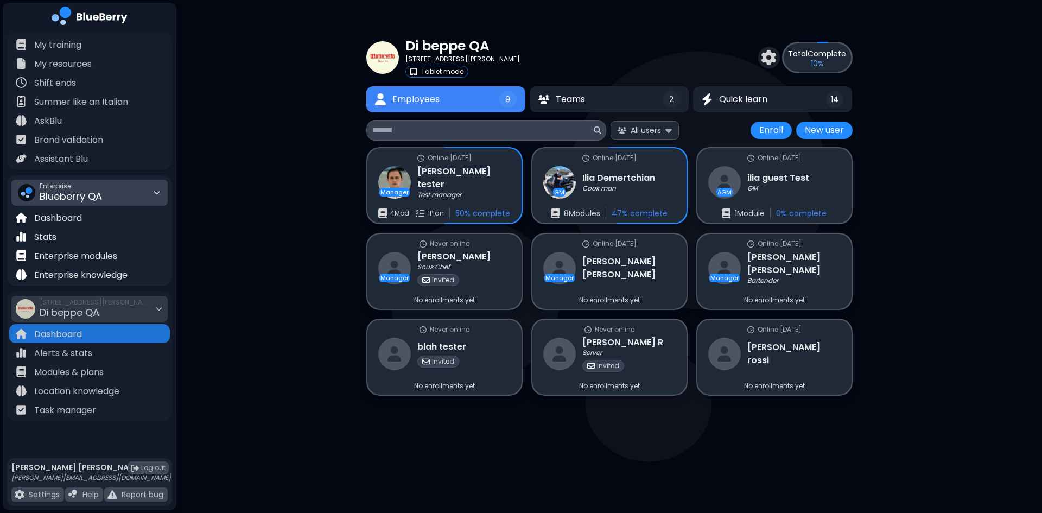
click at [118, 194] on div "Enterprise Blueberry QA" at bounding box center [89, 193] width 156 height 26
click at [99, 235] on div "Kitchen Table" at bounding box center [89, 233] width 155 height 17
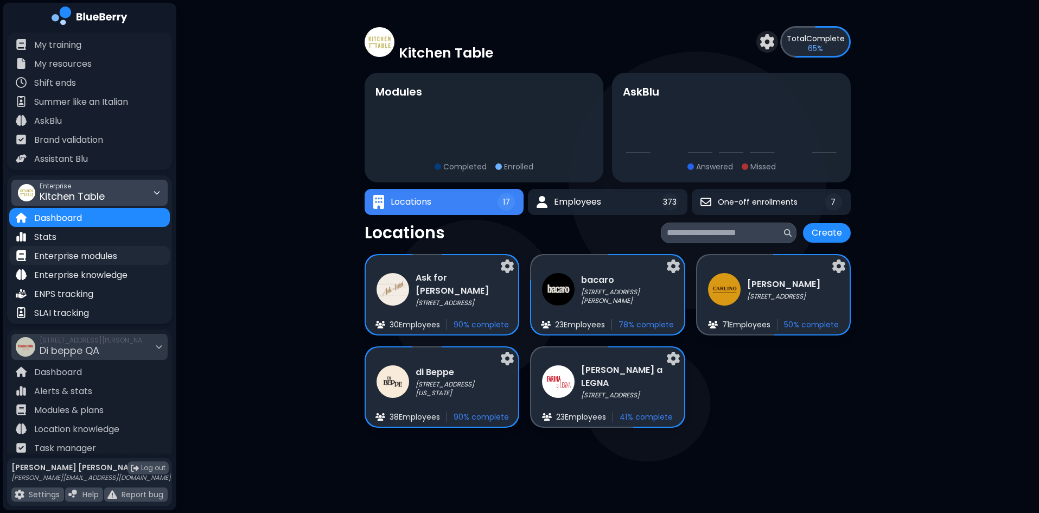
click at [97, 253] on p "Enterprise modules" at bounding box center [75, 256] width 83 height 13
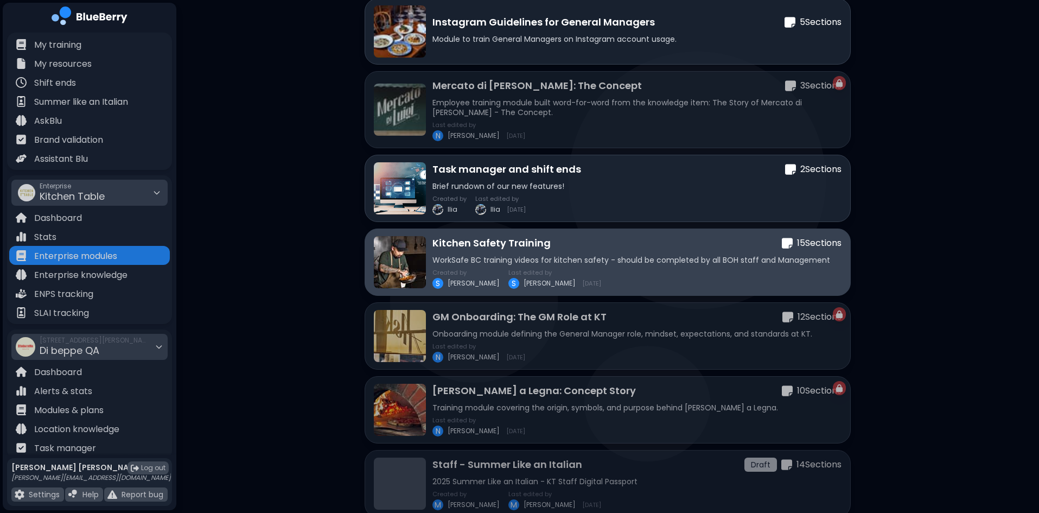
scroll to position [582, 0]
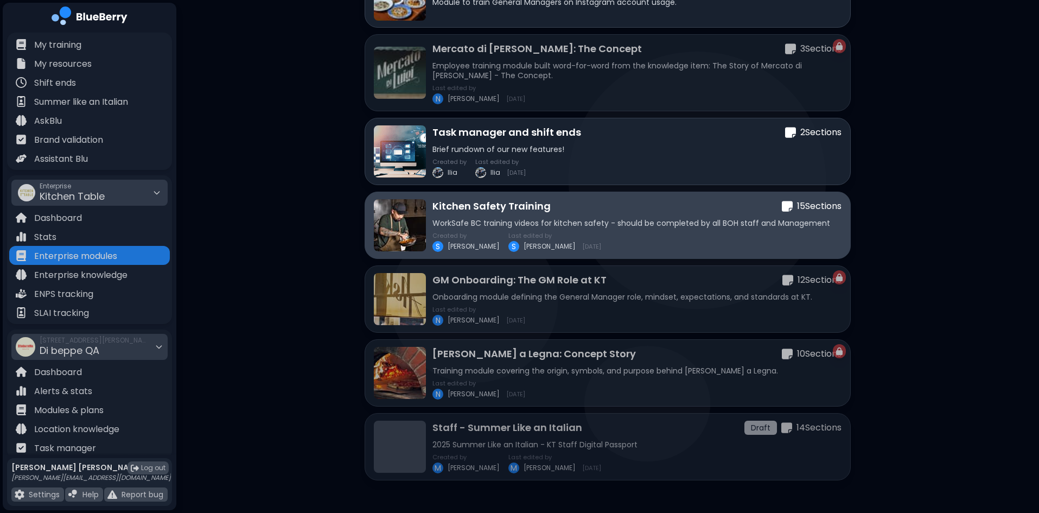
click at [583, 212] on div "Kitchen Safety Training 15 Section s" at bounding box center [636, 206] width 409 height 15
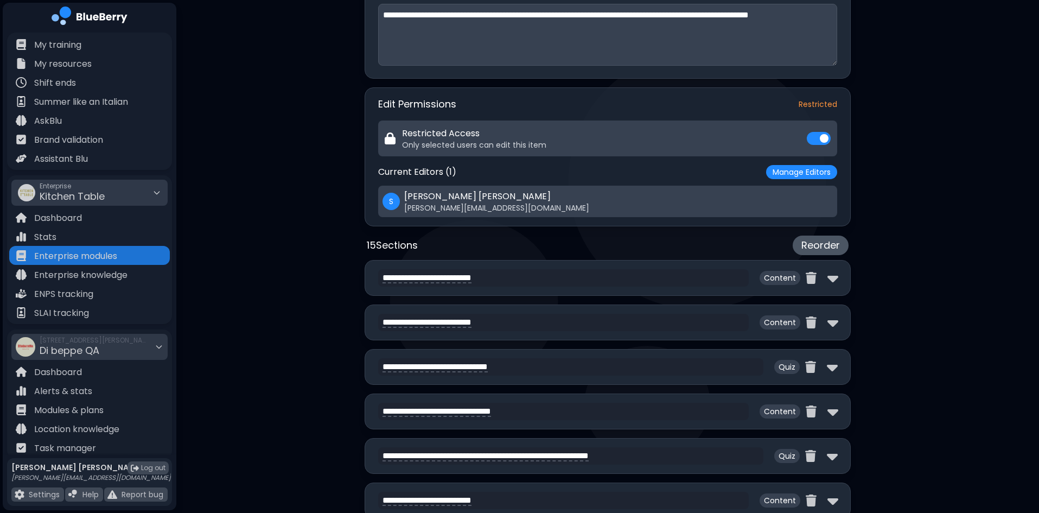
scroll to position [326, 0]
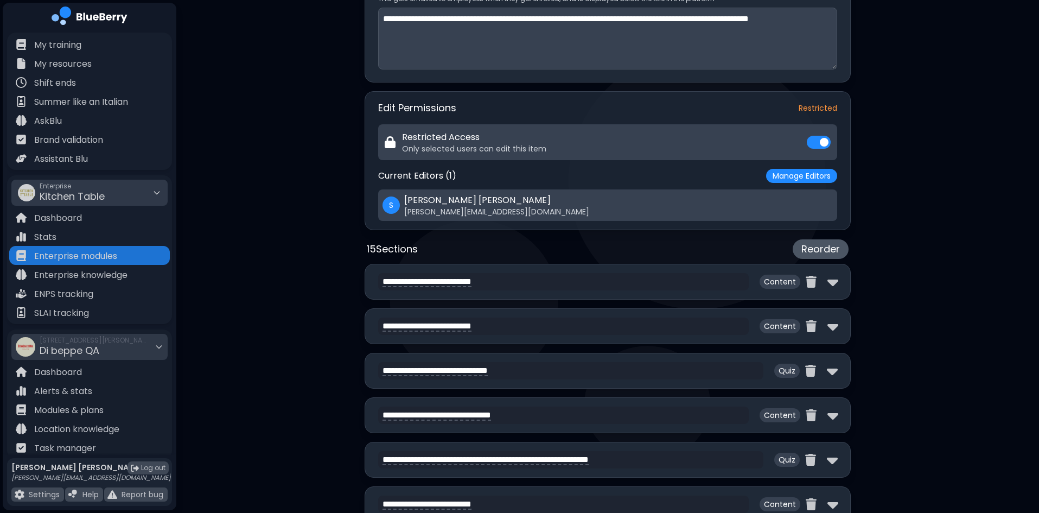
click at [839, 277] on div "**********" at bounding box center [608, 282] width 486 height 36
click at [834, 275] on img at bounding box center [832, 281] width 11 height 17
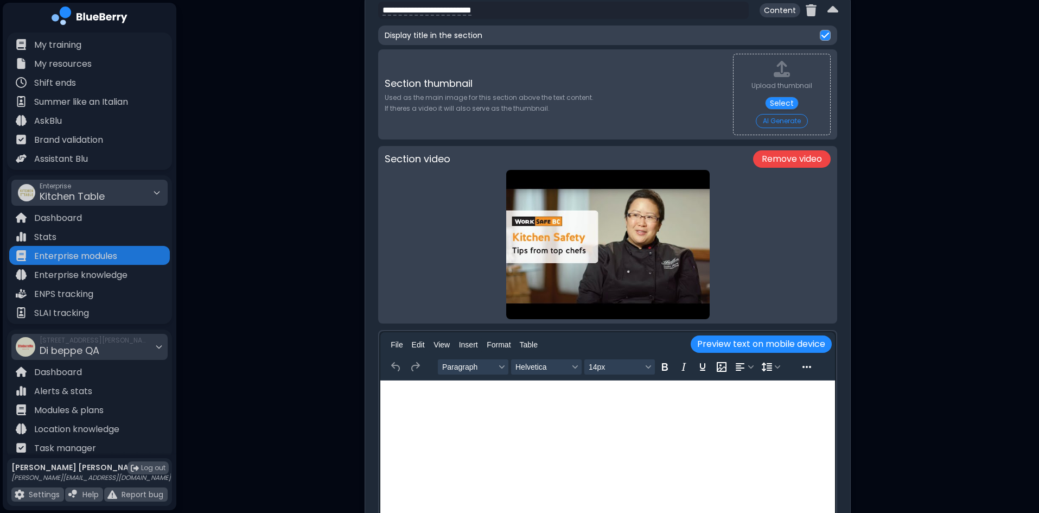
scroll to position [922, 0]
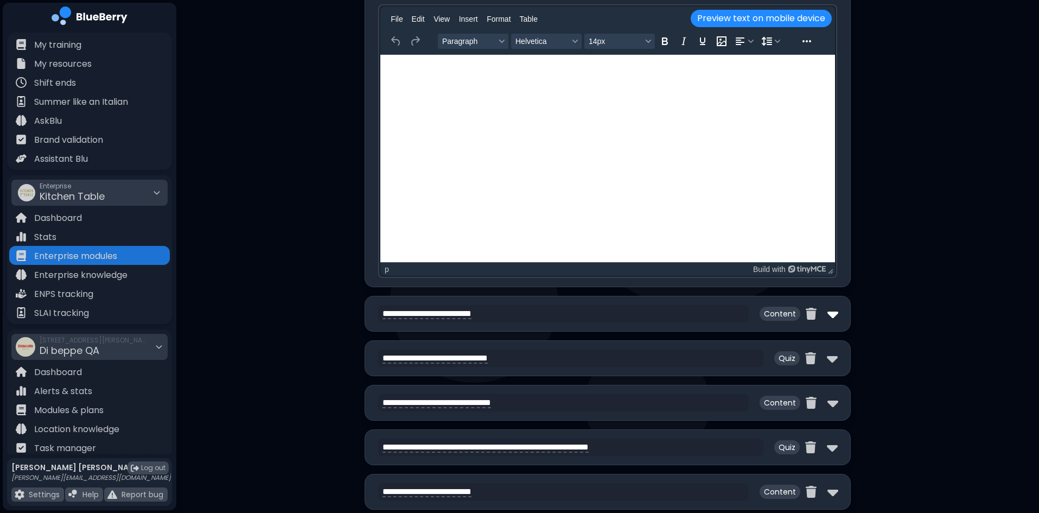
click at [827, 313] on img at bounding box center [832, 313] width 11 height 17
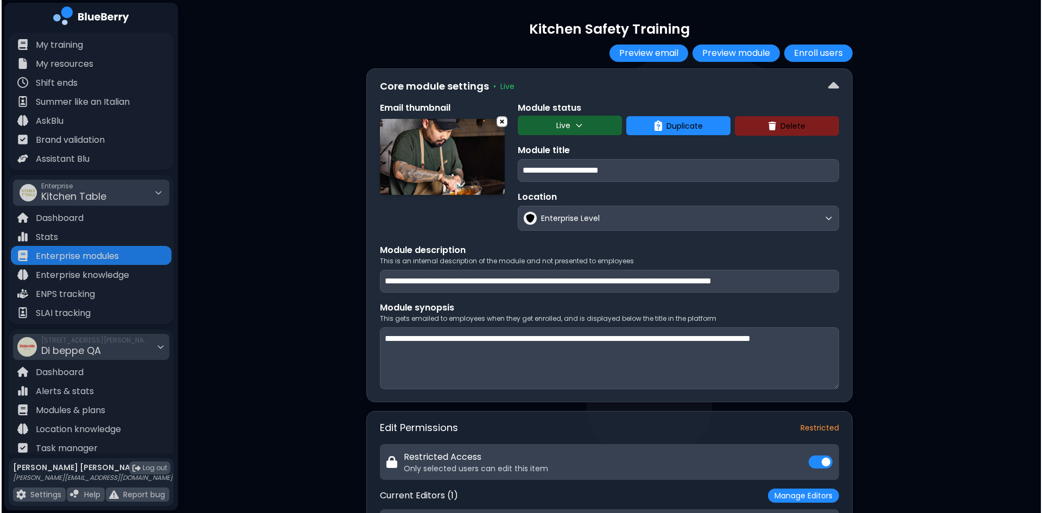
scroll to position [0, 0]
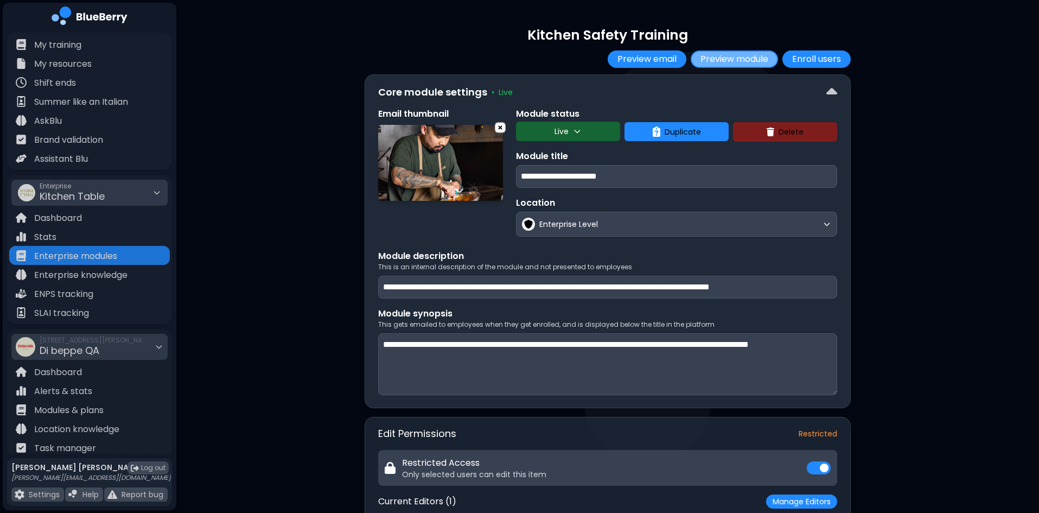
click at [745, 62] on button "Preview module" at bounding box center [734, 58] width 87 height 17
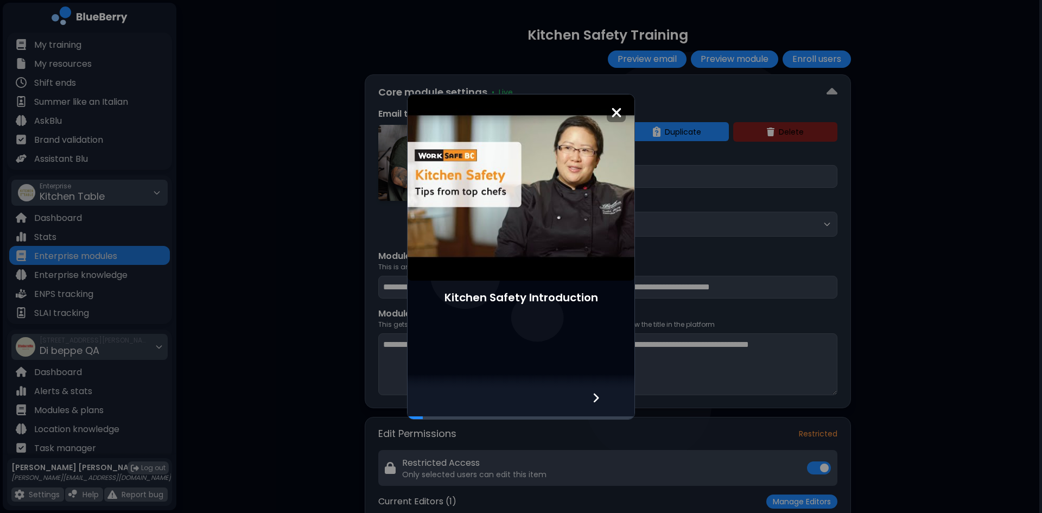
scroll to position [3, 0]
click at [600, 399] on div at bounding box center [602, 404] width 64 height 29
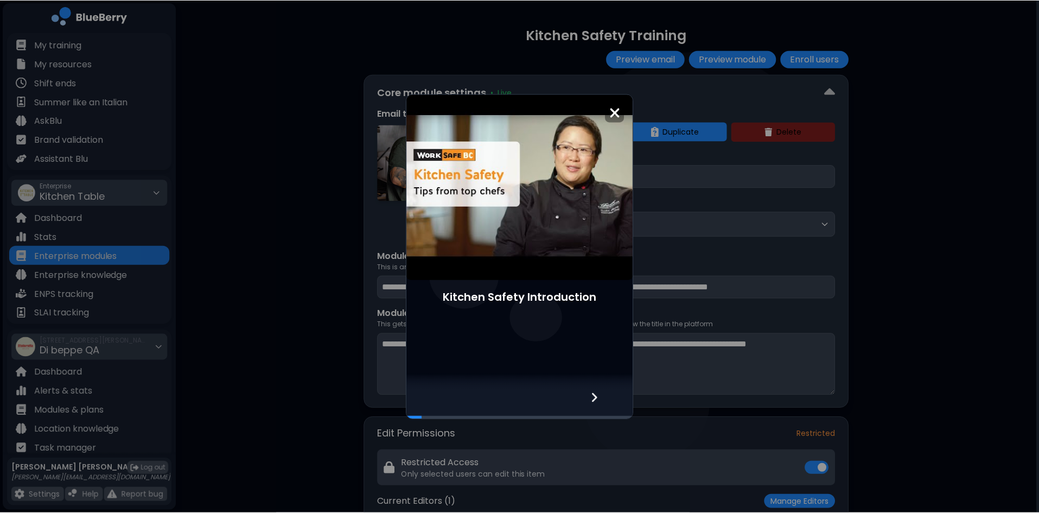
scroll to position [0, 0]
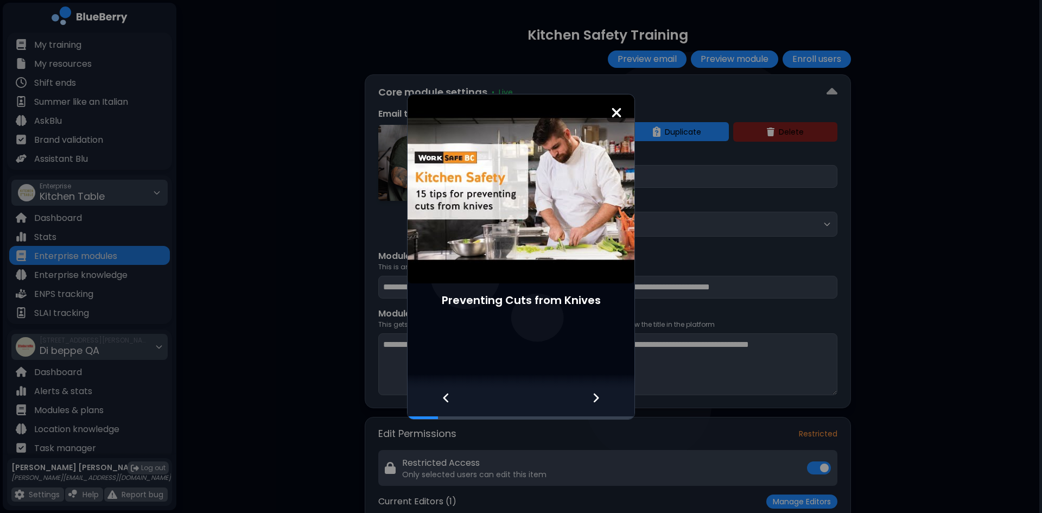
click at [619, 114] on img at bounding box center [616, 112] width 11 height 15
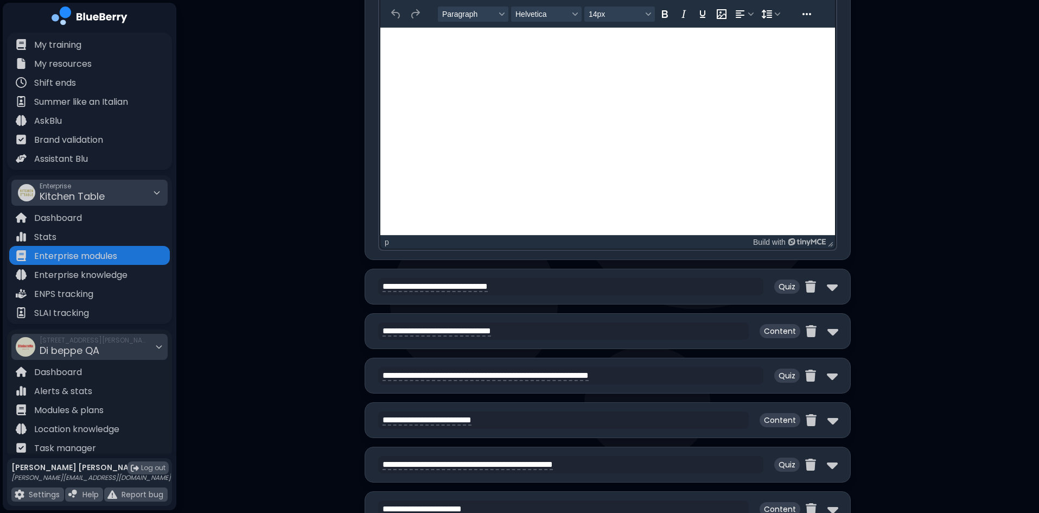
scroll to position [1573, 0]
click at [832, 286] on img at bounding box center [832, 285] width 11 height 17
select select "**"
select select "*"
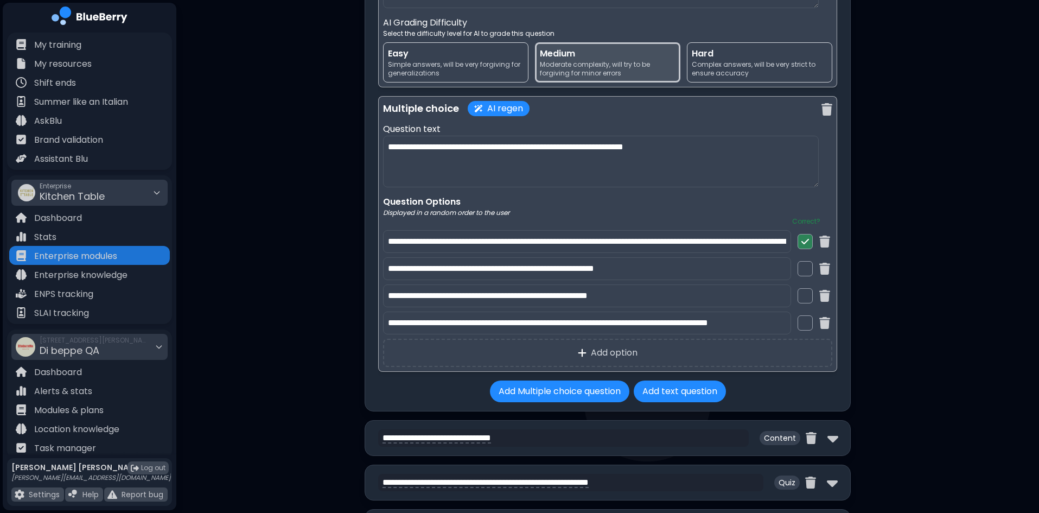
scroll to position [2767, 0]
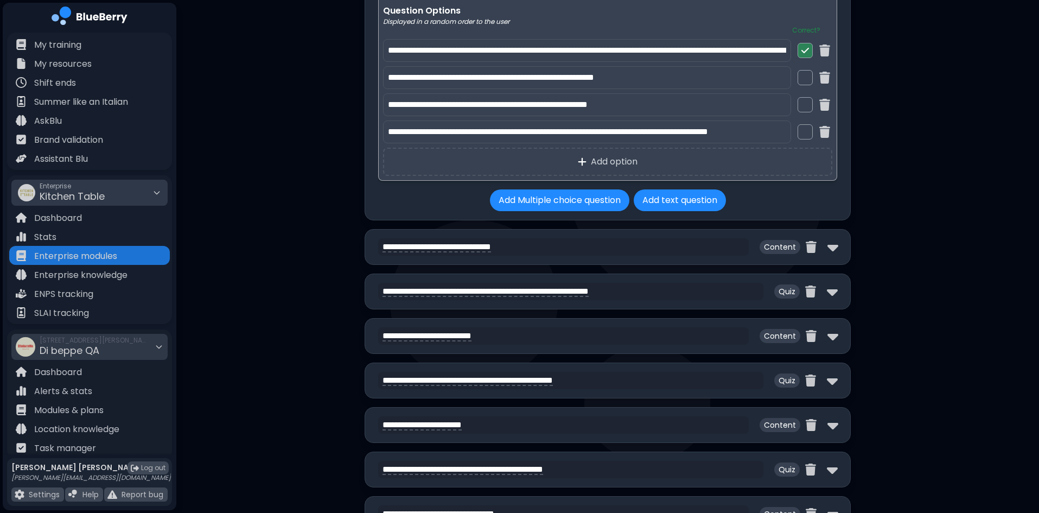
click at [835, 264] on div "**********" at bounding box center [608, 247] width 486 height 36
click at [835, 254] on img at bounding box center [832, 246] width 11 height 17
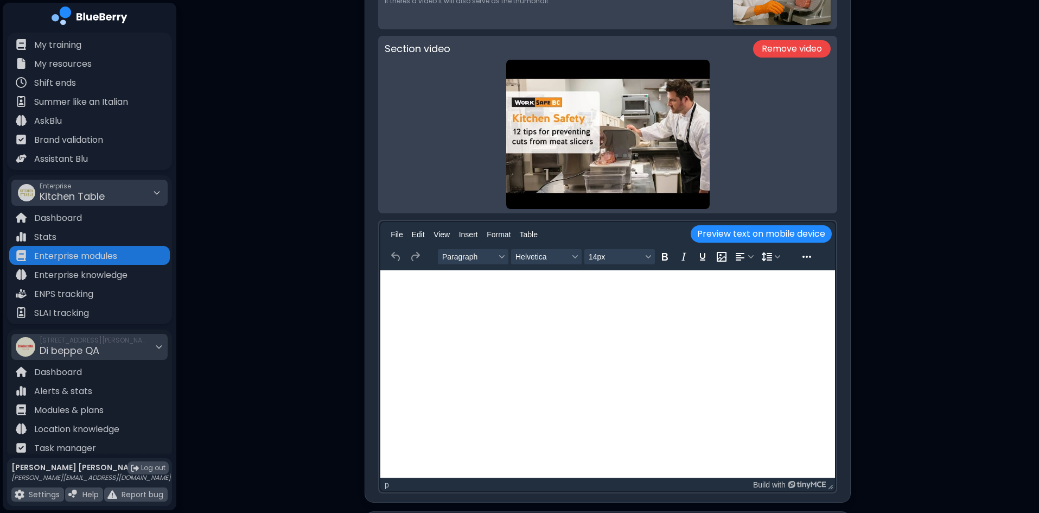
scroll to position [3255, 0]
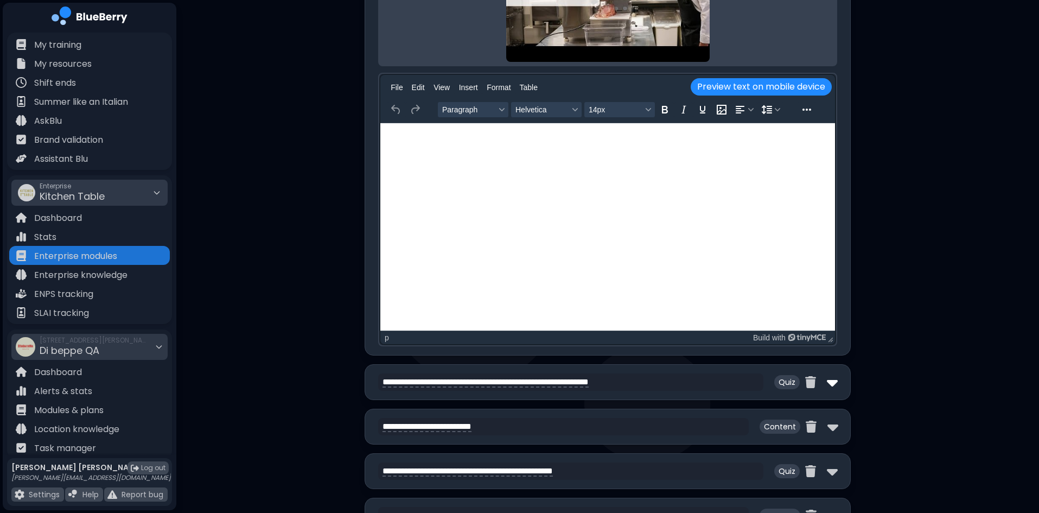
click at [832, 388] on img at bounding box center [832, 381] width 11 height 17
select select "**"
select select "*"
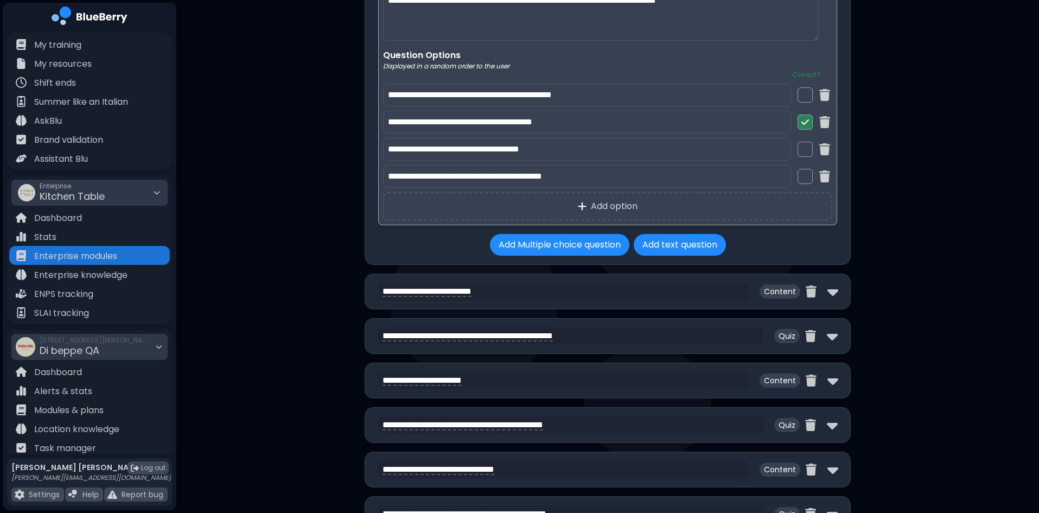
scroll to position [4503, 0]
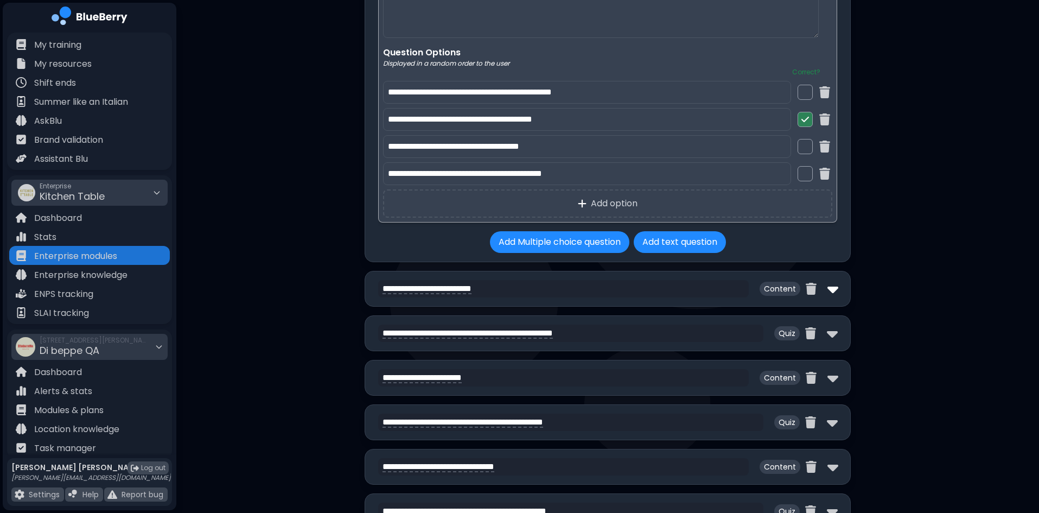
click at [836, 297] on img at bounding box center [832, 288] width 11 height 17
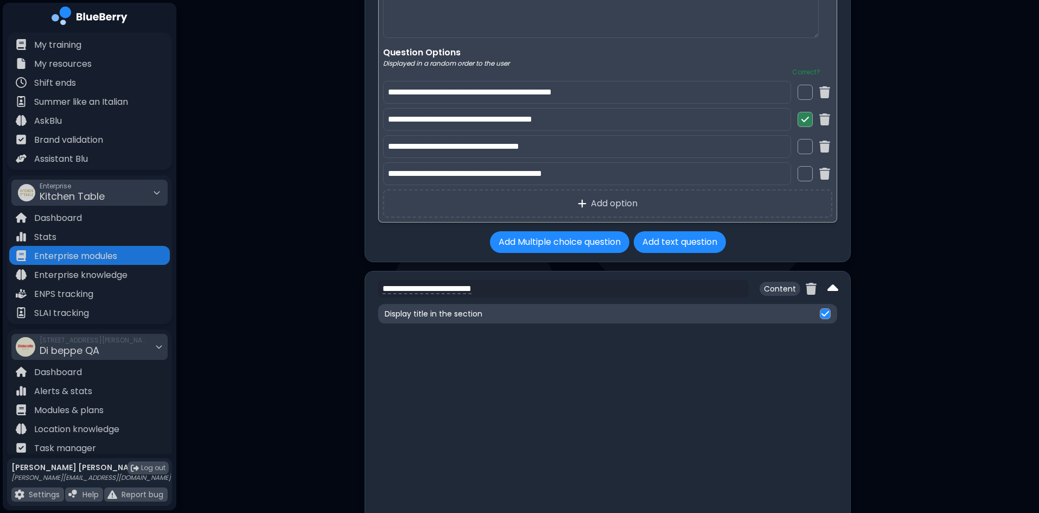
scroll to position [0, 0]
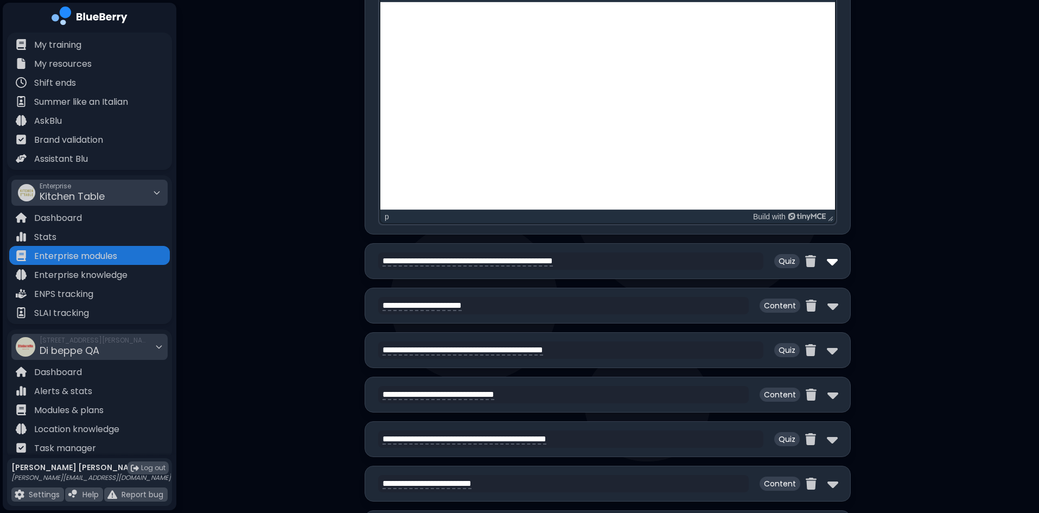
click at [832, 270] on img at bounding box center [832, 260] width 11 height 17
select select "**"
select select "*"
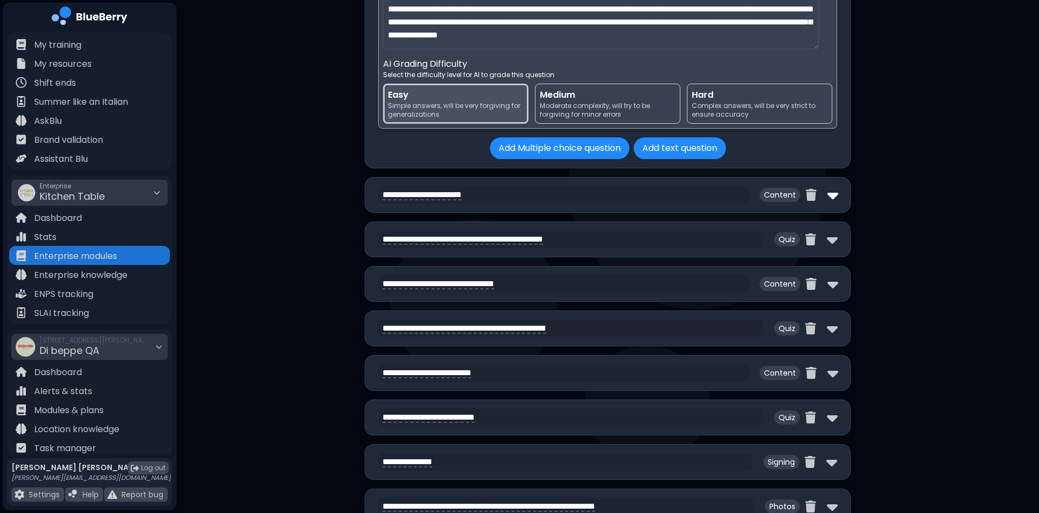
click at [829, 203] on img at bounding box center [832, 194] width 11 height 17
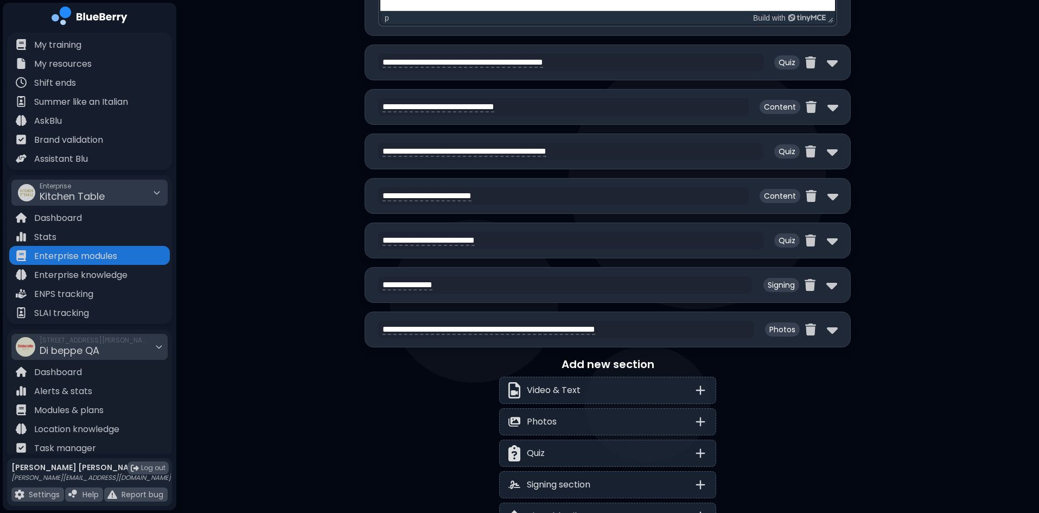
scroll to position [6999, 0]
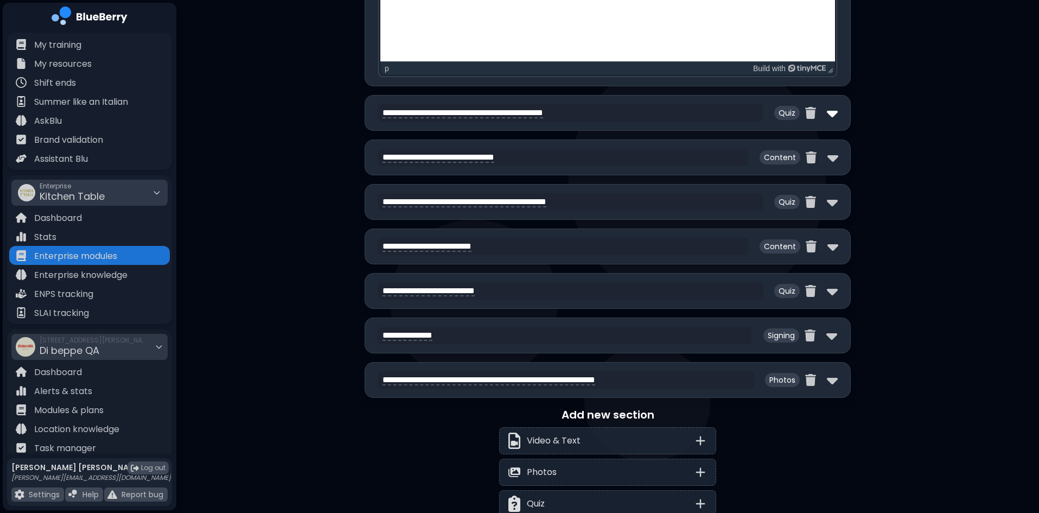
click at [830, 122] on img at bounding box center [832, 112] width 11 height 17
select select "**"
select select "*"
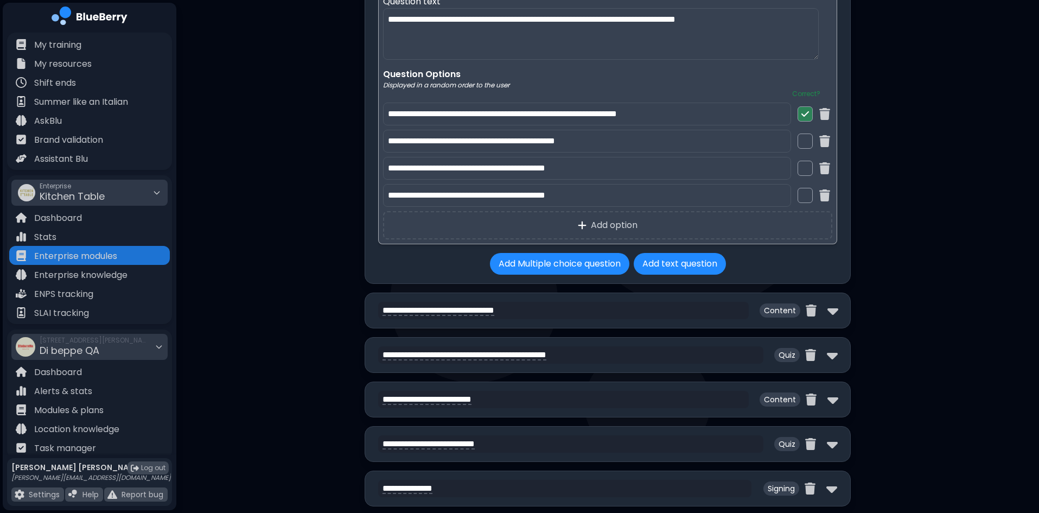
scroll to position [8138, 0]
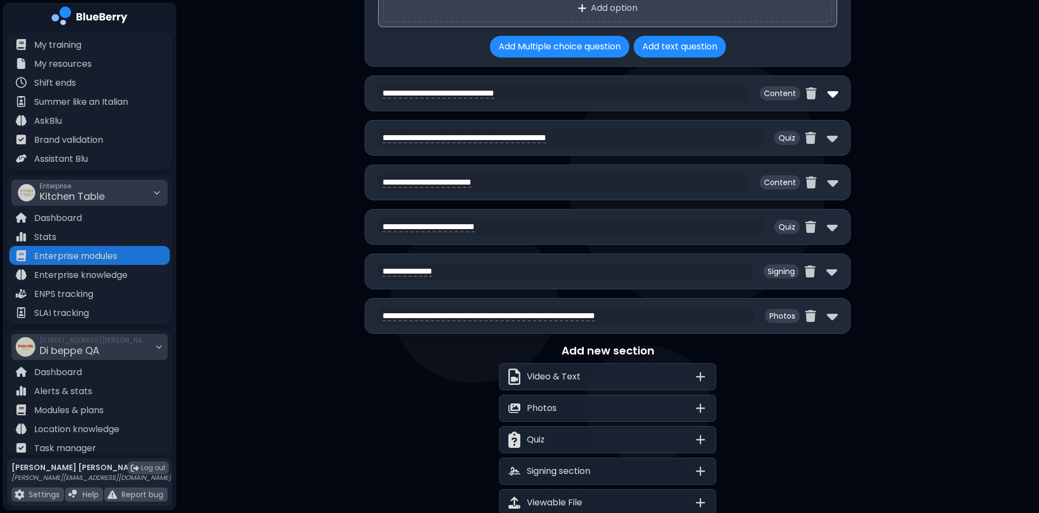
click at [829, 102] on img at bounding box center [832, 93] width 11 height 17
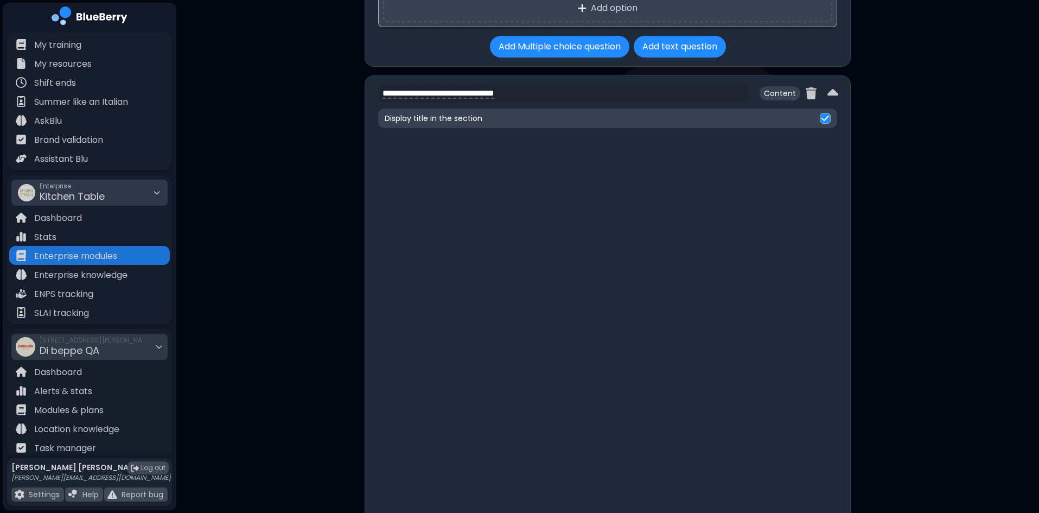
scroll to position [0, 0]
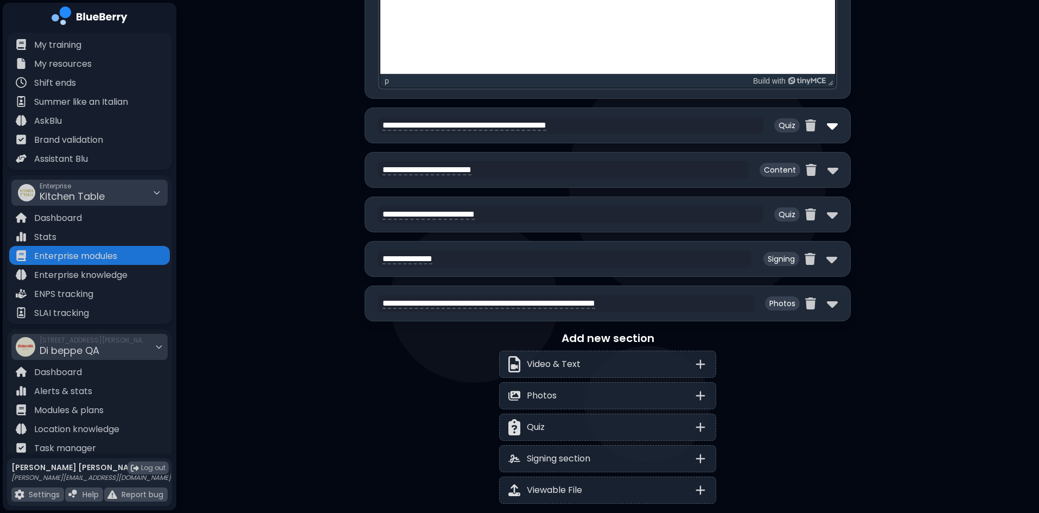
click at [833, 134] on img at bounding box center [832, 125] width 11 height 17
select select "**"
select select "*"
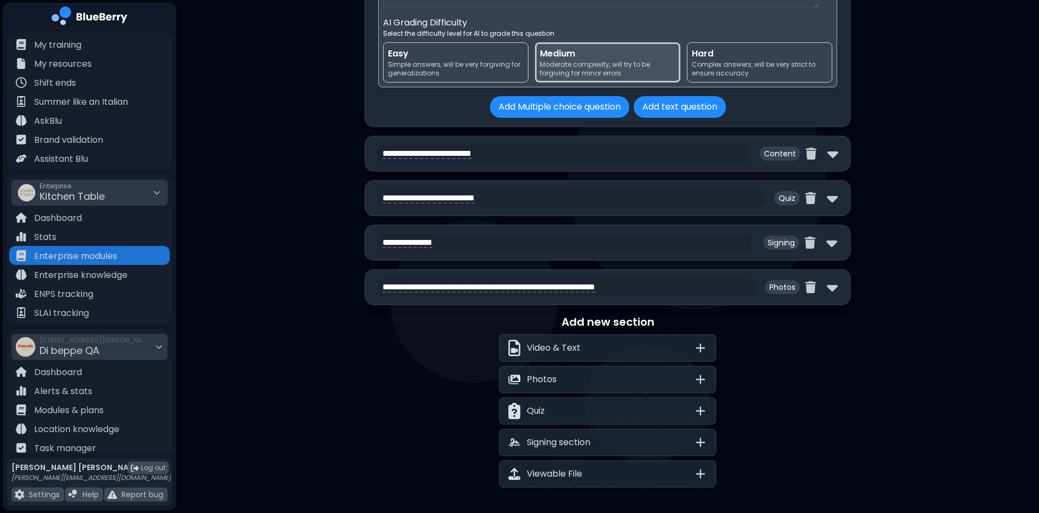
scroll to position [9875, 0]
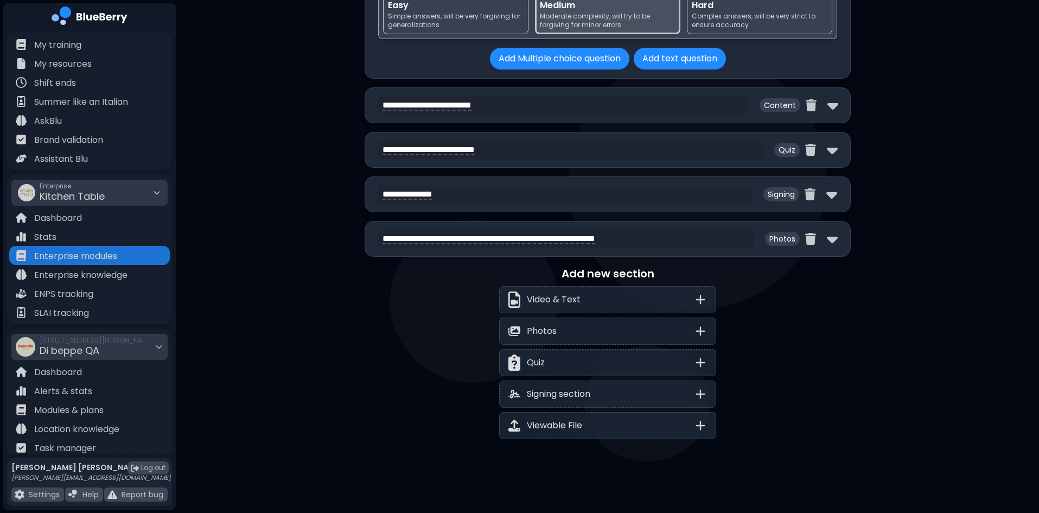
click at [838, 106] on div "**********" at bounding box center [608, 105] width 486 height 36
click at [831, 105] on img at bounding box center [832, 105] width 11 height 17
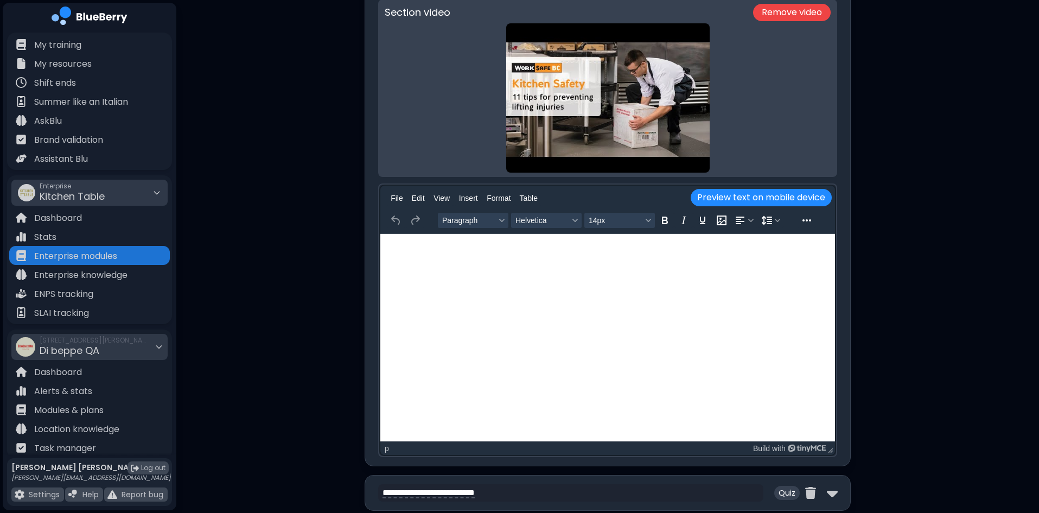
scroll to position [10417, 0]
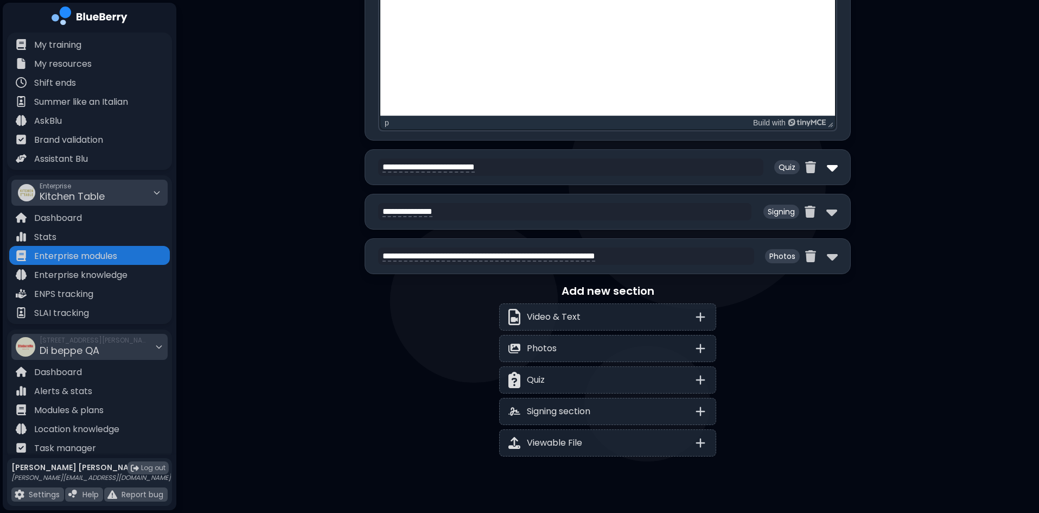
click at [828, 176] on img at bounding box center [832, 166] width 11 height 17
select select "**"
select select "*"
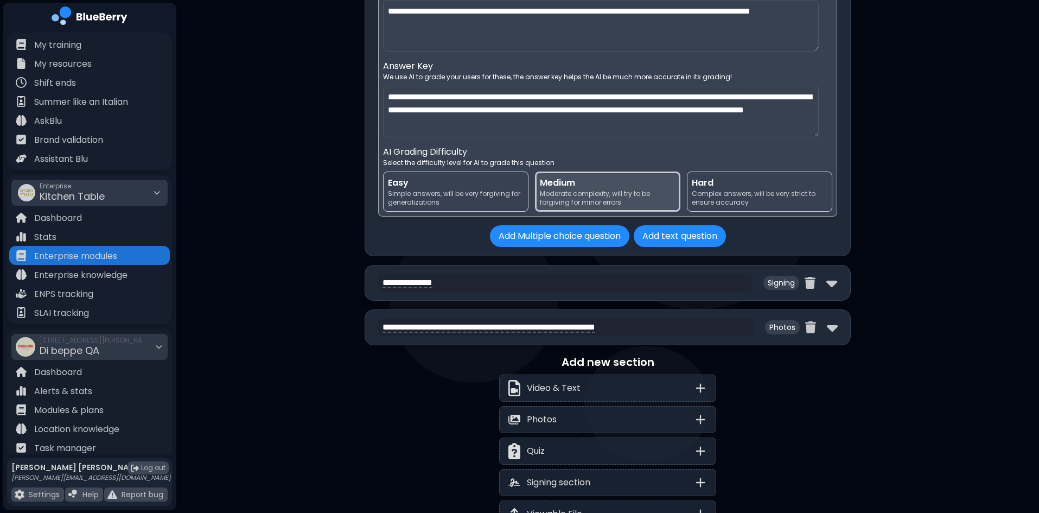
scroll to position [11516, 0]
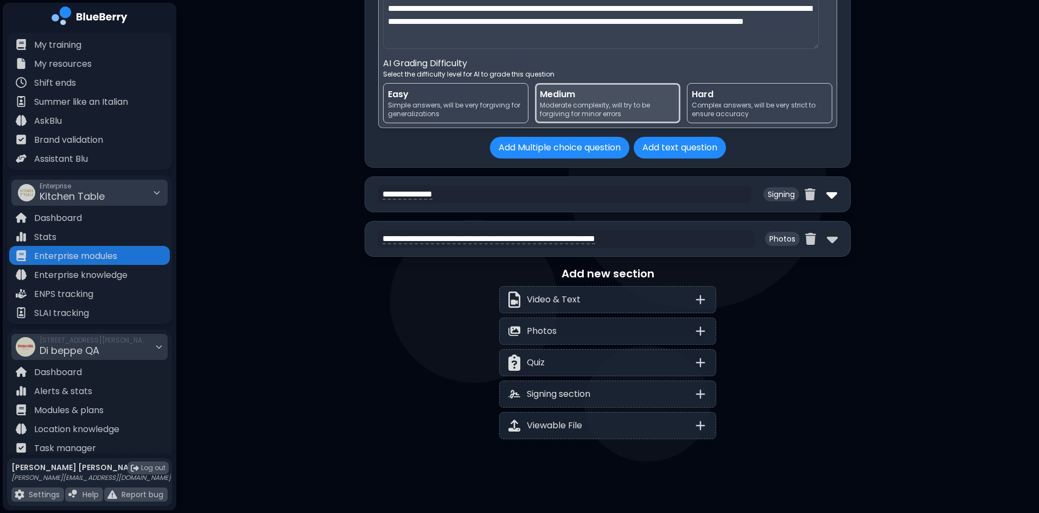
click at [834, 197] on img at bounding box center [831, 194] width 11 height 17
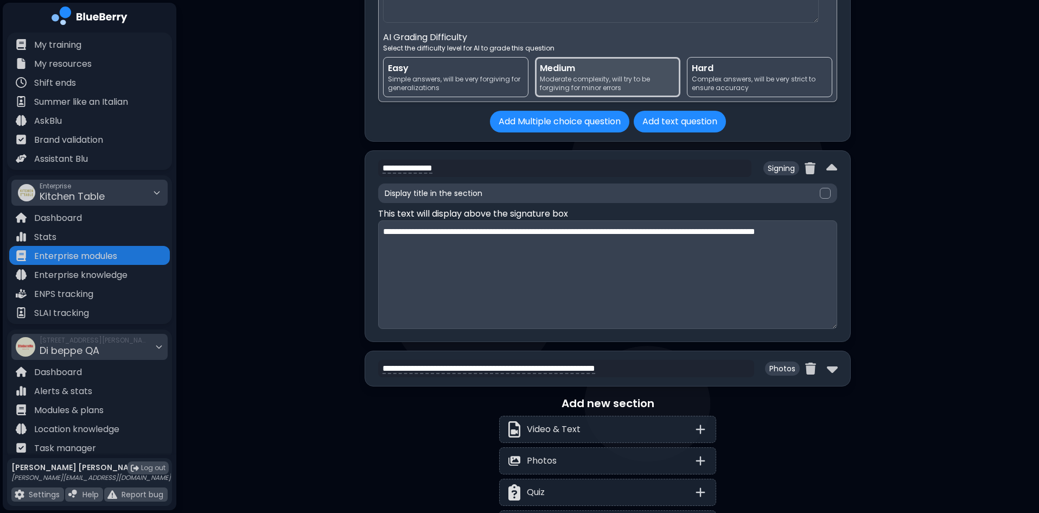
click at [839, 386] on div "**********" at bounding box center [608, 368] width 486 height 36
click at [833, 377] on img at bounding box center [832, 368] width 11 height 17
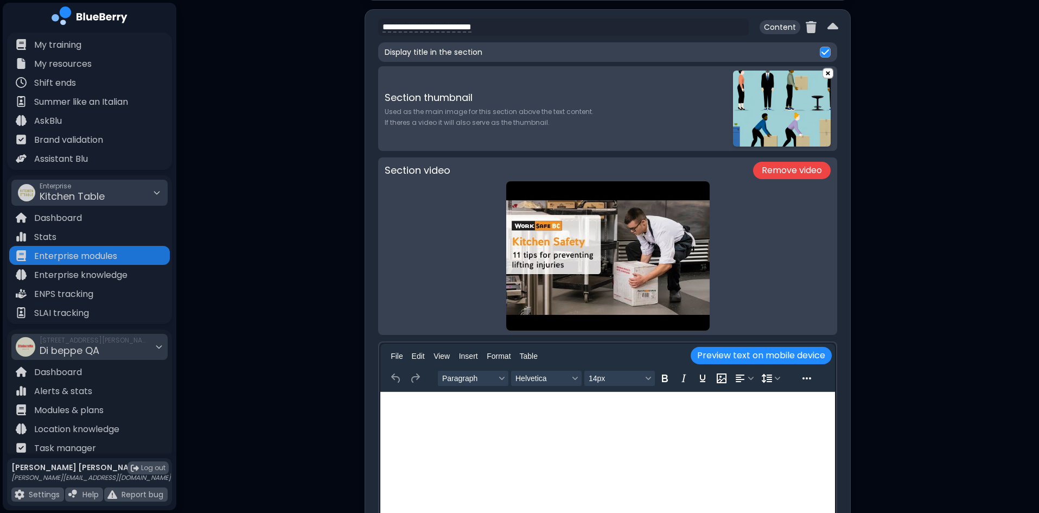
scroll to position [9835, 0]
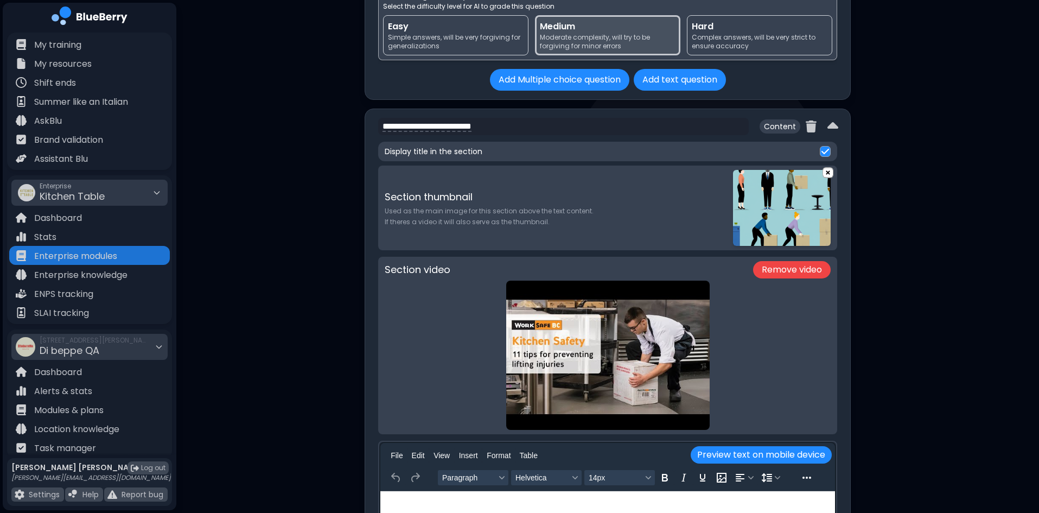
click at [837, 148] on div "**********" at bounding box center [608, 416] width 486 height 615
click at [831, 135] on img at bounding box center [832, 126] width 11 height 17
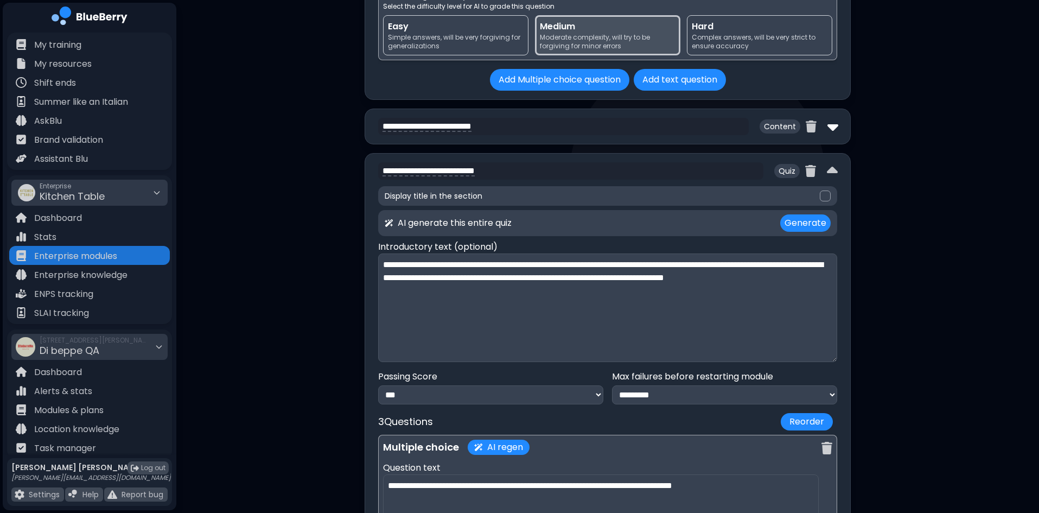
click at [831, 135] on img at bounding box center [832, 126] width 11 height 17
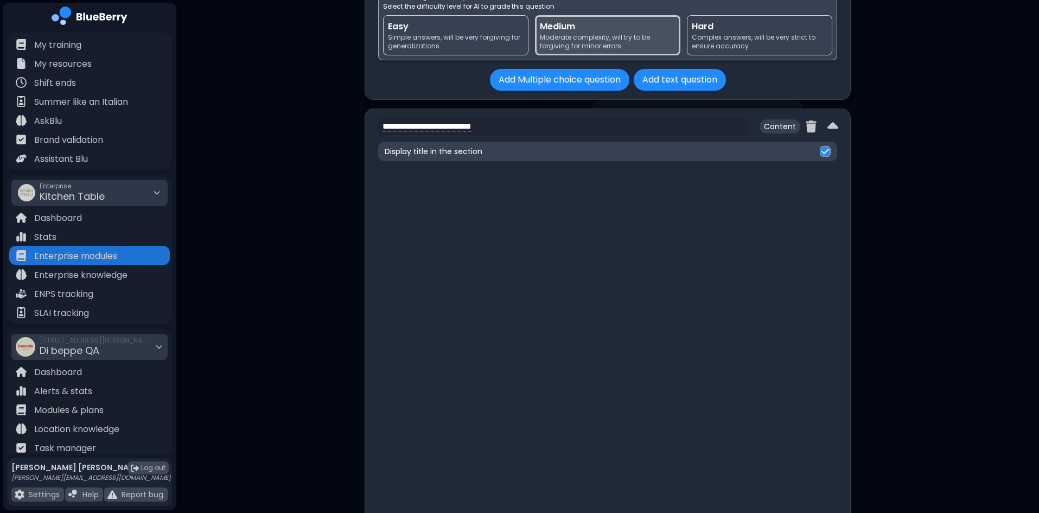
scroll to position [0, 0]
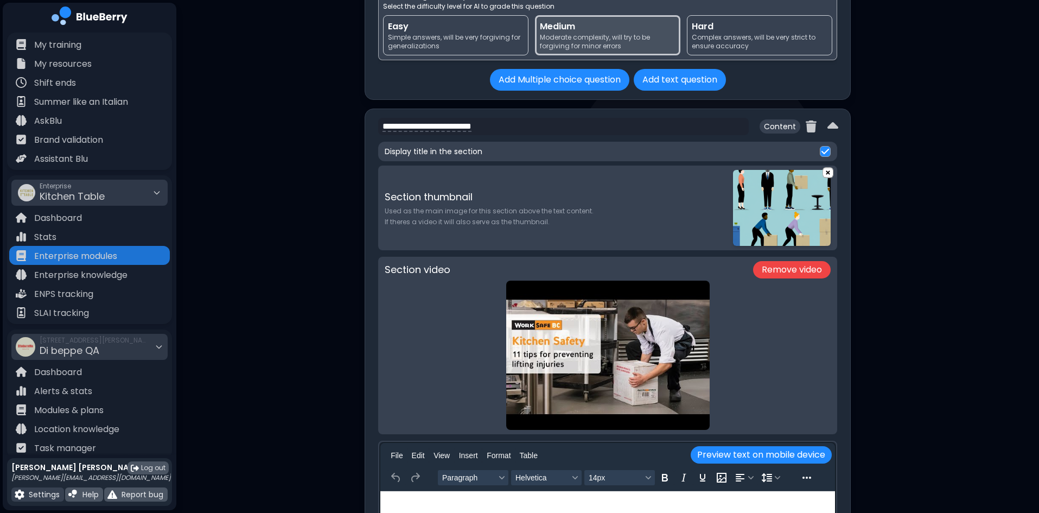
click at [52, 494] on p "Settings" at bounding box center [44, 494] width 31 height 10
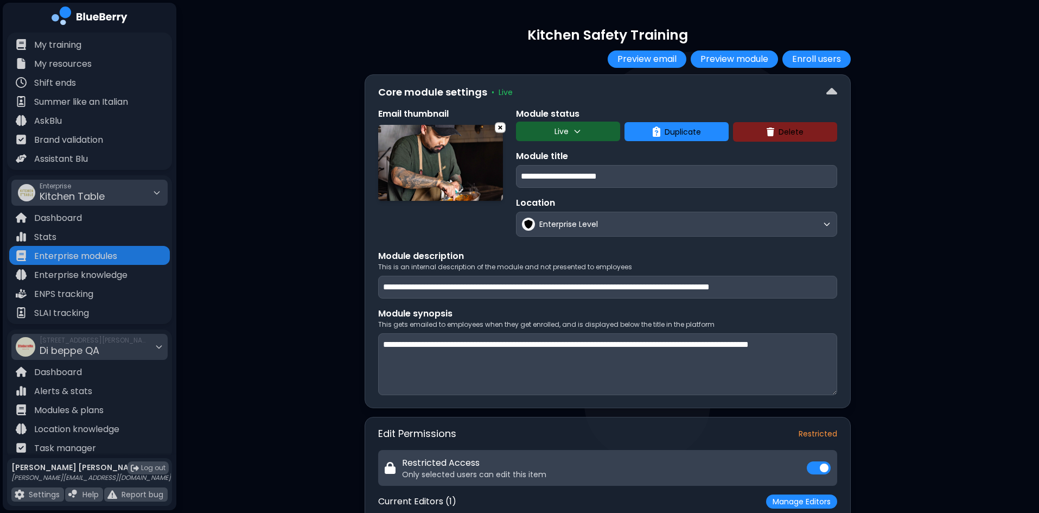
select select "****"
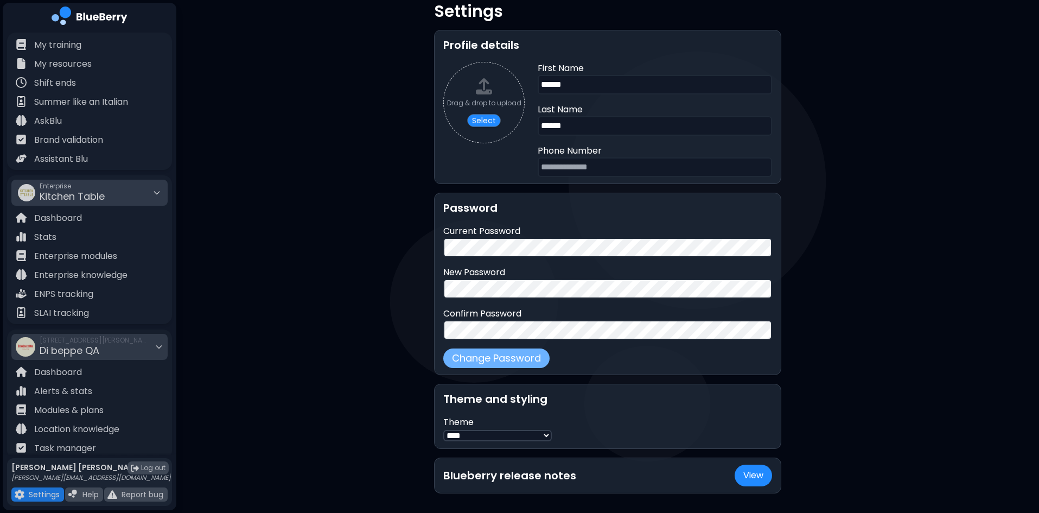
scroll to position [51, 0]
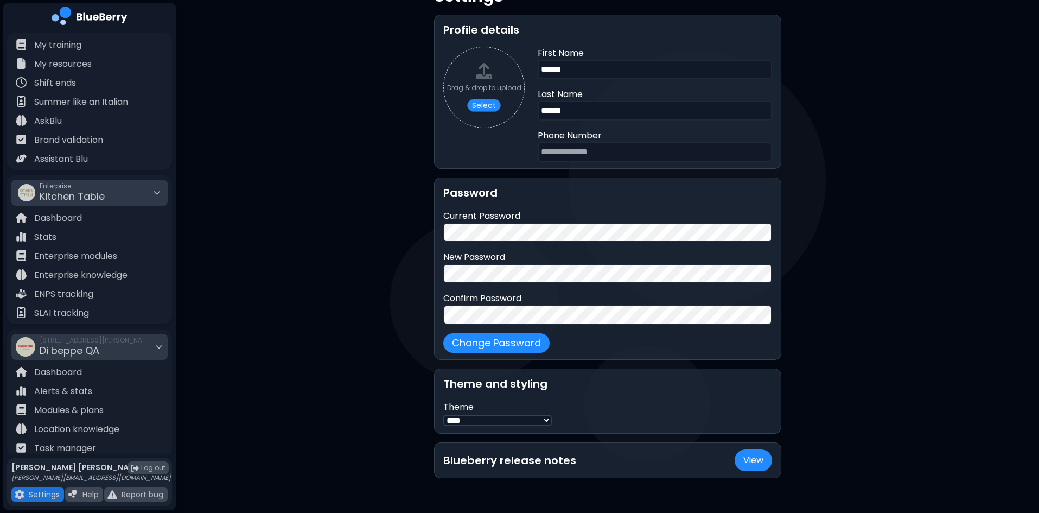
click at [517, 422] on select "***** ****" at bounding box center [497, 420] width 109 height 11
select select "*****"
click at [443, 415] on select "***** ****" at bounding box center [497, 420] width 109 height 11
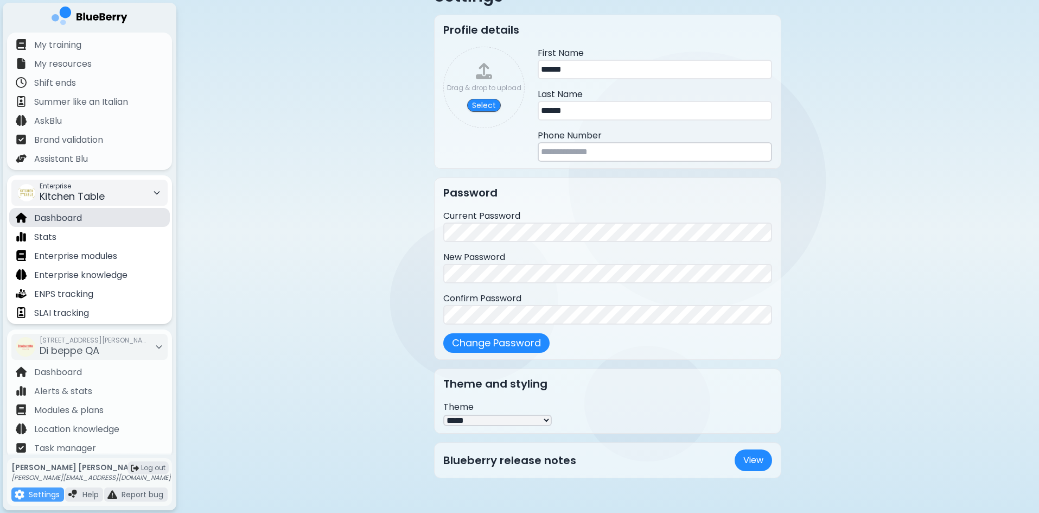
click at [93, 213] on div "Dashboard" at bounding box center [89, 217] width 161 height 19
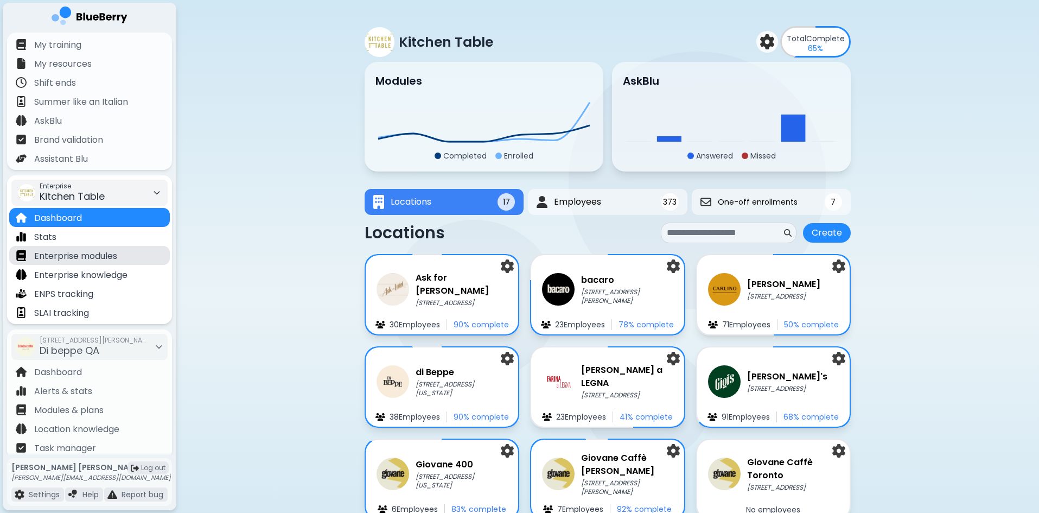
click at [101, 259] on p "Enterprise modules" at bounding box center [75, 256] width 83 height 13
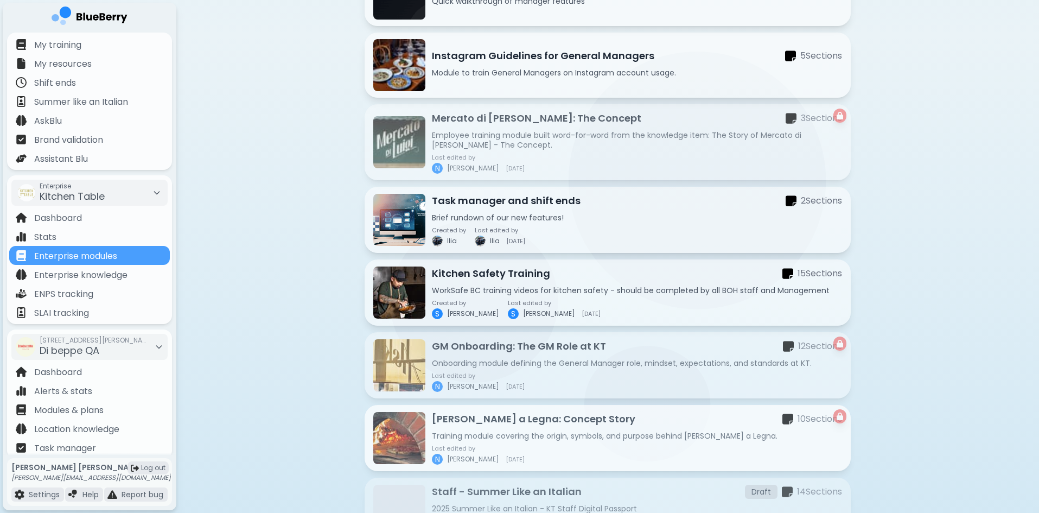
scroll to position [568, 0]
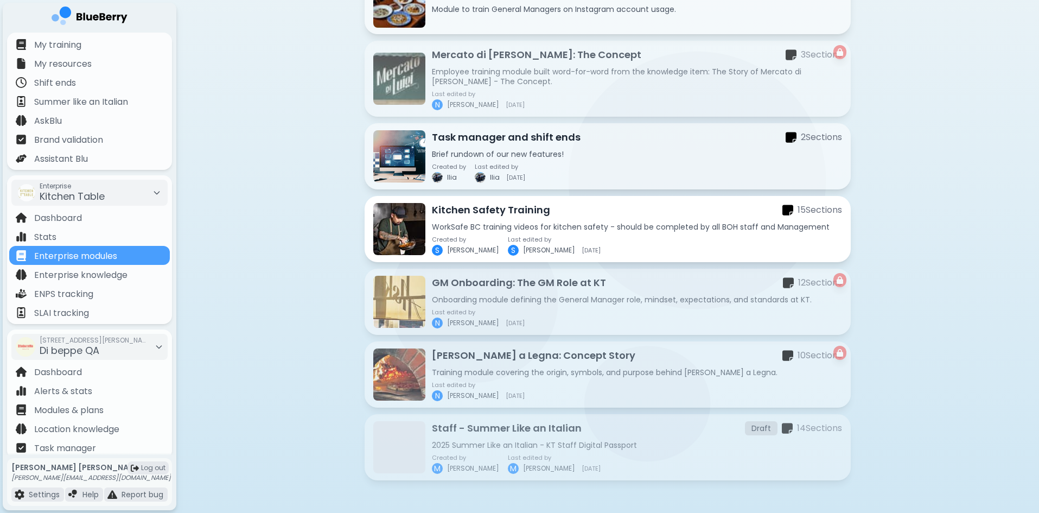
click at [601, 228] on p "WorkSafe BC training videos for kitchen safety - should be completed by all BOH…" at bounding box center [637, 227] width 410 height 10
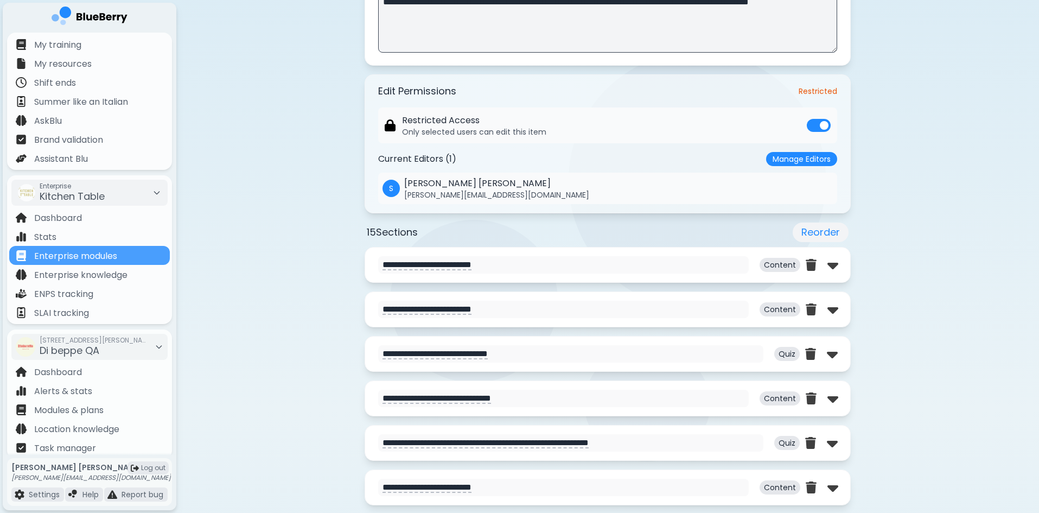
scroll to position [380, 0]
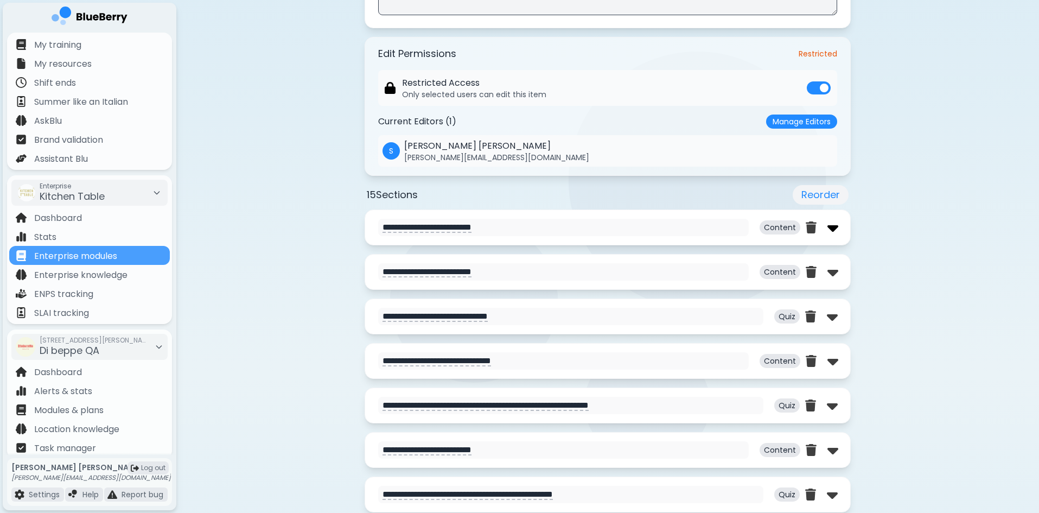
click at [833, 228] on img at bounding box center [832, 227] width 11 height 17
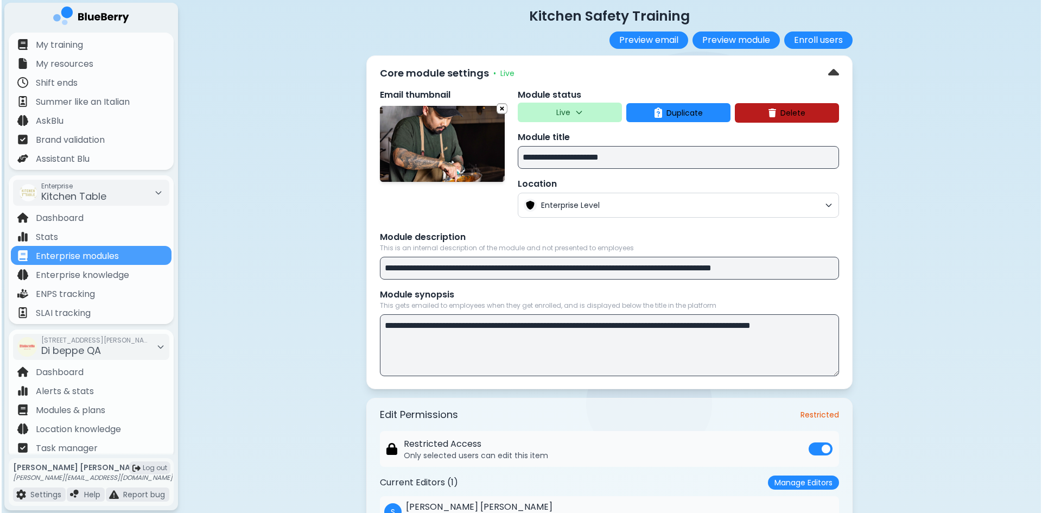
scroll to position [0, 0]
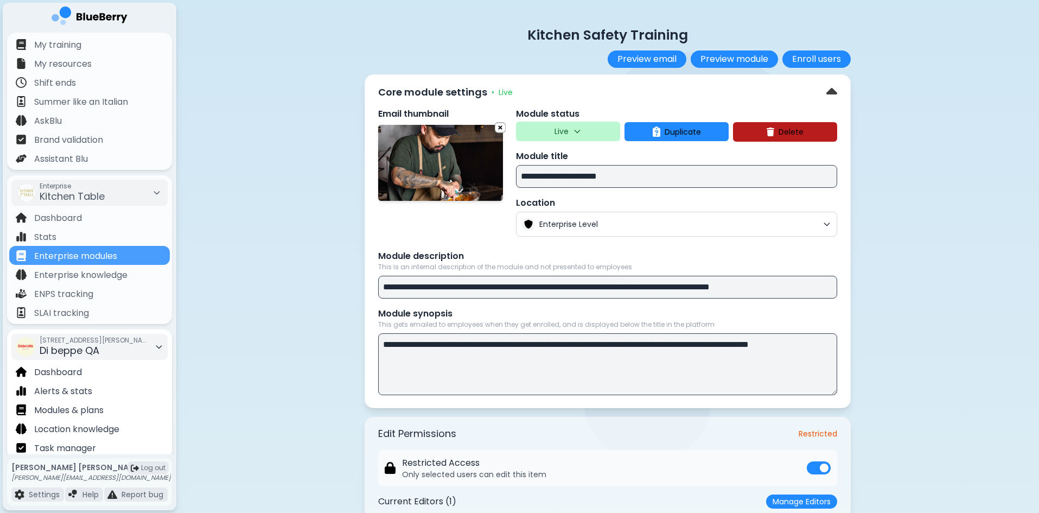
click at [125, 339] on span "[STREET_ADDRESS][PERSON_NAME]" at bounding box center [94, 340] width 109 height 9
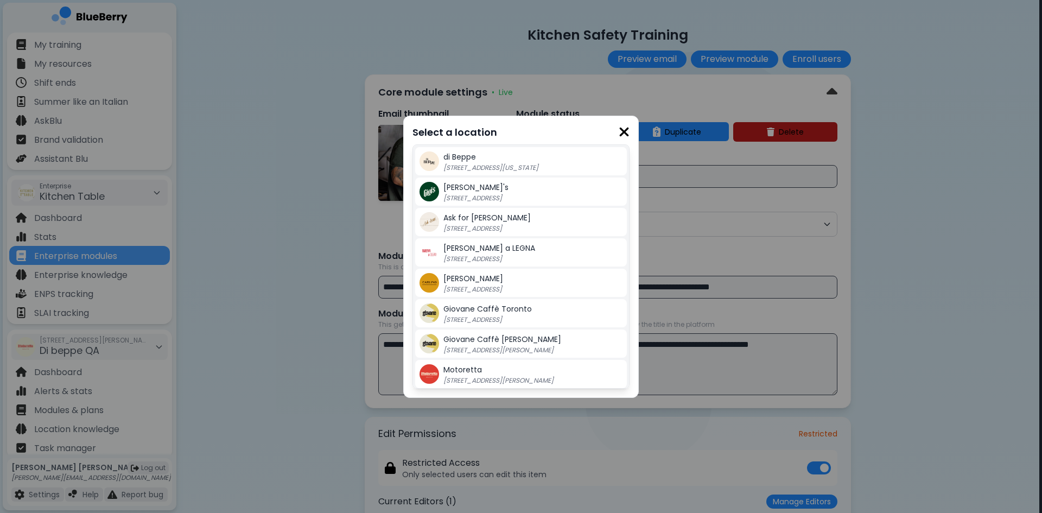
click at [470, 190] on div "[PERSON_NAME]'s [STREET_ADDRESS]" at bounding box center [532, 192] width 179 height 22
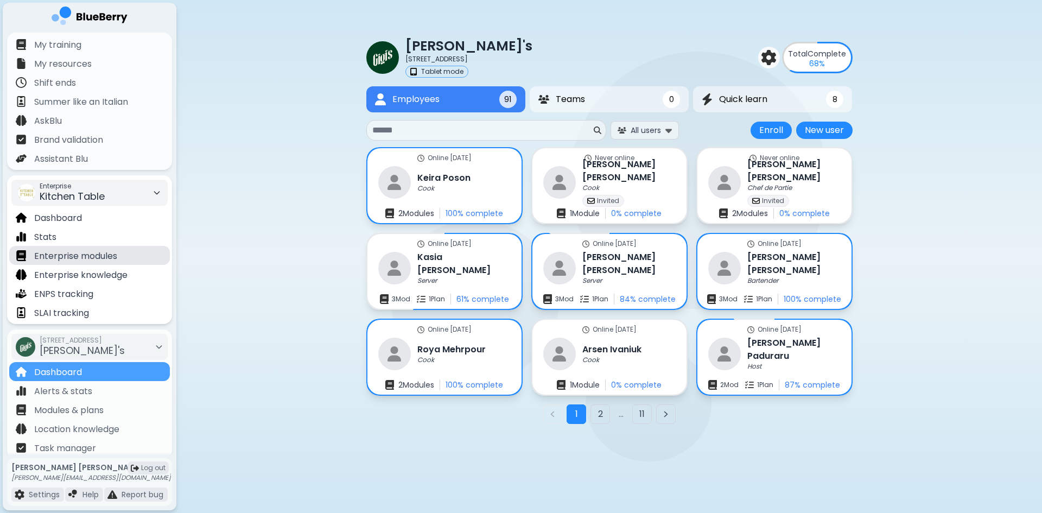
click at [97, 256] on p "Enterprise modules" at bounding box center [75, 256] width 83 height 13
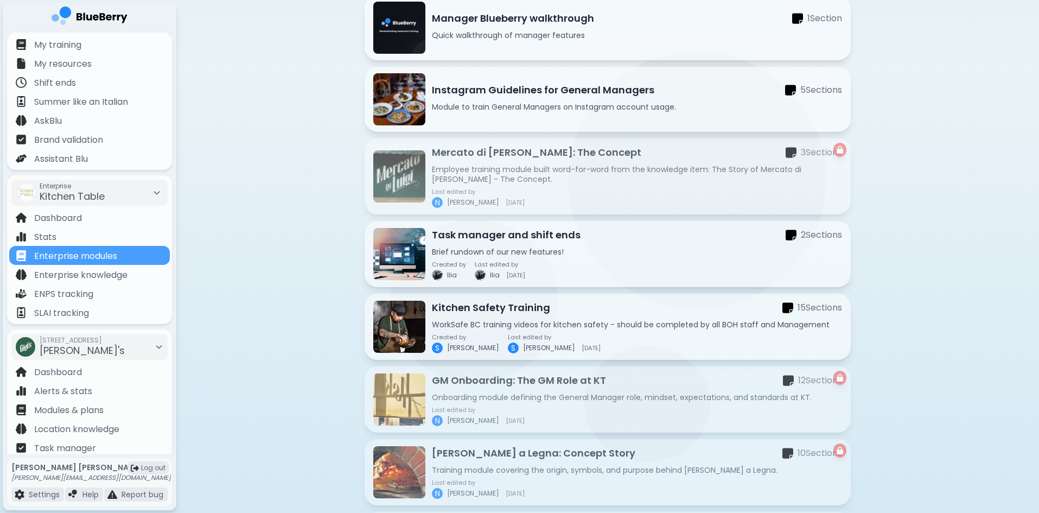
scroll to position [488, 0]
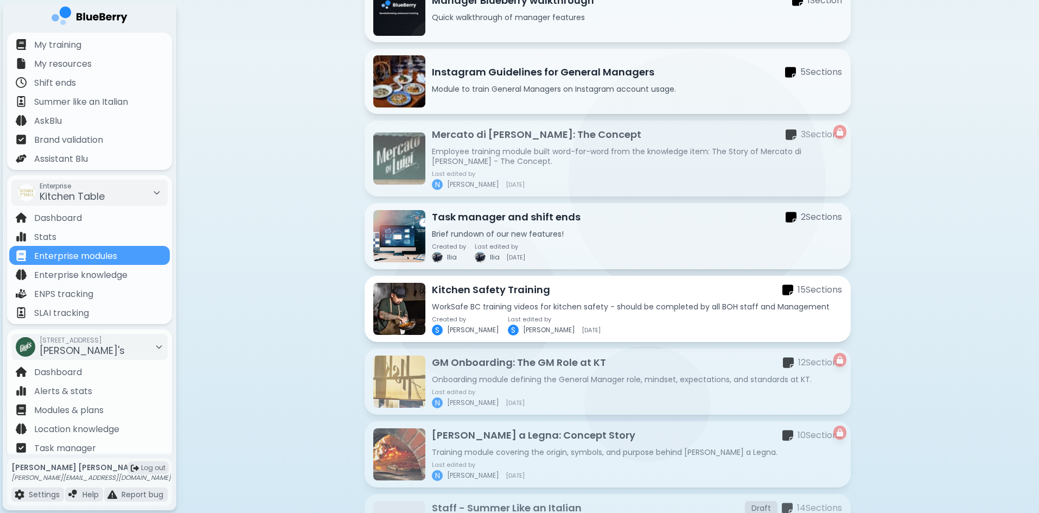
click at [588, 309] on p "WorkSafe BC training videos for kitchen safety - should be completed by all BOH…" at bounding box center [637, 307] width 410 height 10
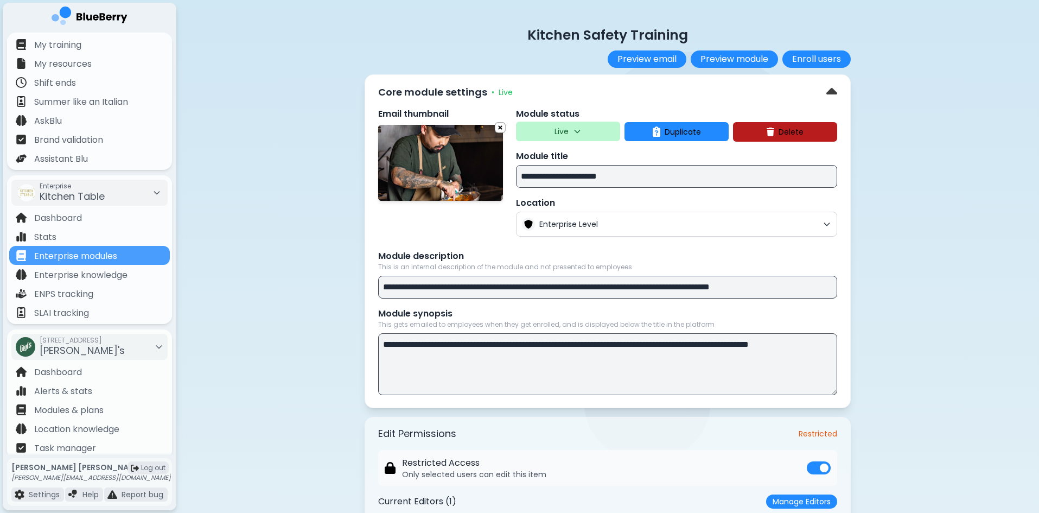
drag, startPoint x: 621, startPoint y: 289, endPoint x: 591, endPoint y: 287, distance: 29.9
click at [591, 287] on input "**********" at bounding box center [607, 287] width 459 height 23
type input "**********"
click at [735, 52] on button "Preview module" at bounding box center [734, 58] width 87 height 17
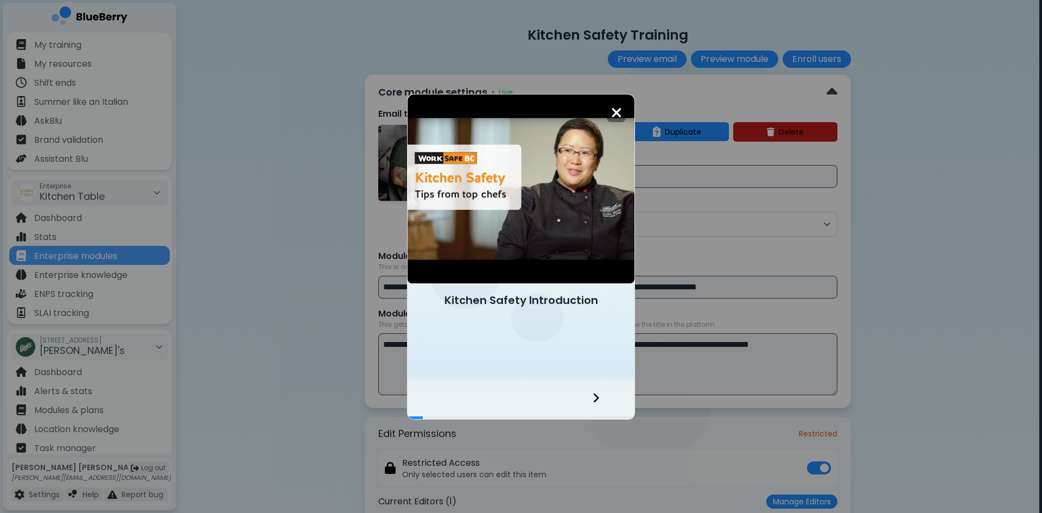
scroll to position [3, 0]
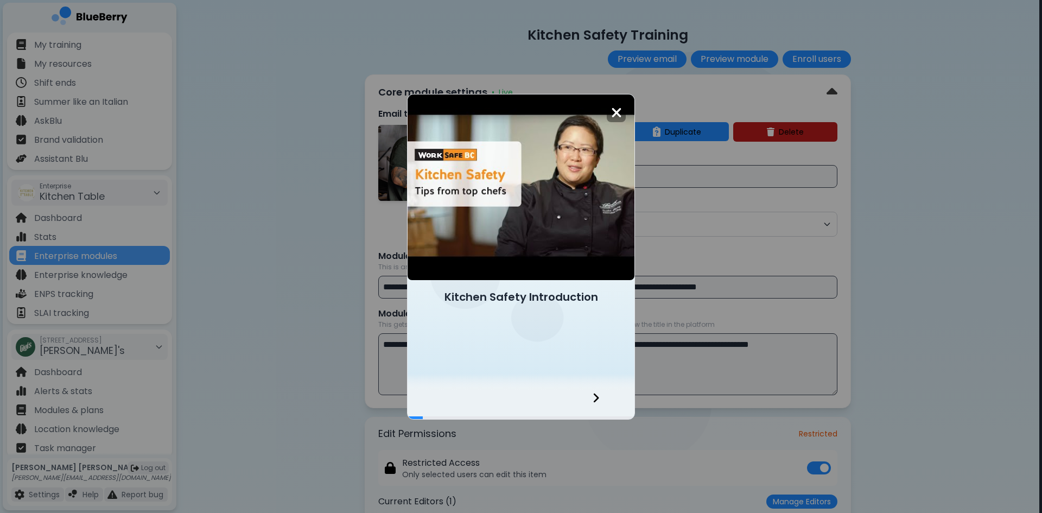
click at [597, 408] on div at bounding box center [602, 404] width 64 height 29
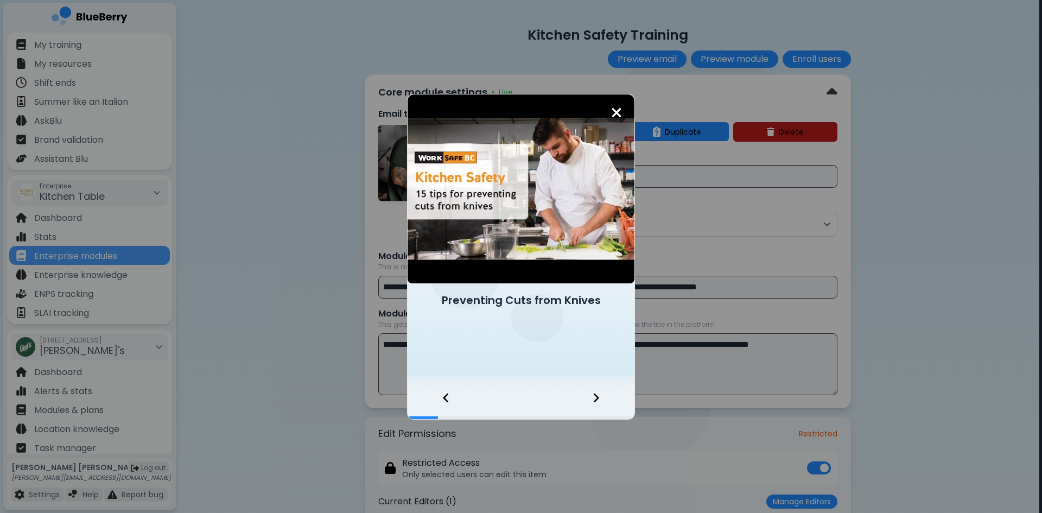
click at [597, 408] on div at bounding box center [602, 404] width 64 height 29
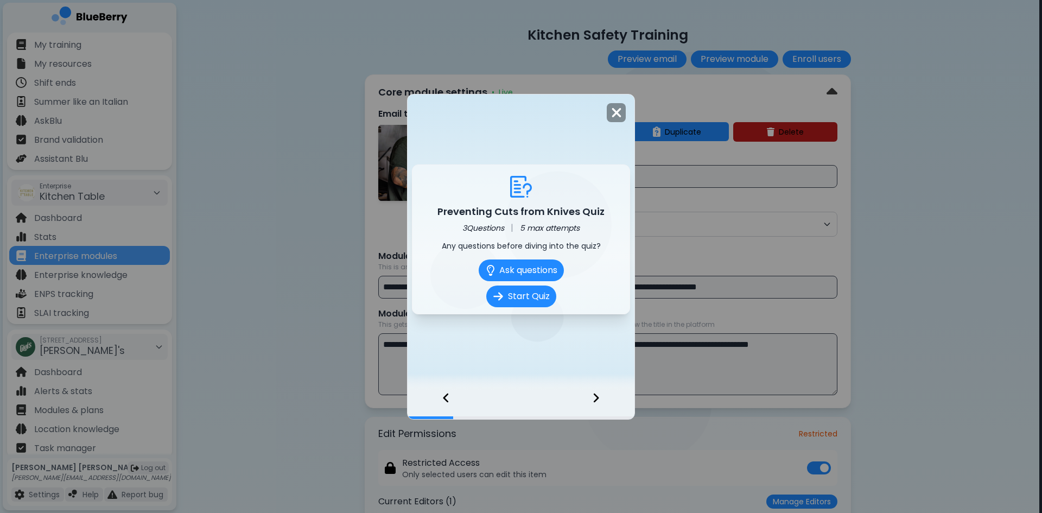
click at [597, 408] on div at bounding box center [602, 404] width 64 height 29
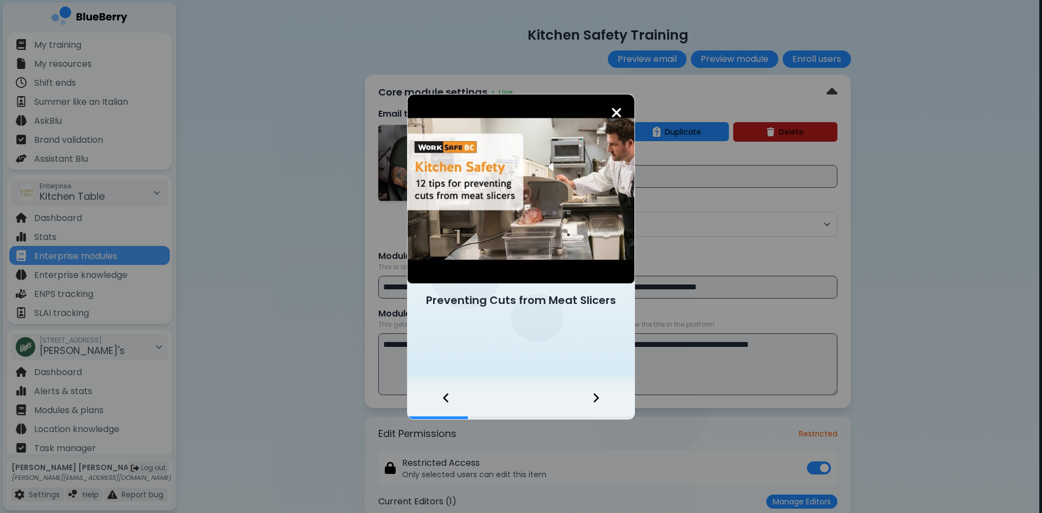
click at [515, 194] on article at bounding box center [520, 188] width 227 height 189
click at [506, 387] on p "Continue" at bounding box center [516, 392] width 44 height 15
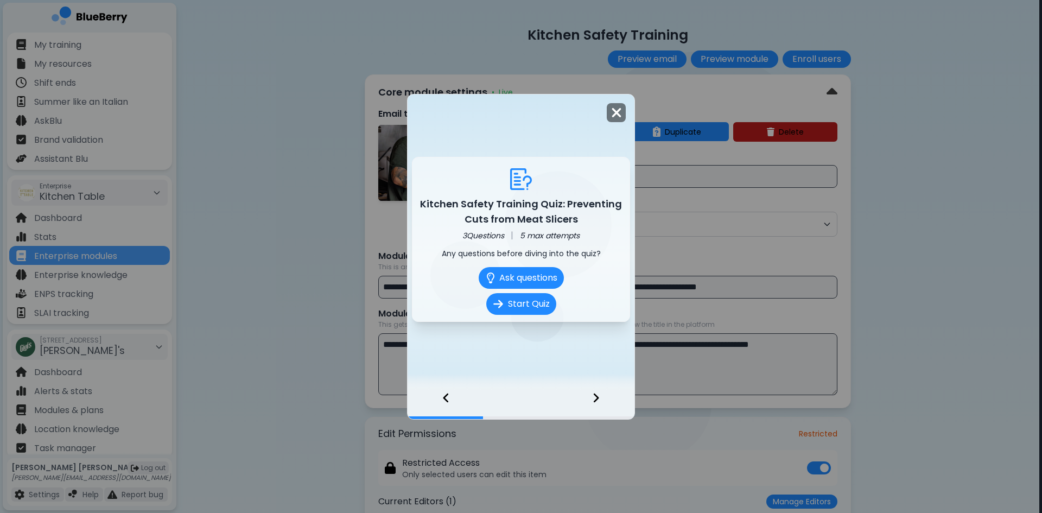
click at [618, 107] on img at bounding box center [616, 112] width 11 height 15
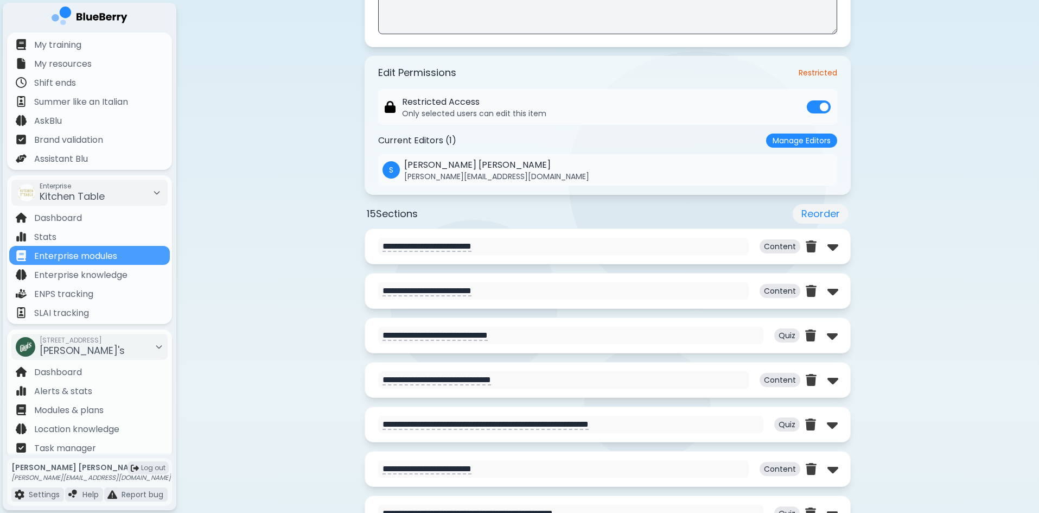
scroll to position [380, 0]
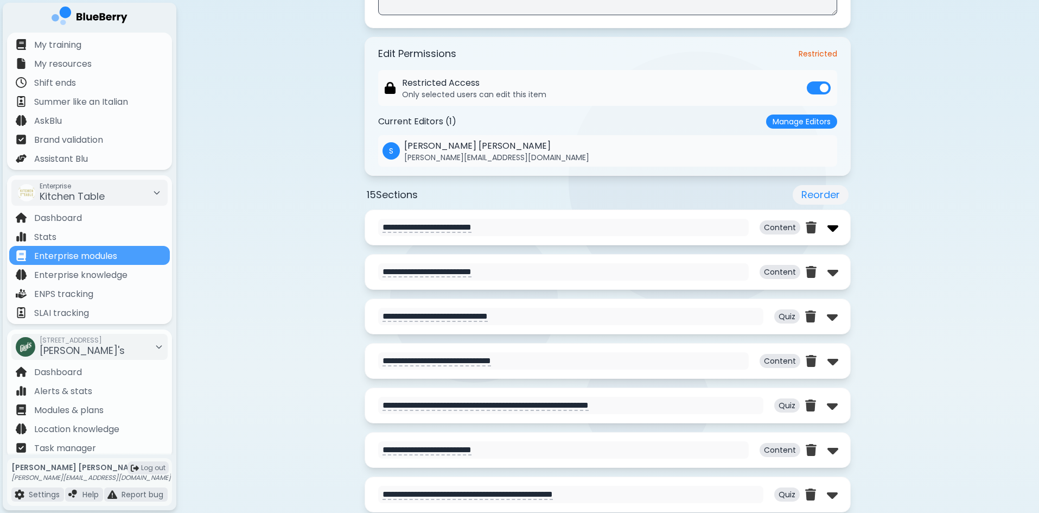
click at [833, 226] on img at bounding box center [832, 227] width 11 height 17
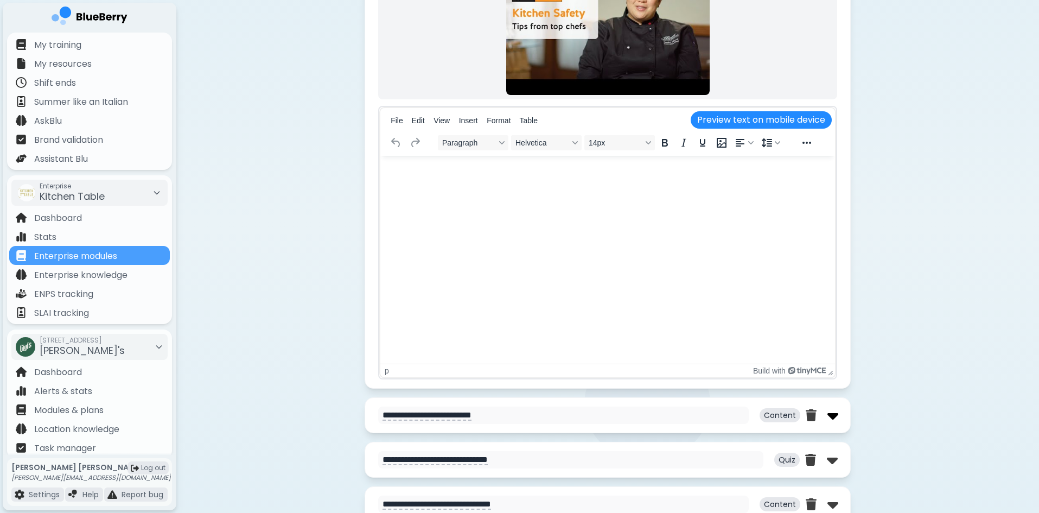
scroll to position [868, 0]
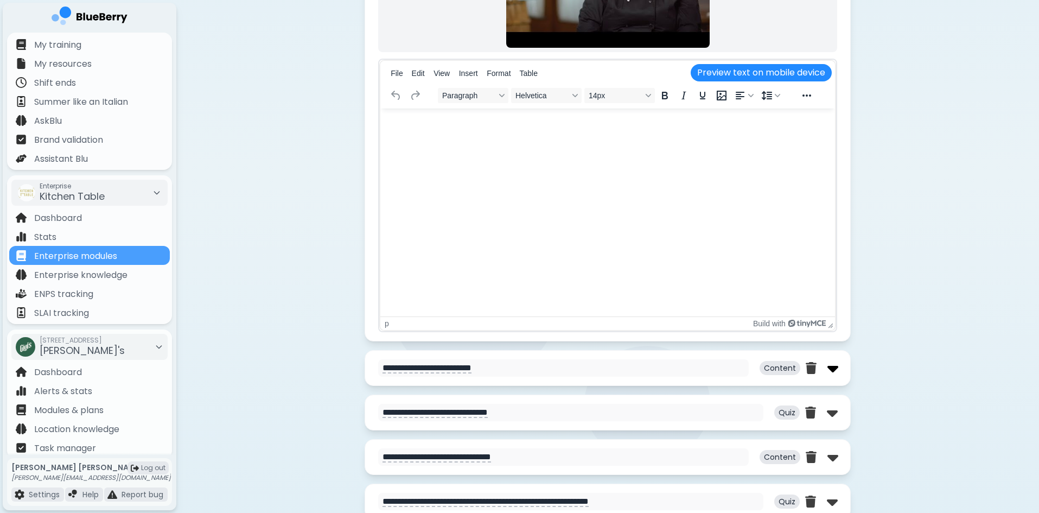
click at [833, 368] on img at bounding box center [832, 367] width 11 height 17
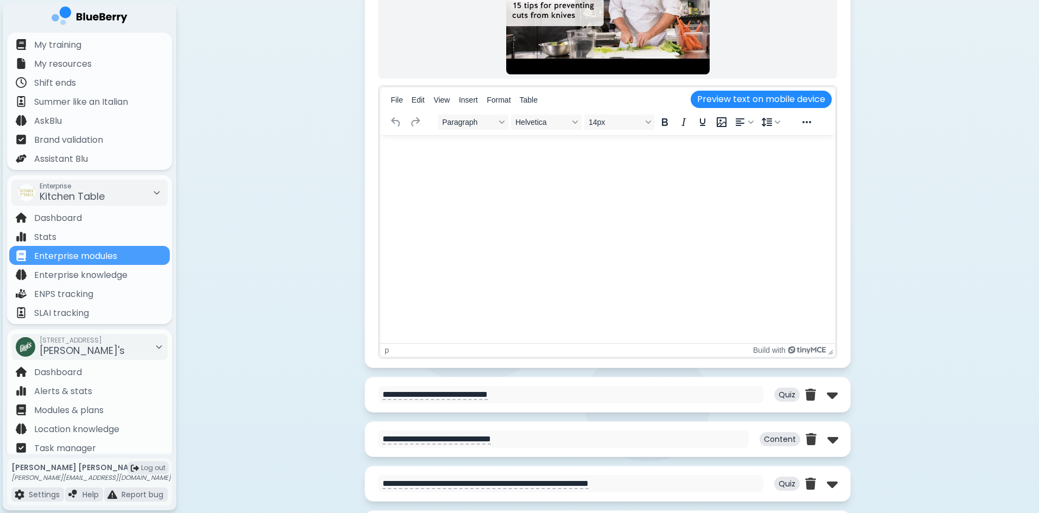
scroll to position [1736, 0]
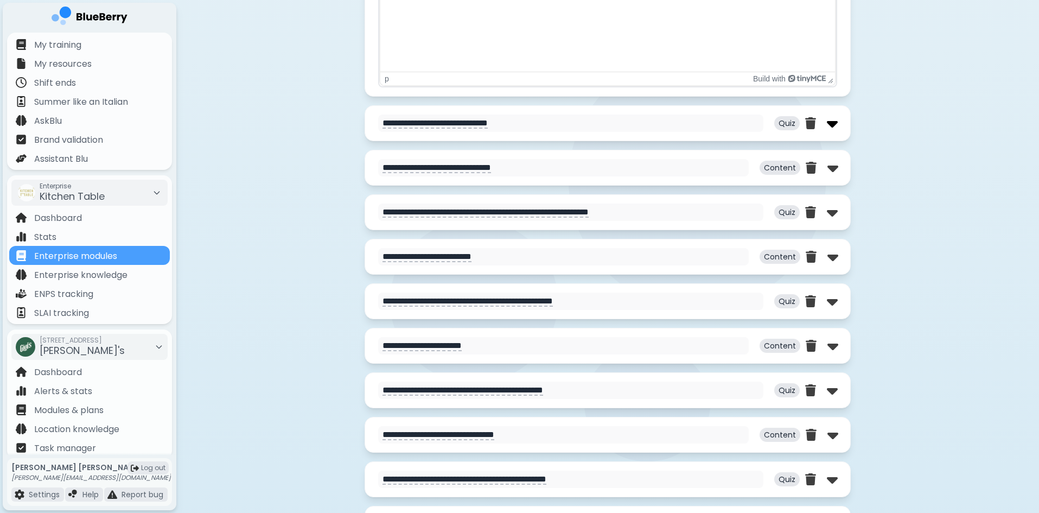
click at [832, 120] on img at bounding box center [832, 122] width 11 height 17
select select "**"
select select "*"
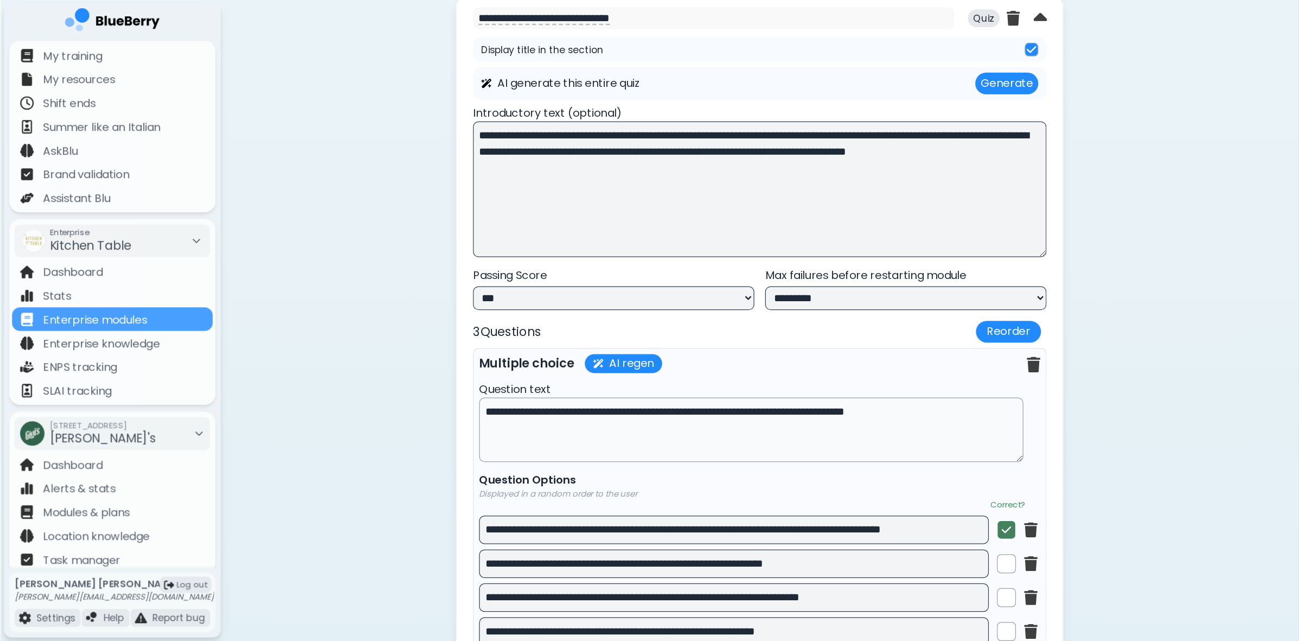
scroll to position [1790, 0]
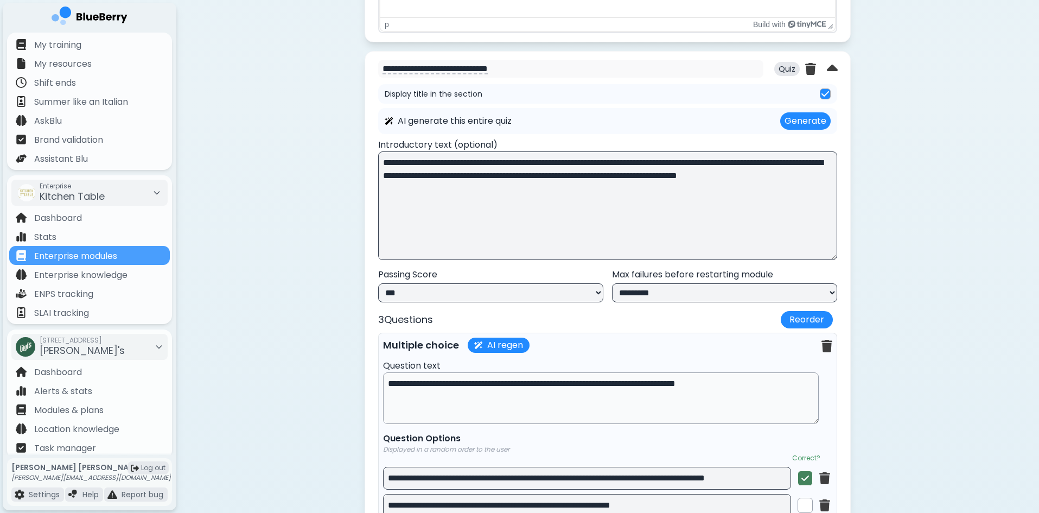
click at [1006, 180] on div "**********" at bounding box center [607, 98] width 863 height 3777
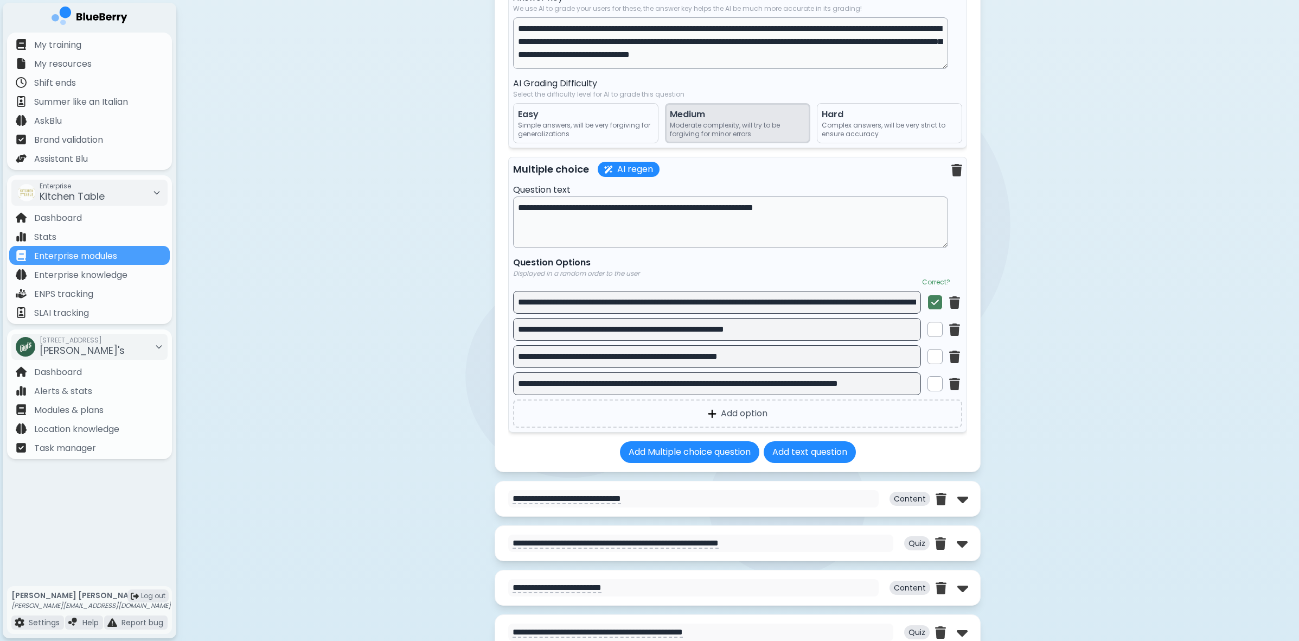
scroll to position [2740, 0]
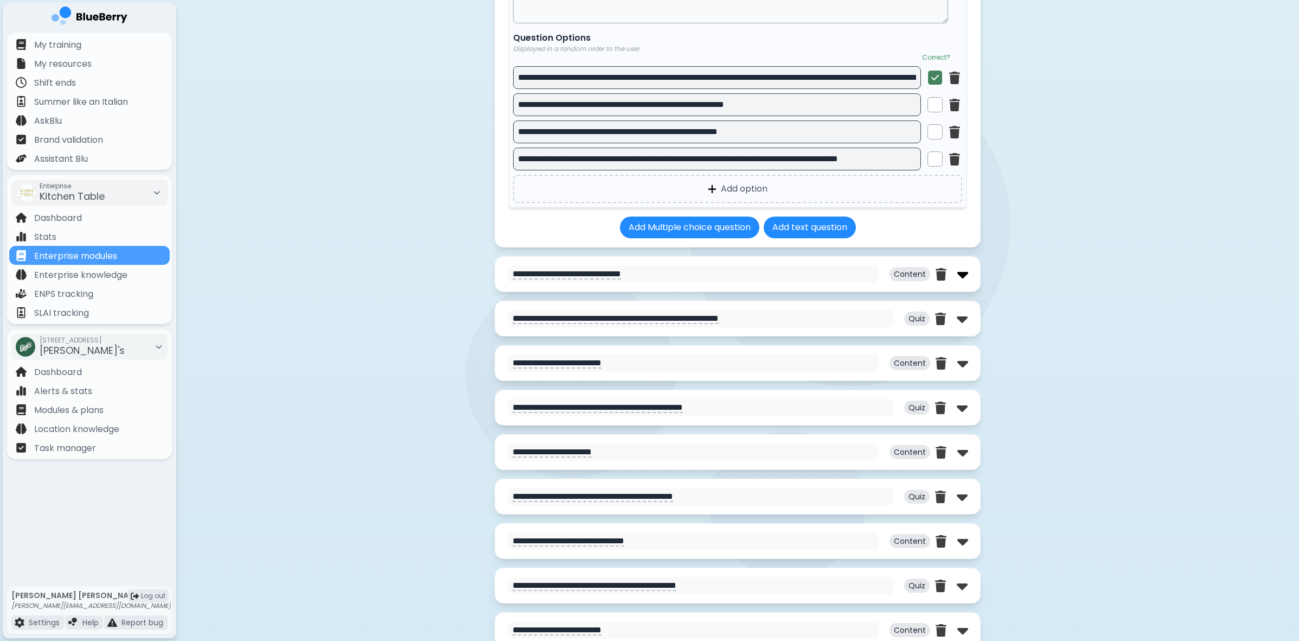
click at [962, 276] on img at bounding box center [963, 273] width 11 height 17
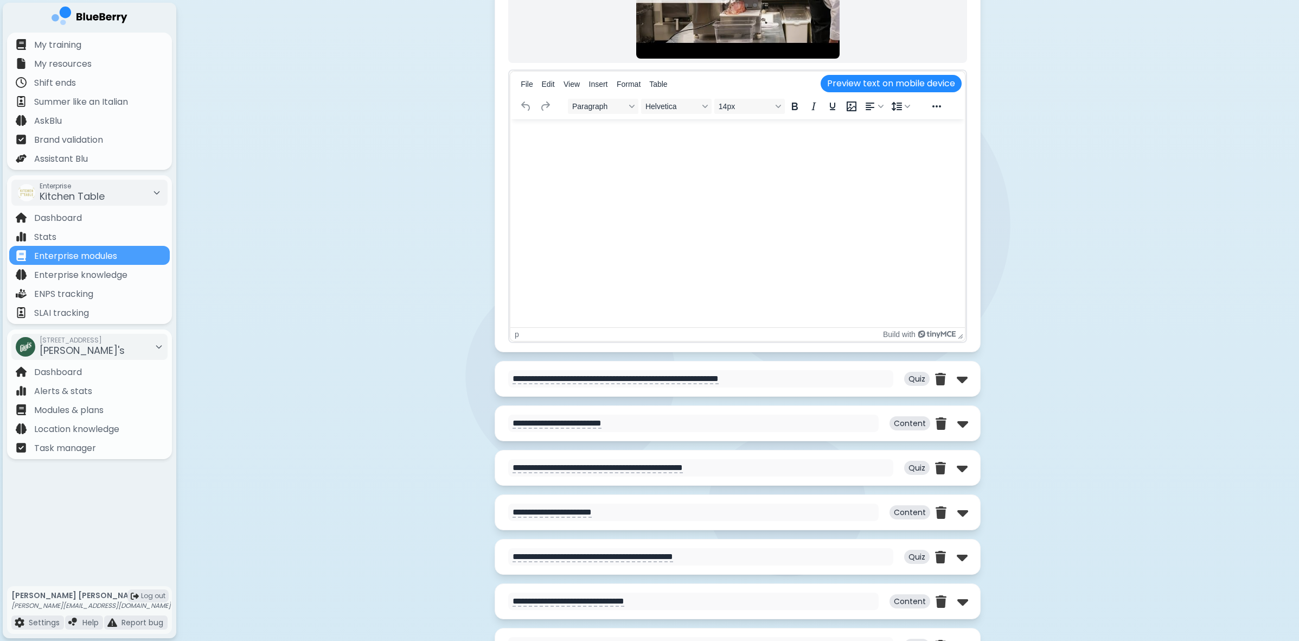
scroll to position [3283, 0]
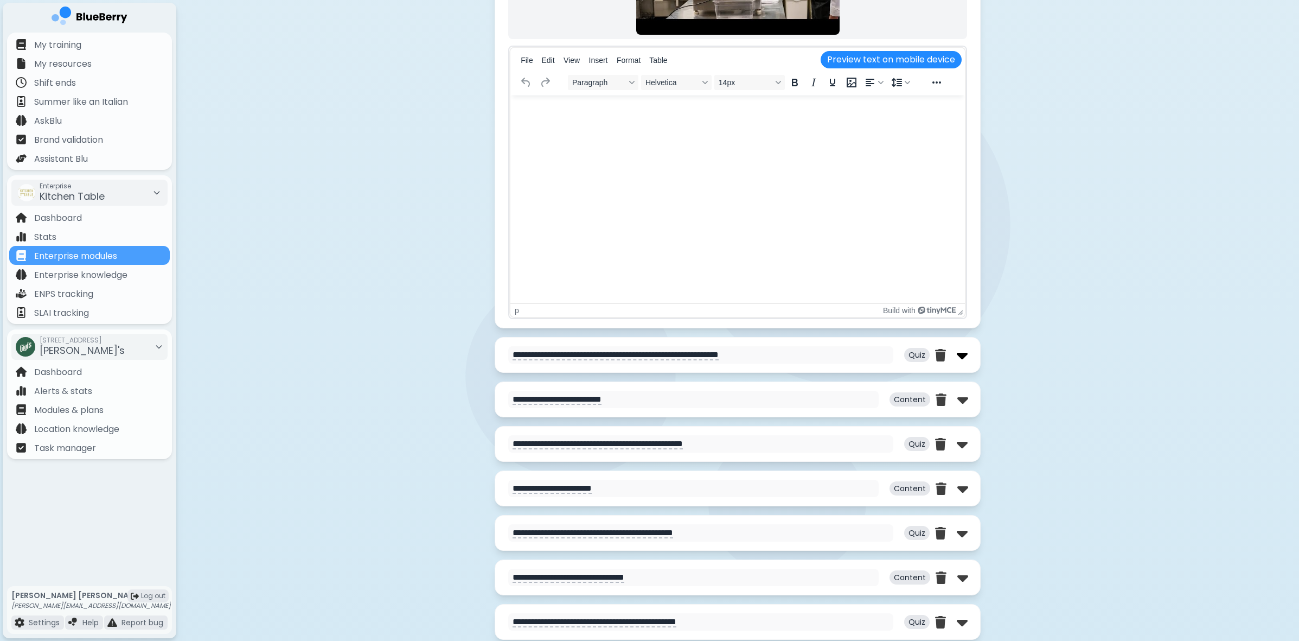
click at [966, 353] on img at bounding box center [962, 354] width 11 height 17
select select "**"
select select "*"
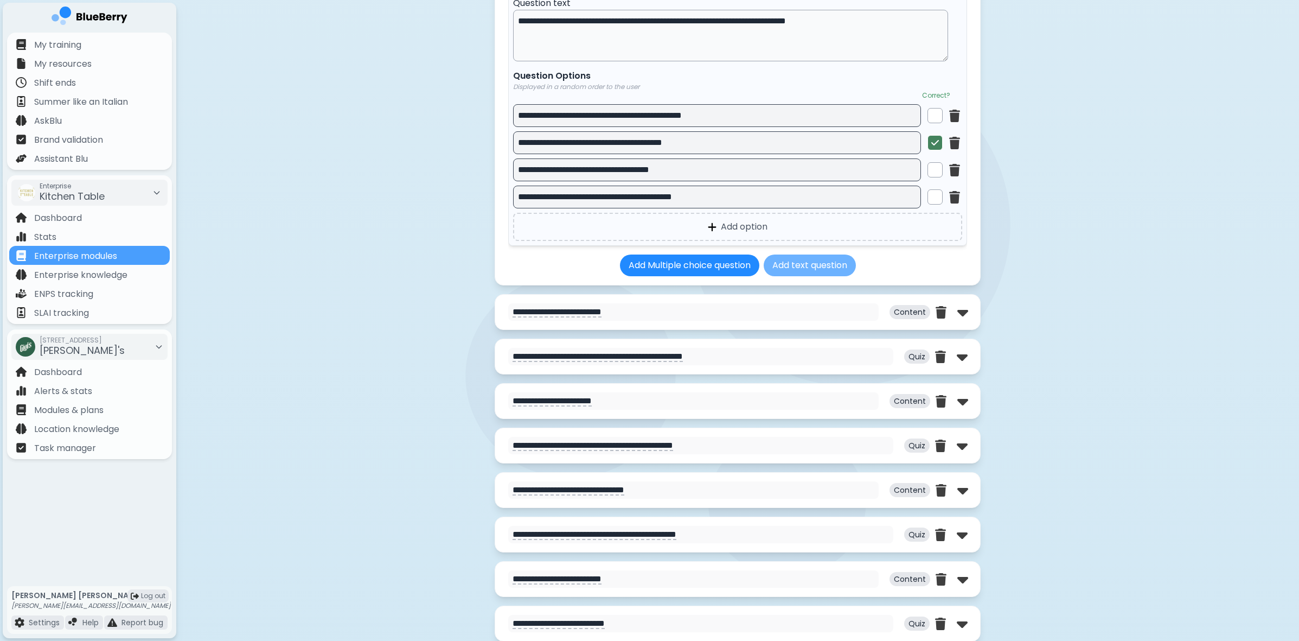
scroll to position [4503, 0]
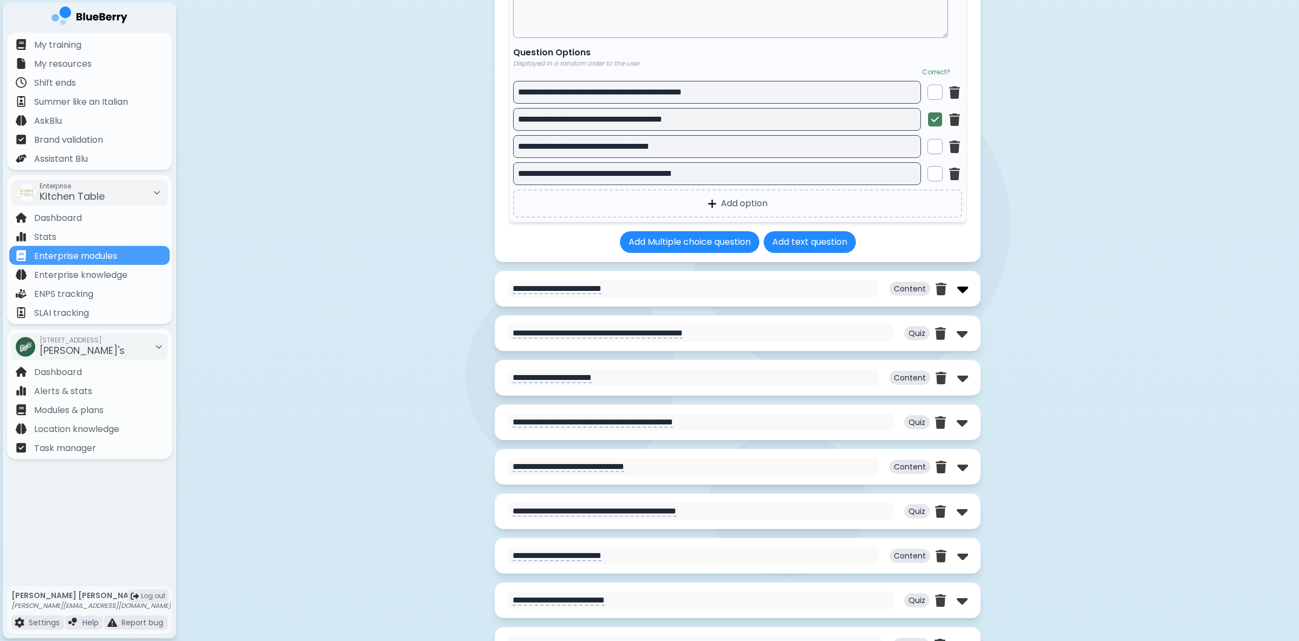
click at [967, 291] on img at bounding box center [963, 288] width 11 height 17
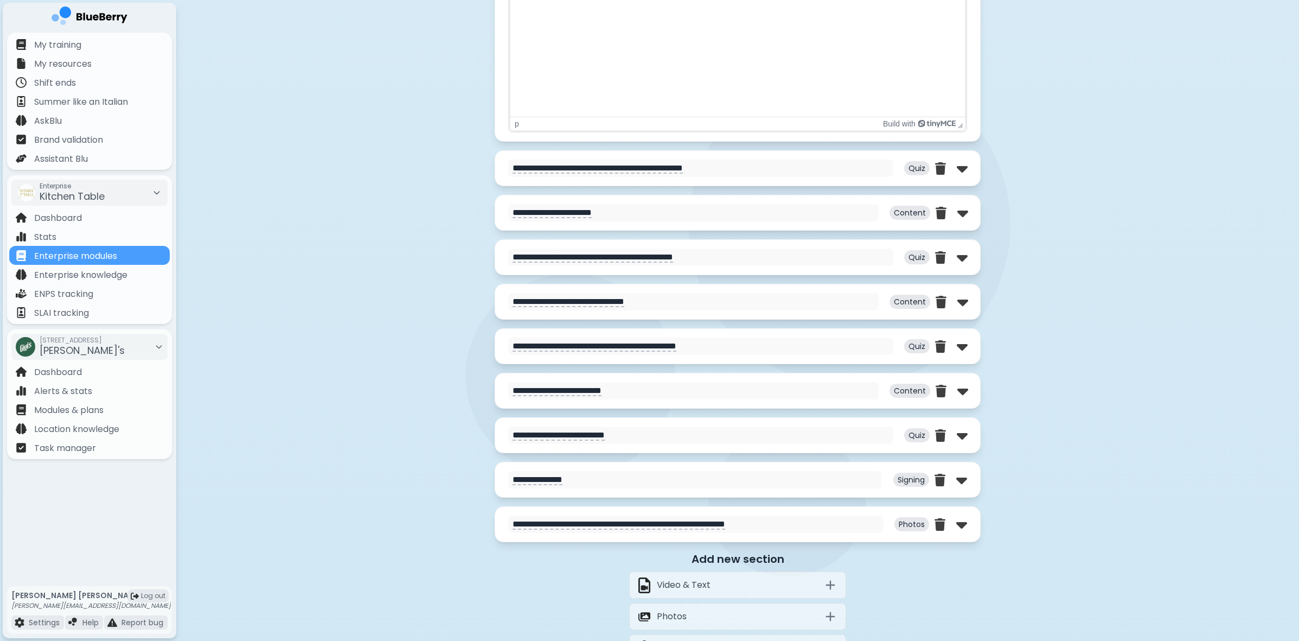
scroll to position [5181, 0]
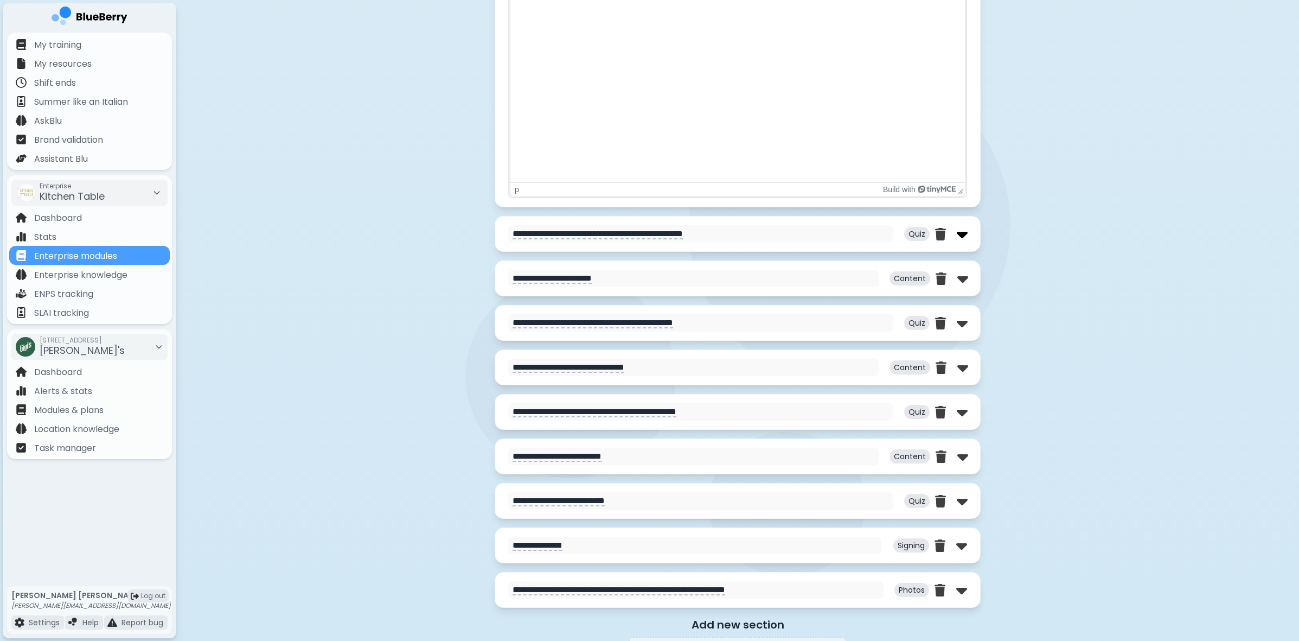
click at [961, 232] on img at bounding box center [962, 233] width 11 height 17
select select "**"
select select "*"
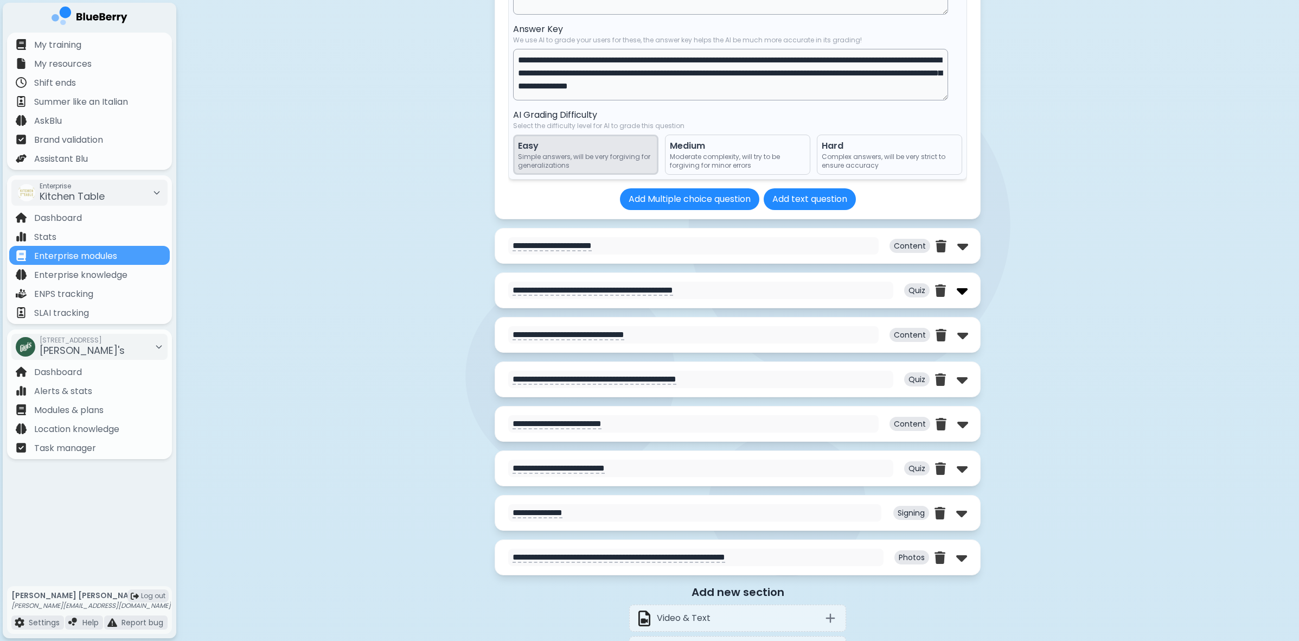
scroll to position [6334, 0]
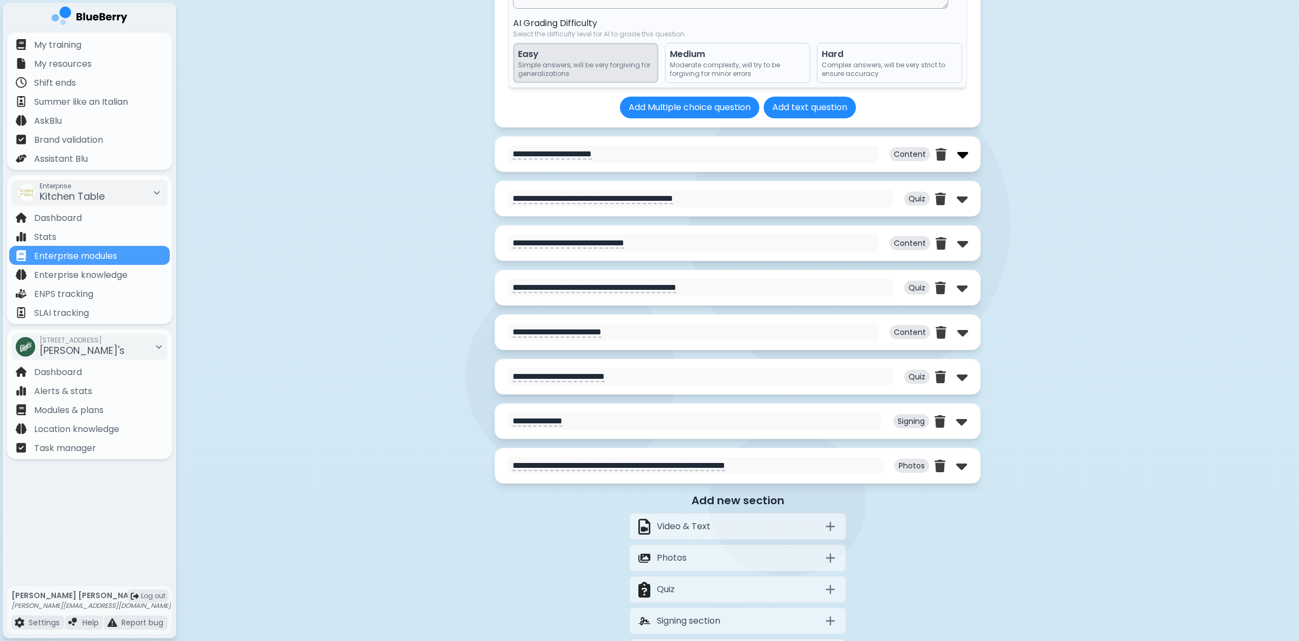
click at [965, 158] on img at bounding box center [963, 153] width 11 height 17
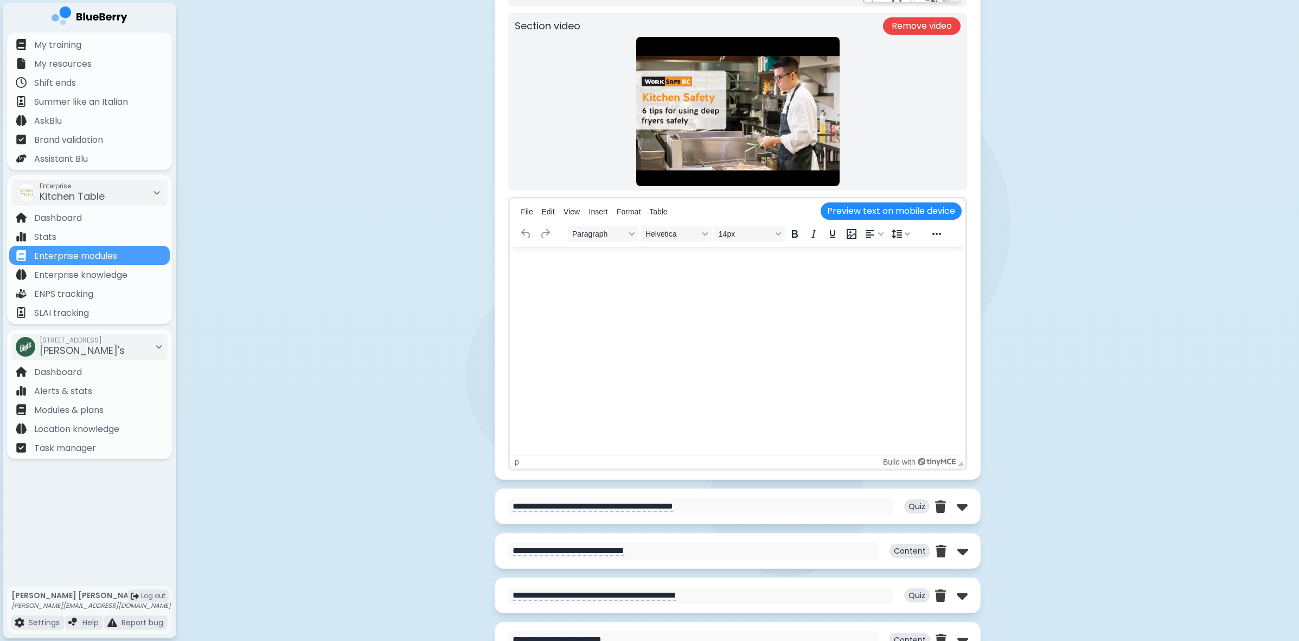
scroll to position [6809, 0]
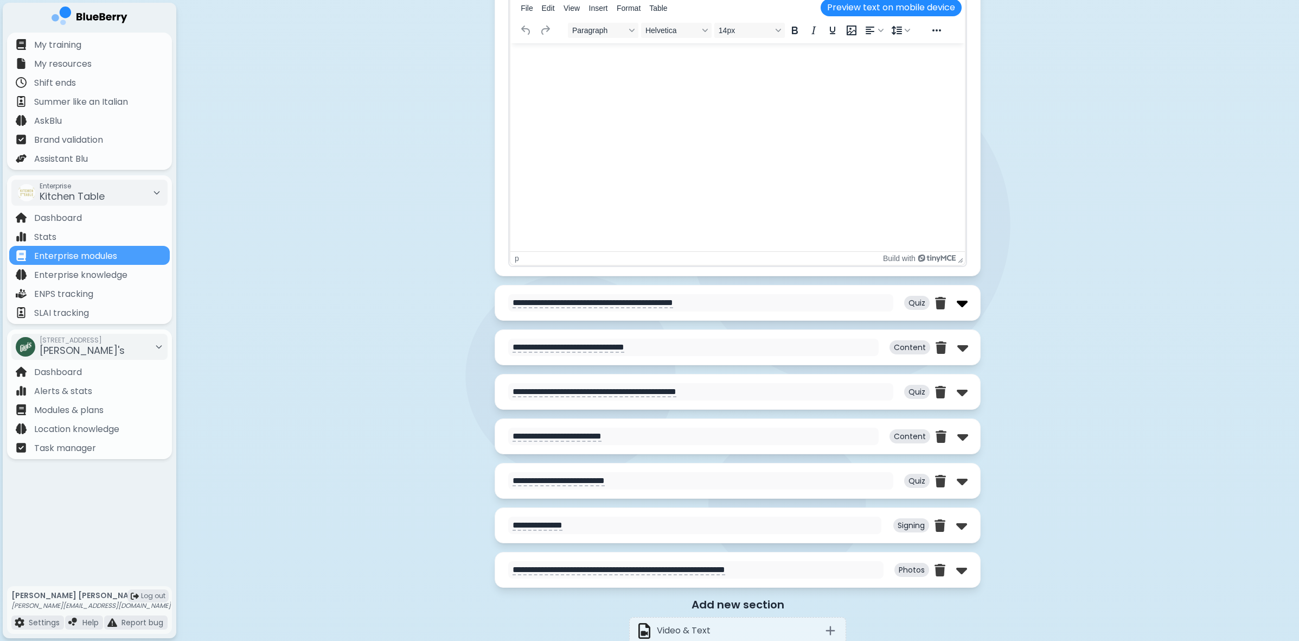
click at [965, 310] on img at bounding box center [962, 302] width 11 height 17
select select "**"
select select "*"
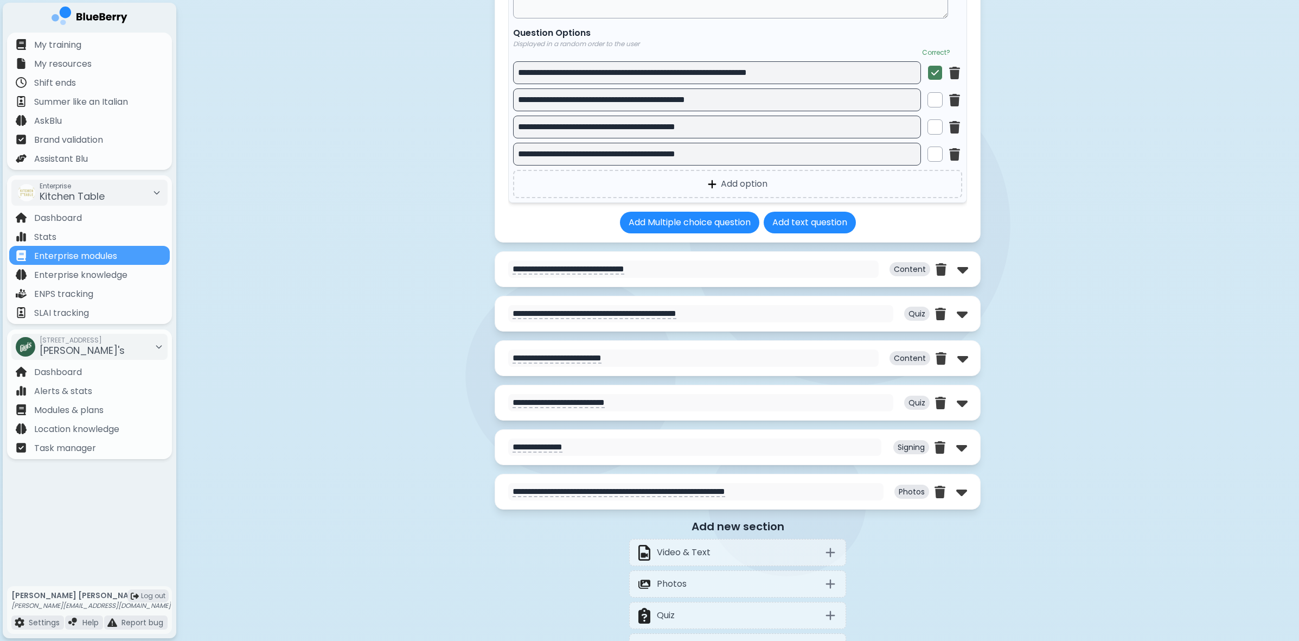
scroll to position [7962, 0]
click at [965, 274] on img at bounding box center [963, 269] width 11 height 17
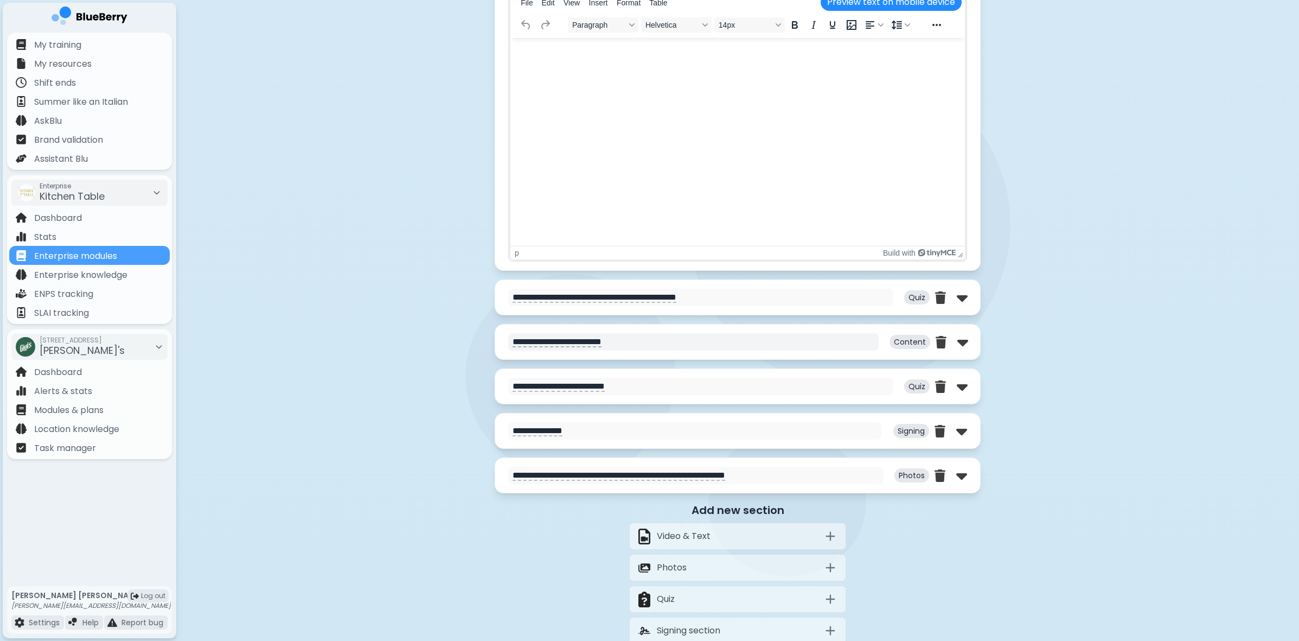
scroll to position [8573, 0]
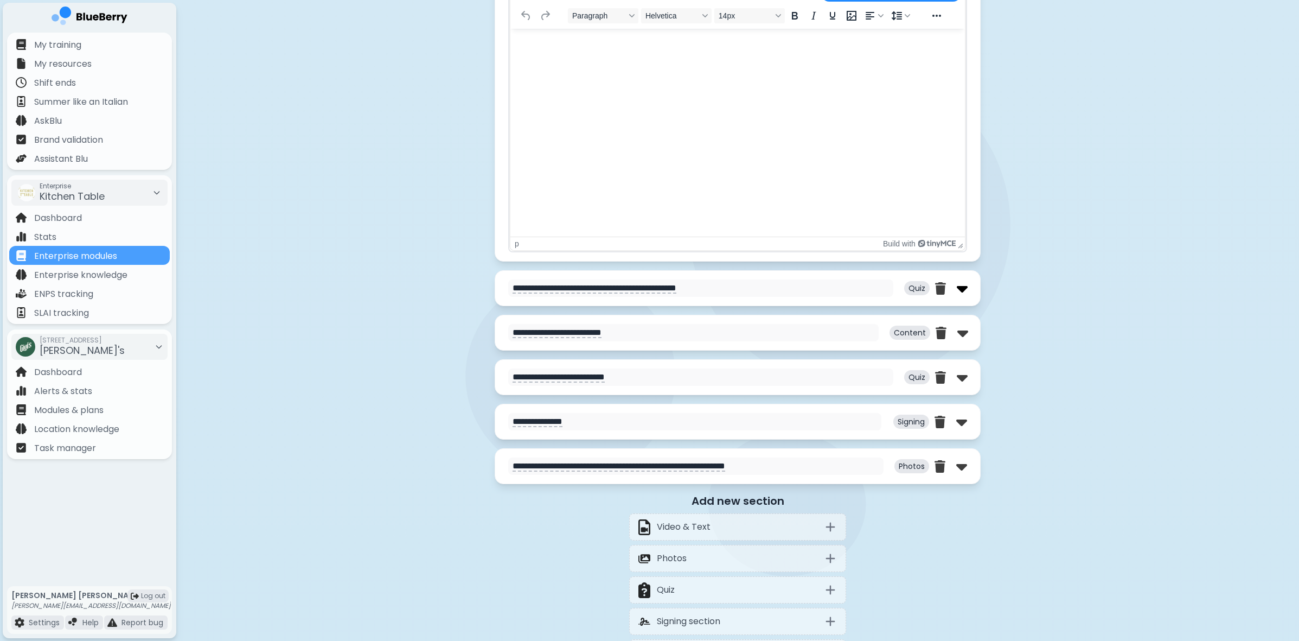
click at [962, 297] on img at bounding box center [962, 287] width 11 height 17
select select "**"
select select "*"
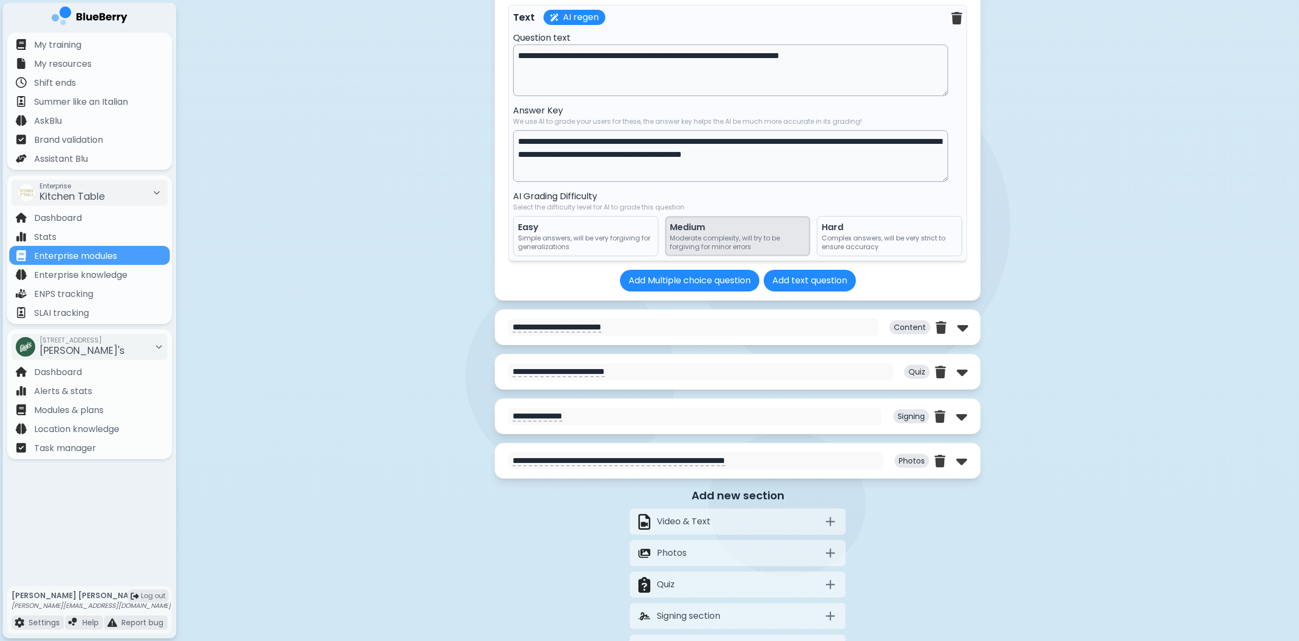
scroll to position [9658, 0]
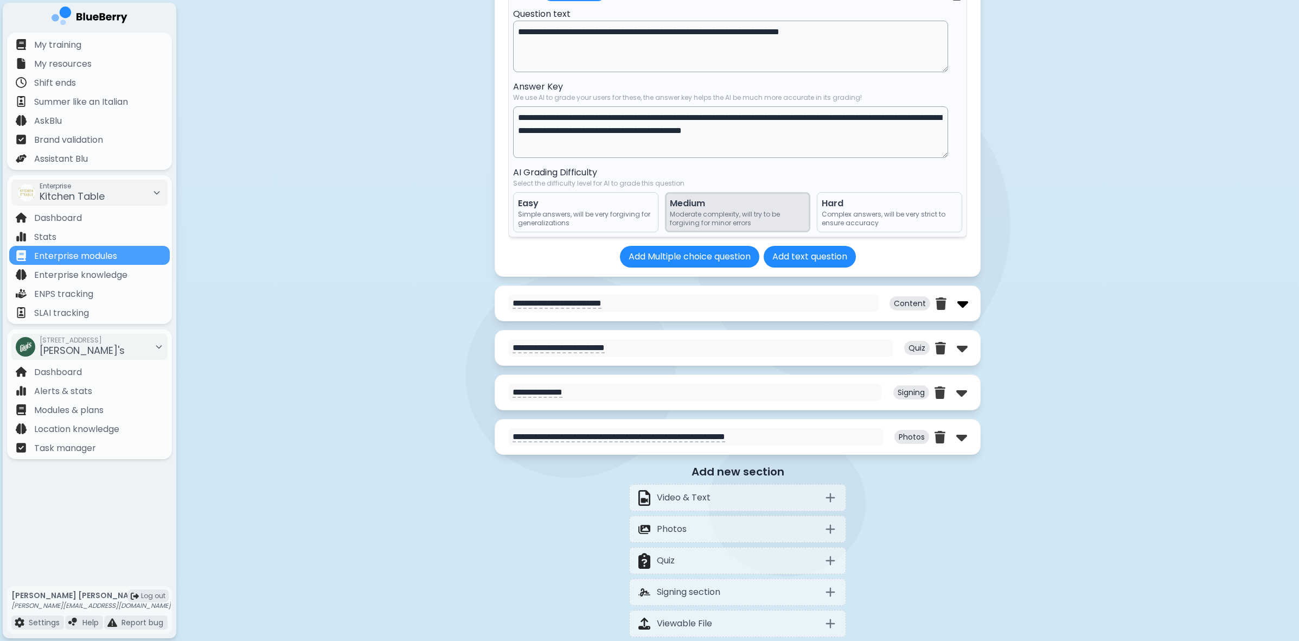
click at [965, 308] on img at bounding box center [963, 303] width 11 height 17
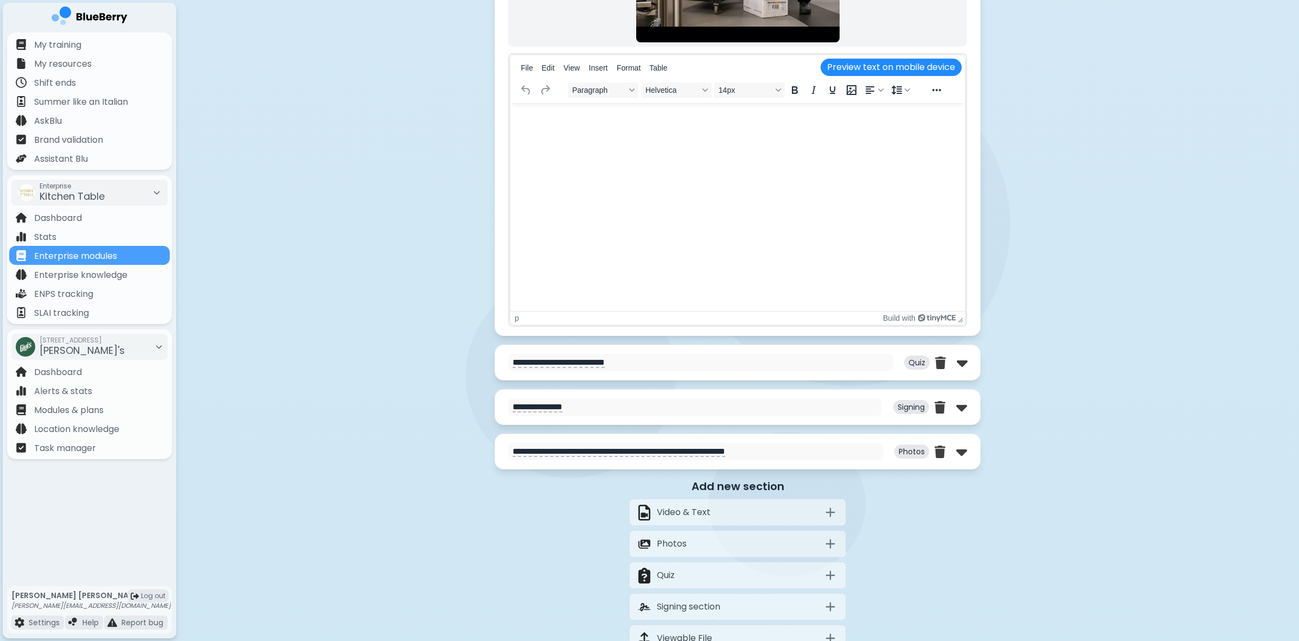
scroll to position [10314, 0]
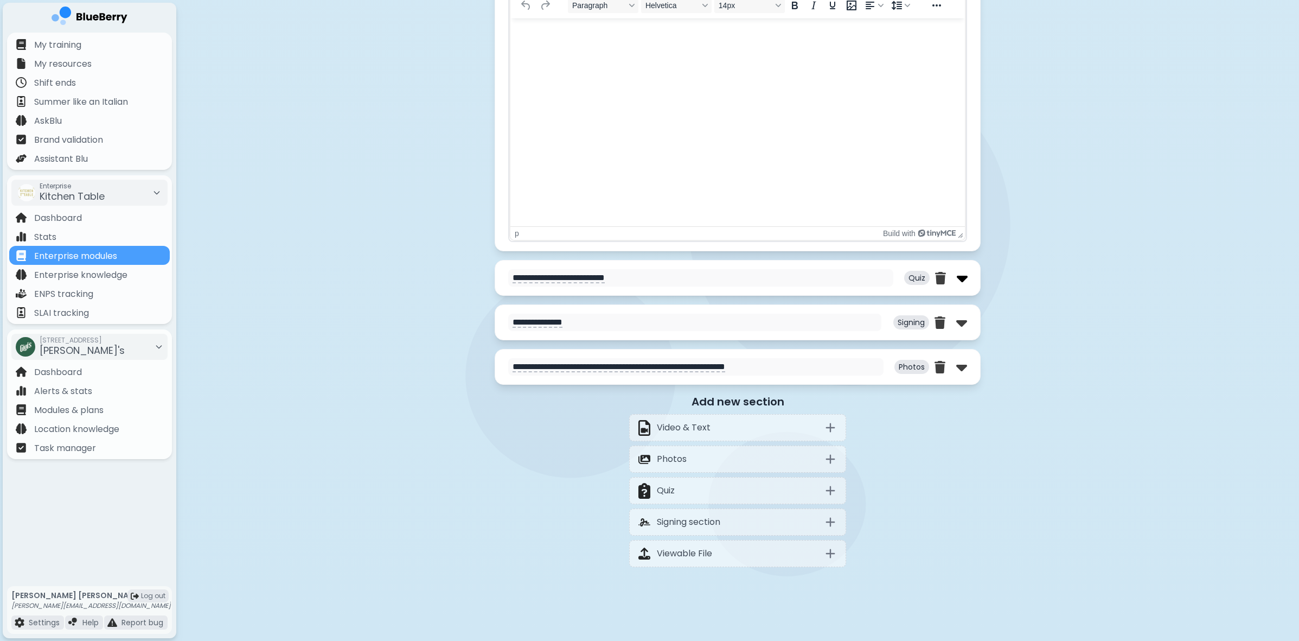
click at [963, 276] on img at bounding box center [962, 277] width 11 height 17
select select "**"
select select "*"
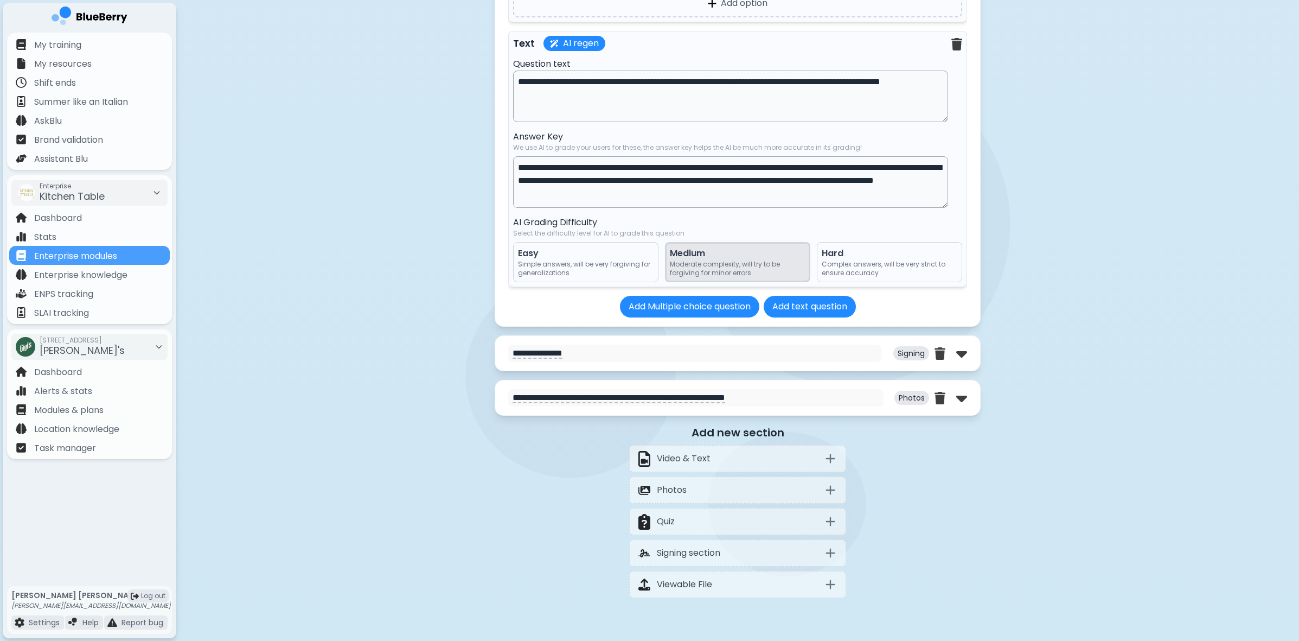
scroll to position [11372, 0]
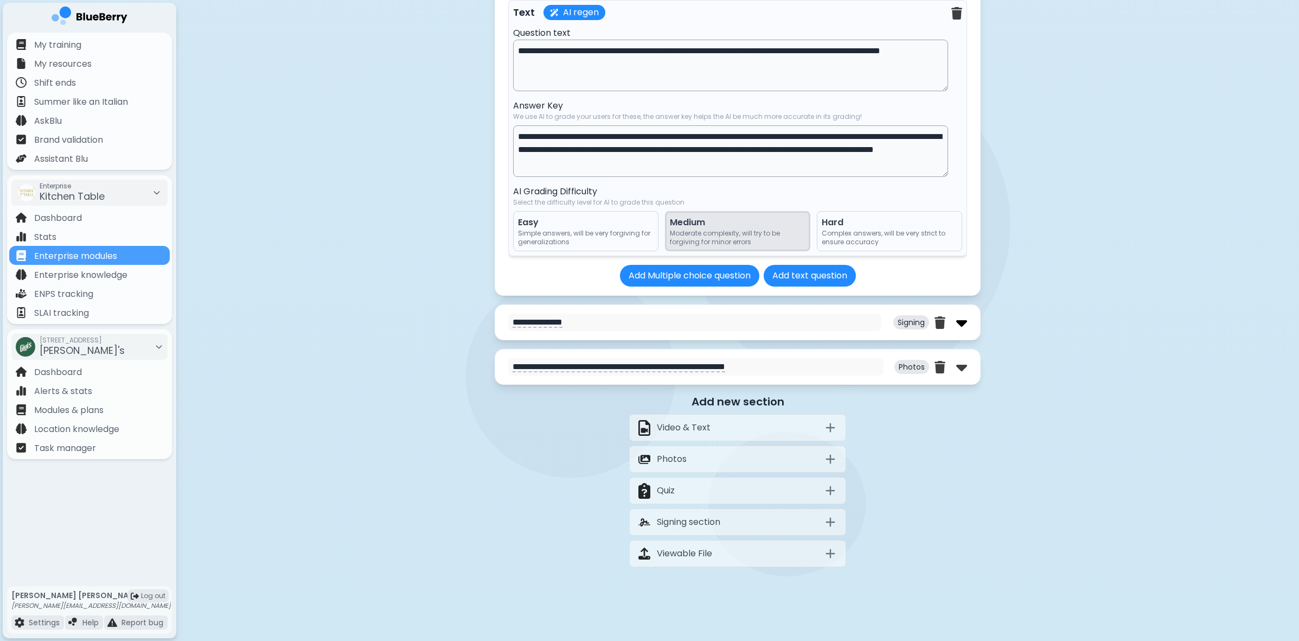
click at [961, 319] on img at bounding box center [962, 322] width 11 height 17
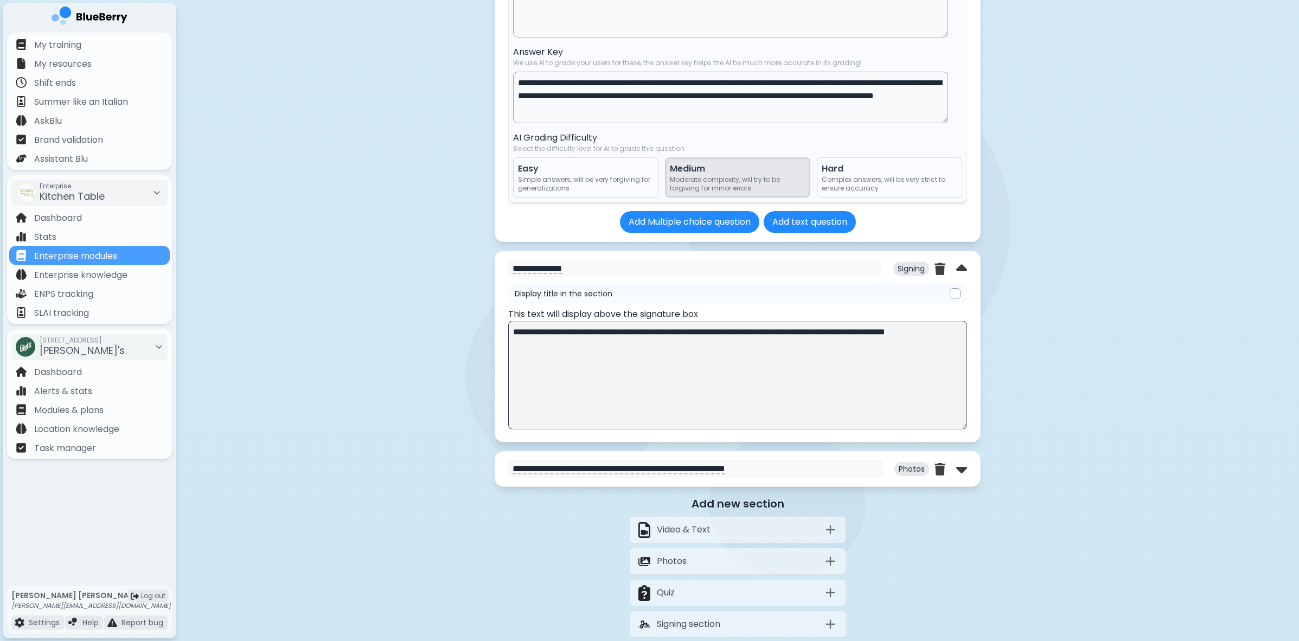
scroll to position [11440, 0]
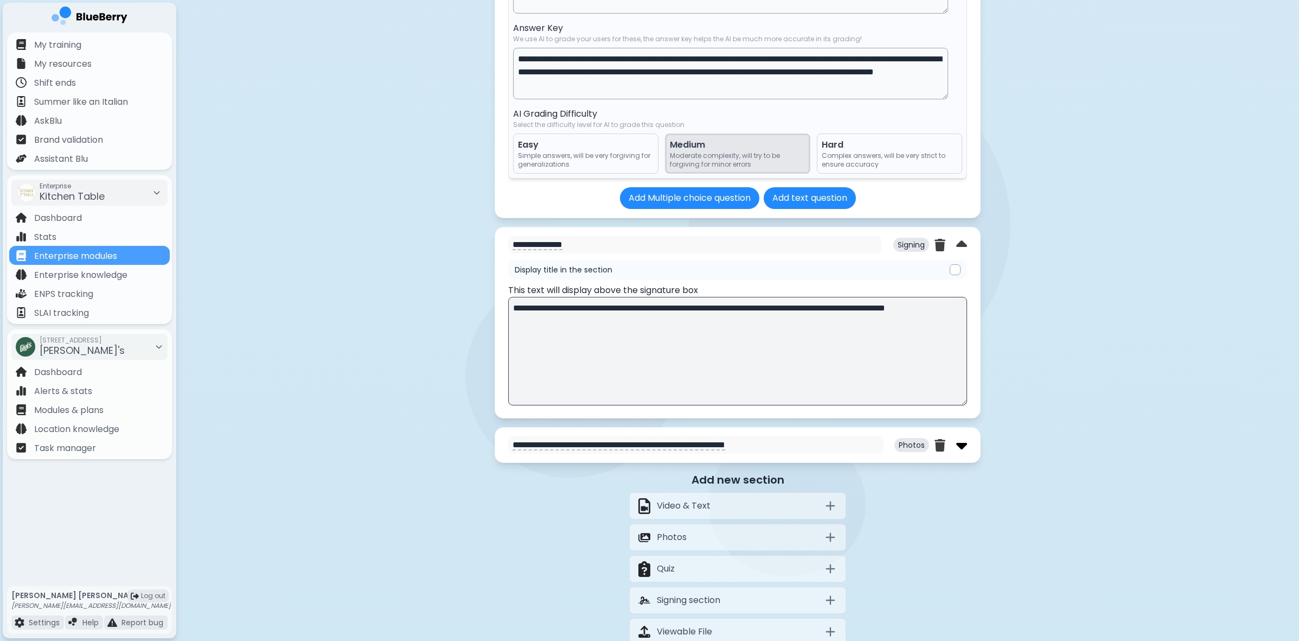
click at [962, 454] on img at bounding box center [962, 444] width 11 height 17
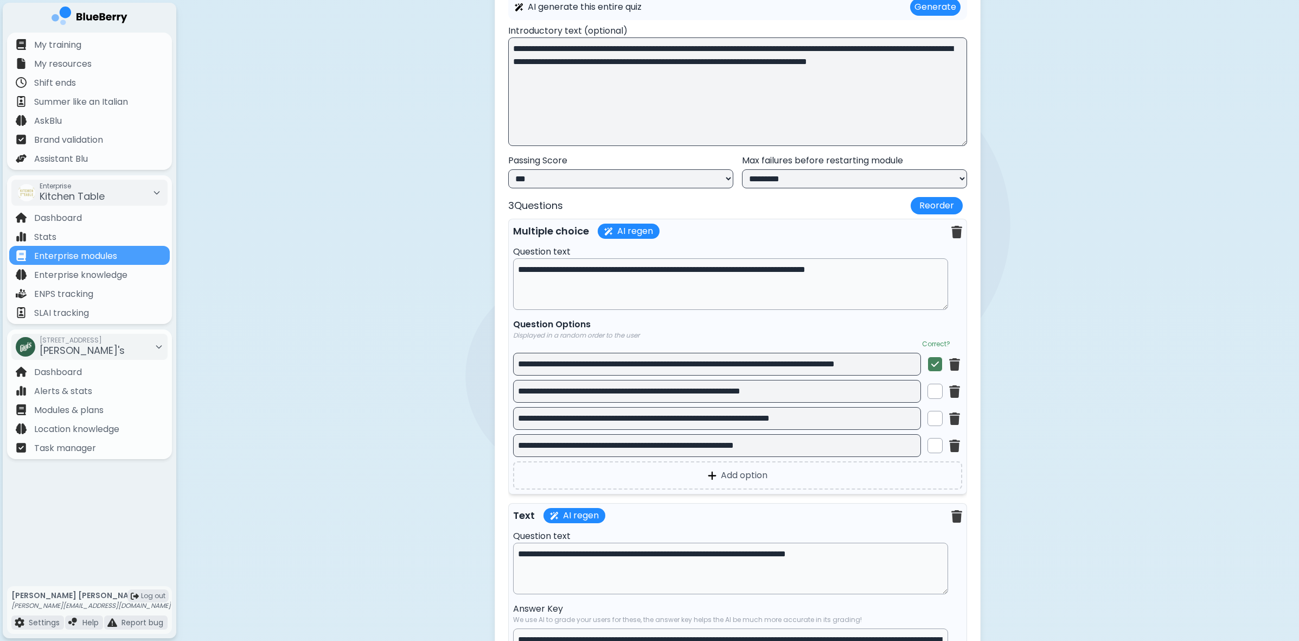
scroll to position [0, 0]
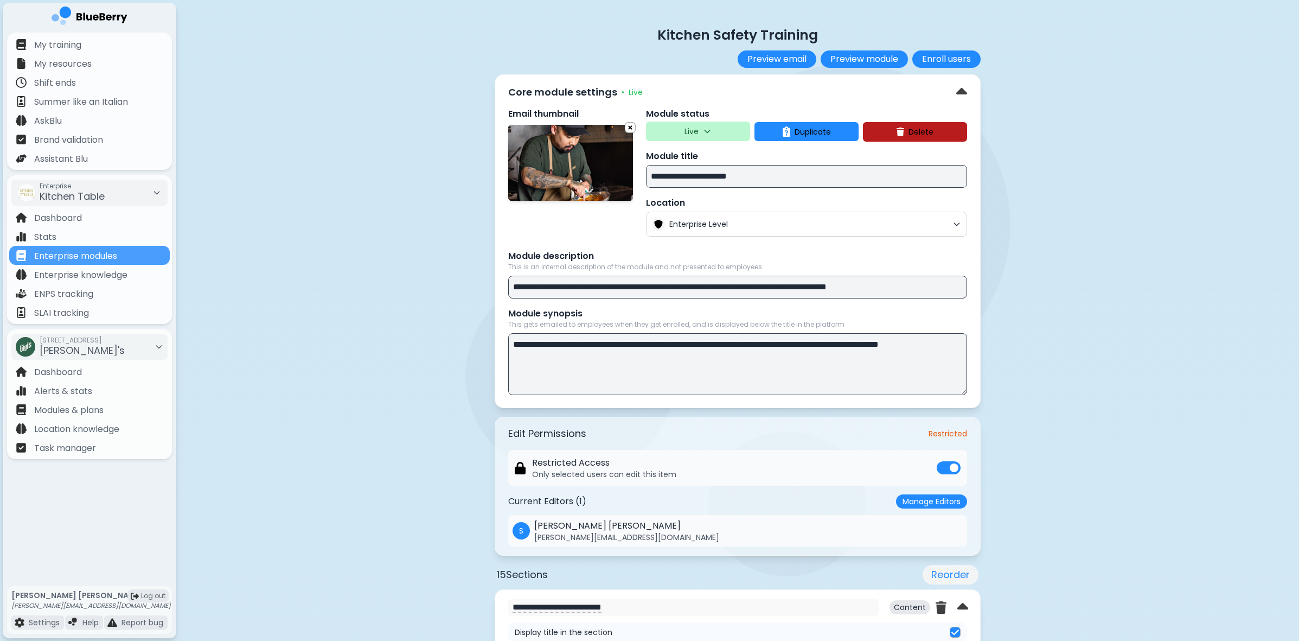
drag, startPoint x: 788, startPoint y: 182, endPoint x: 622, endPoint y: 182, distance: 166.6
click at [622, 182] on div "**********" at bounding box center [737, 171] width 459 height 129
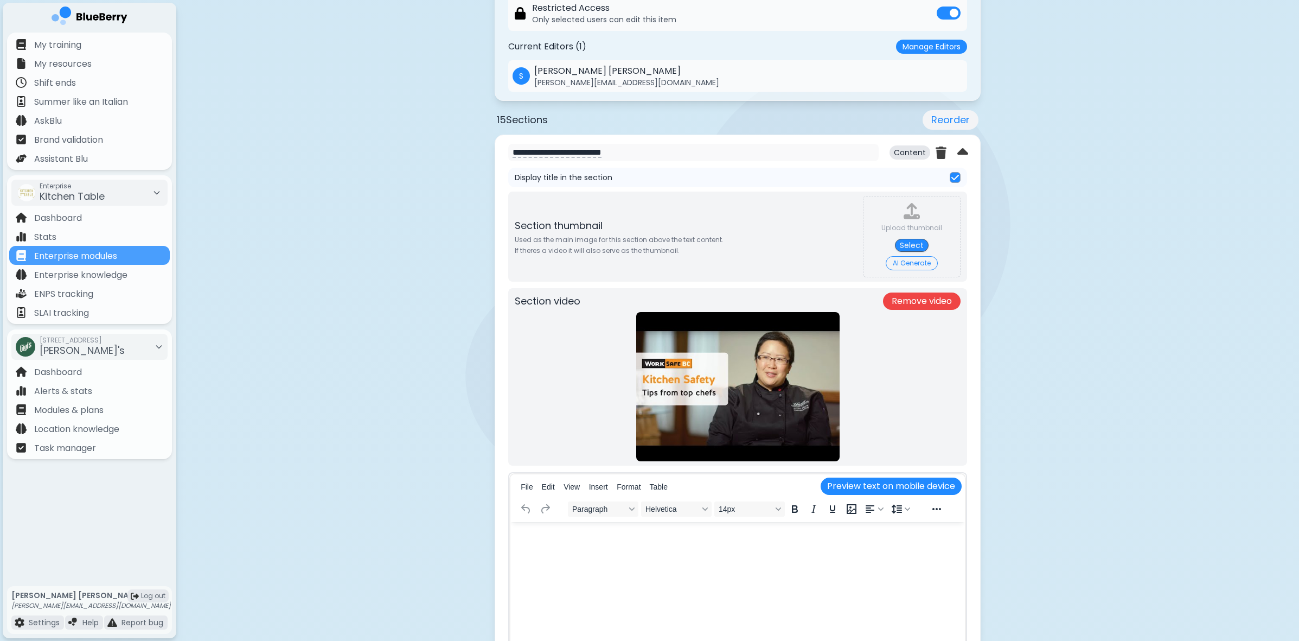
scroll to position [475, 0]
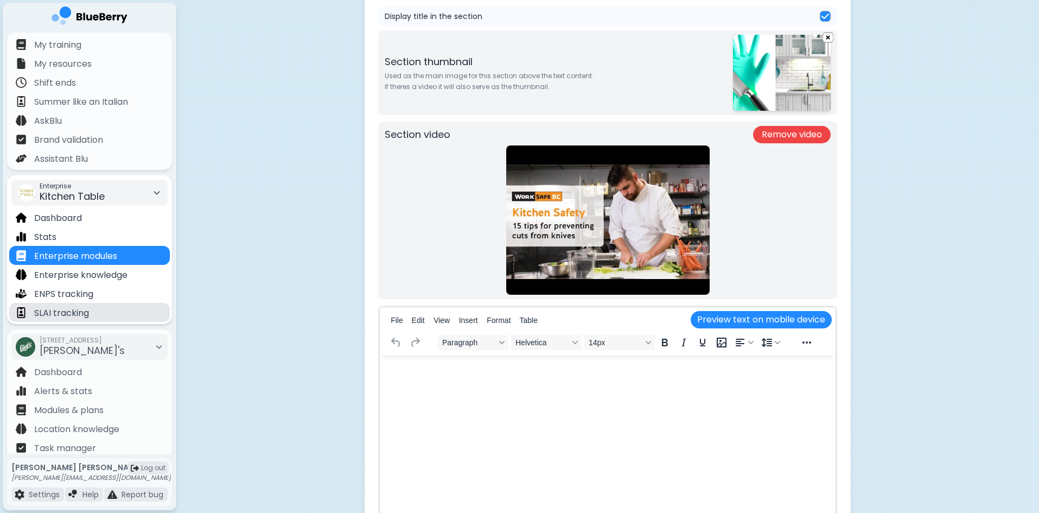
scroll to position [1398, 0]
